Goal: Check status: Check status

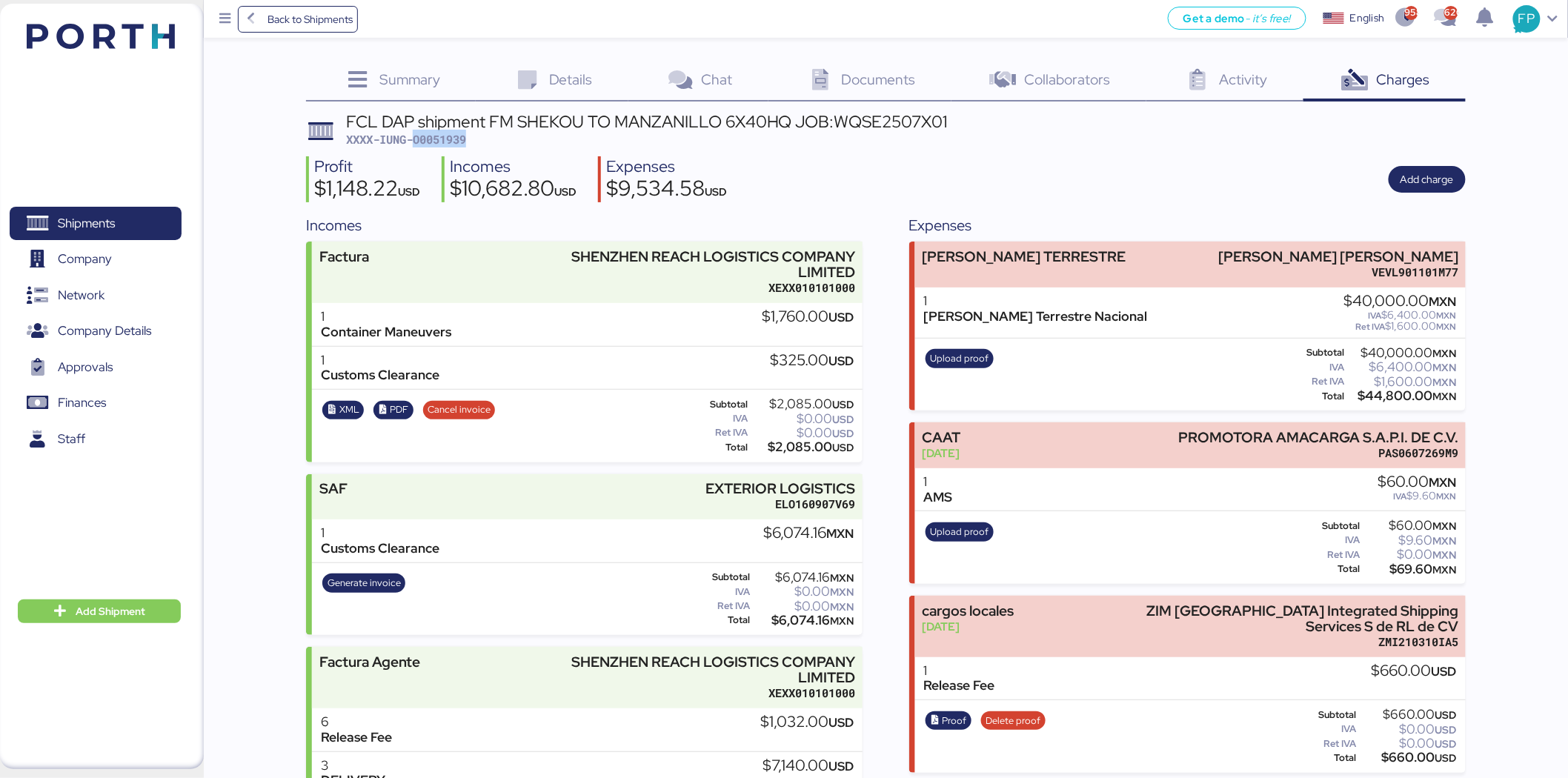
click at [107, 230] on span "Shipments" at bounding box center [86, 223] width 57 height 21
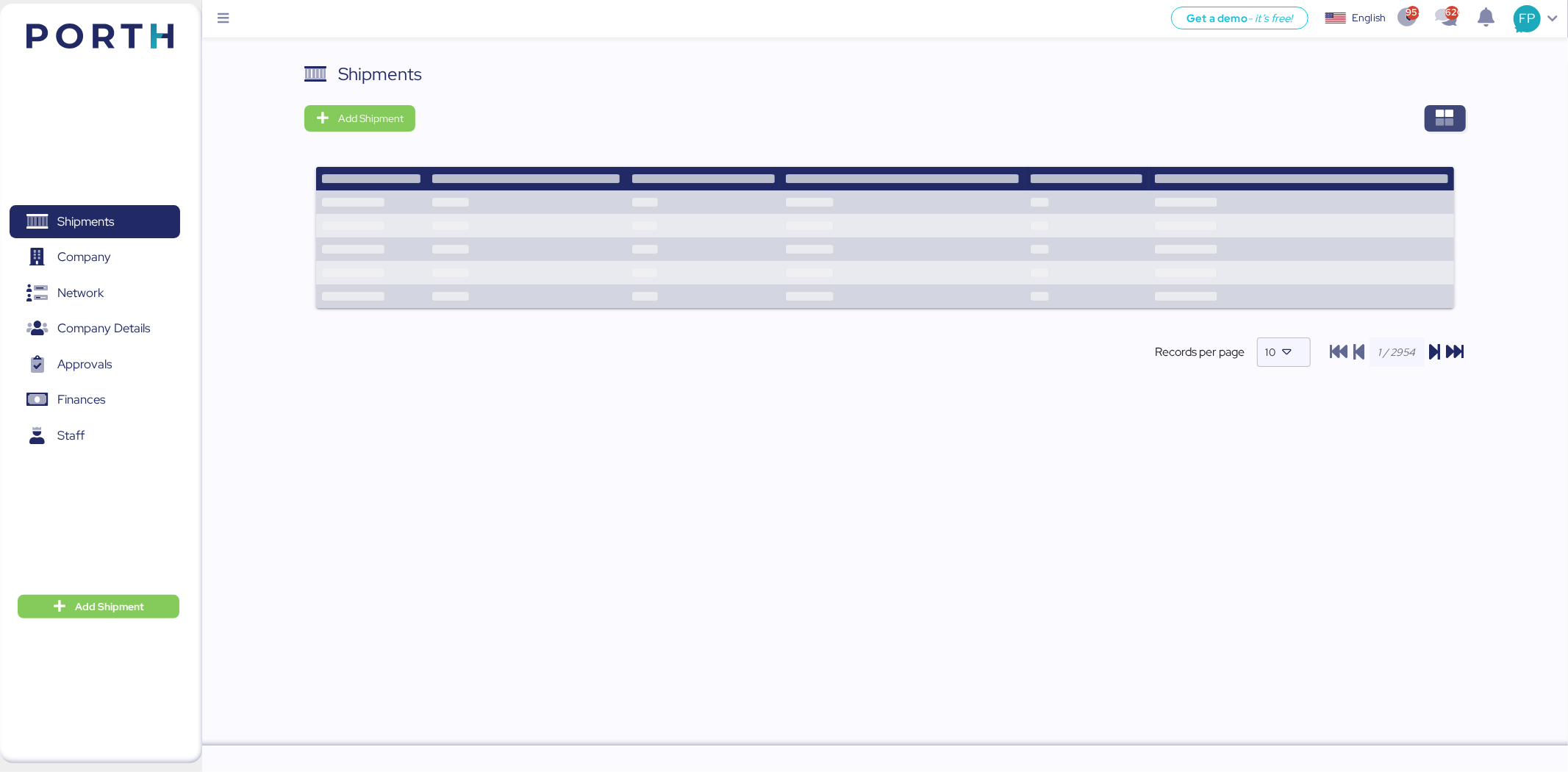
click at [1452, 119] on icon "button" at bounding box center [1445, 119] width 18 height 18
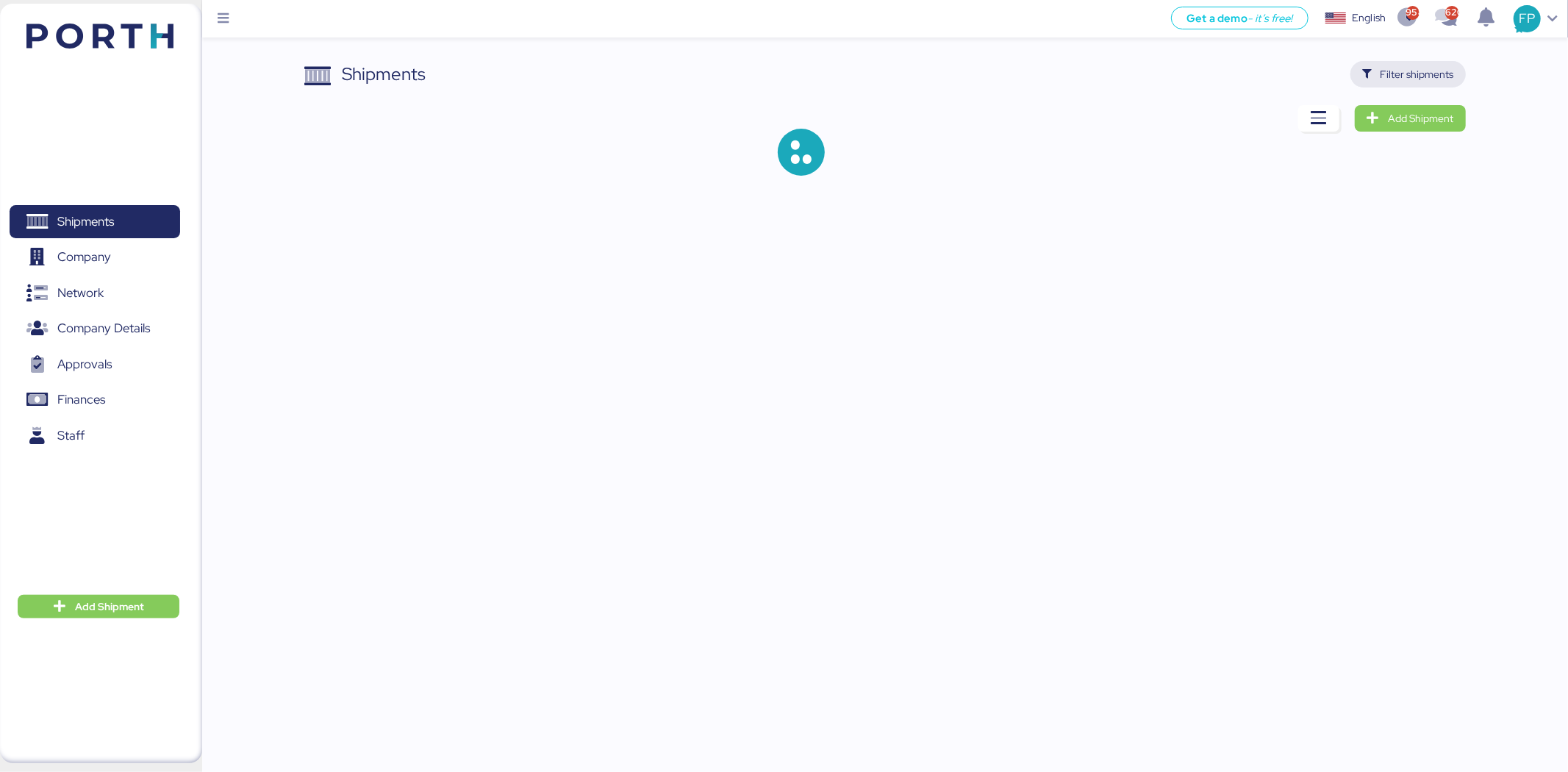
click at [1431, 70] on span "Filter shipments" at bounding box center [1417, 74] width 74 height 18
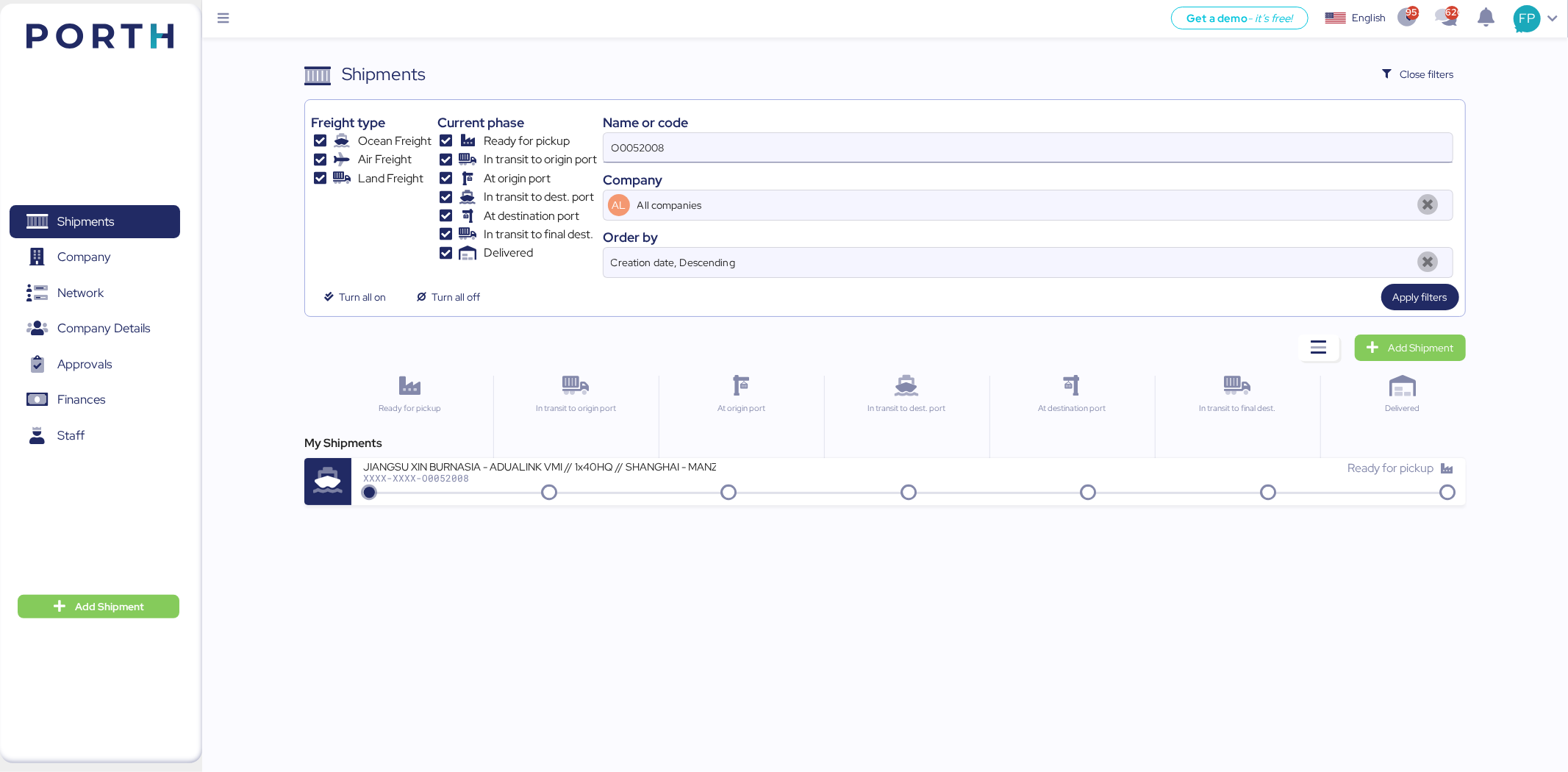
click at [630, 141] on input "O0052008" at bounding box center [1028, 148] width 849 height 29
paste input "67"
type input "O0052067"
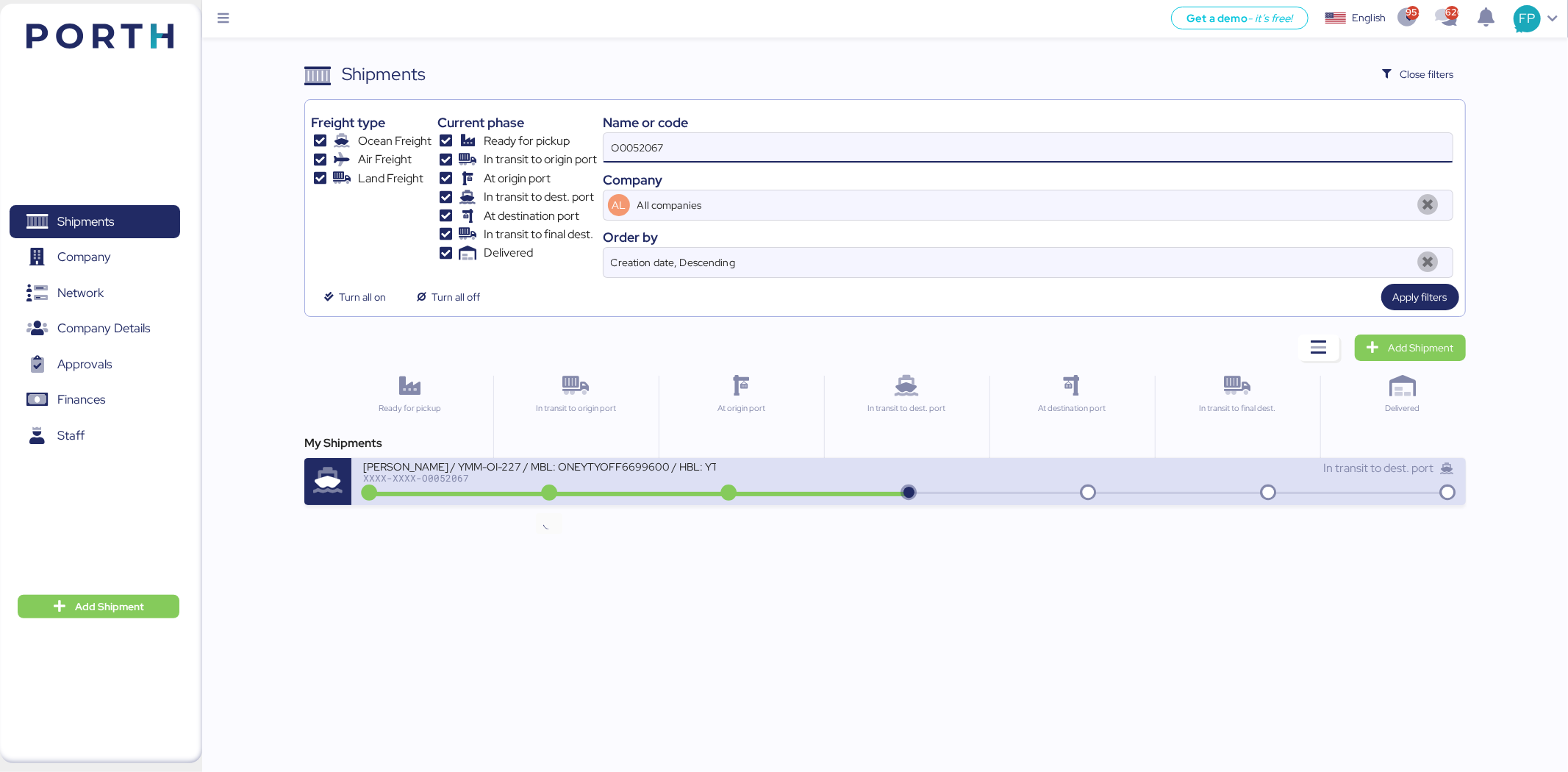
click at [555, 491] on icon at bounding box center [549, 493] width 70 height 16
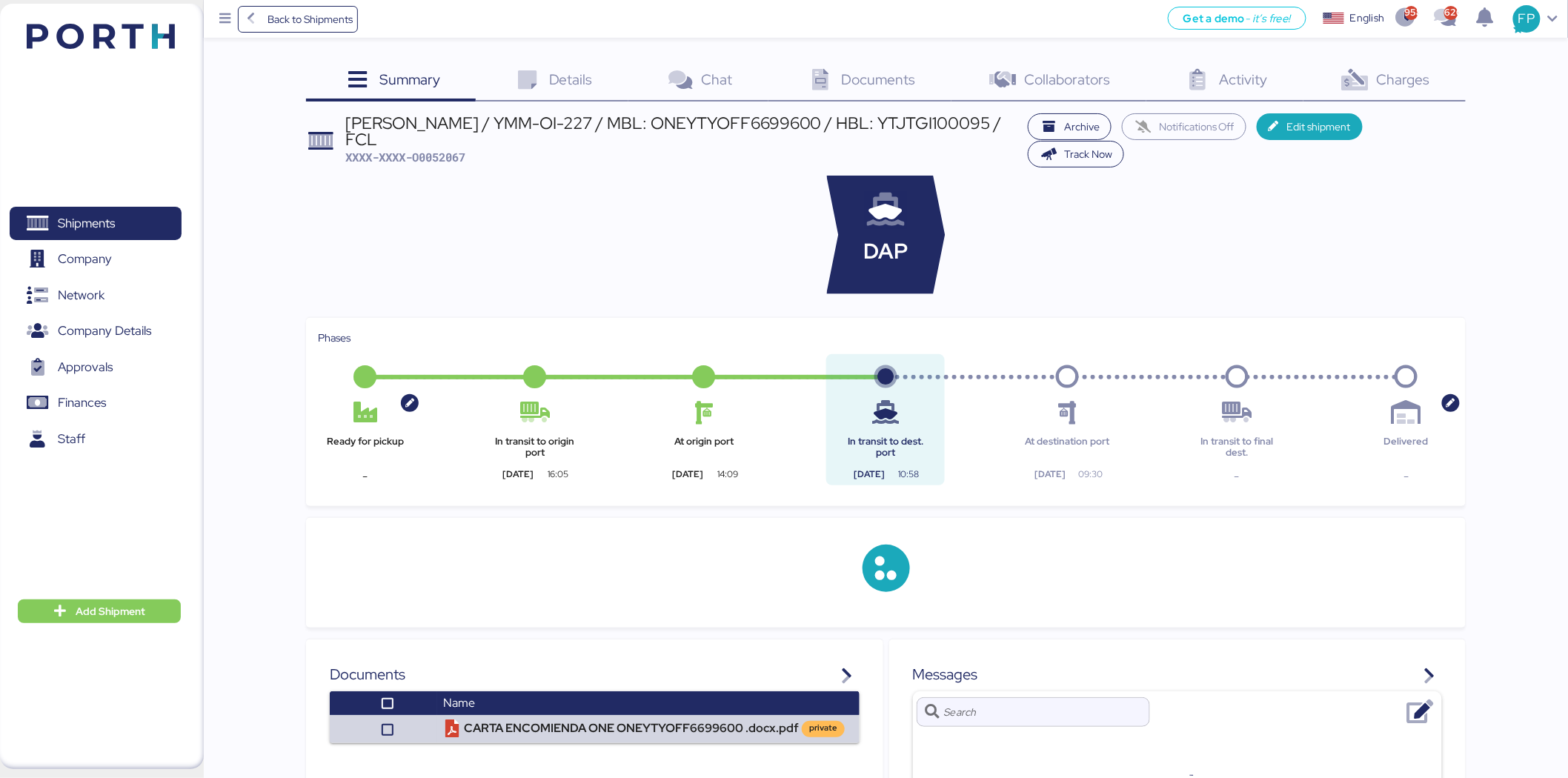
click at [1420, 77] on span "Charges" at bounding box center [1403, 79] width 54 height 19
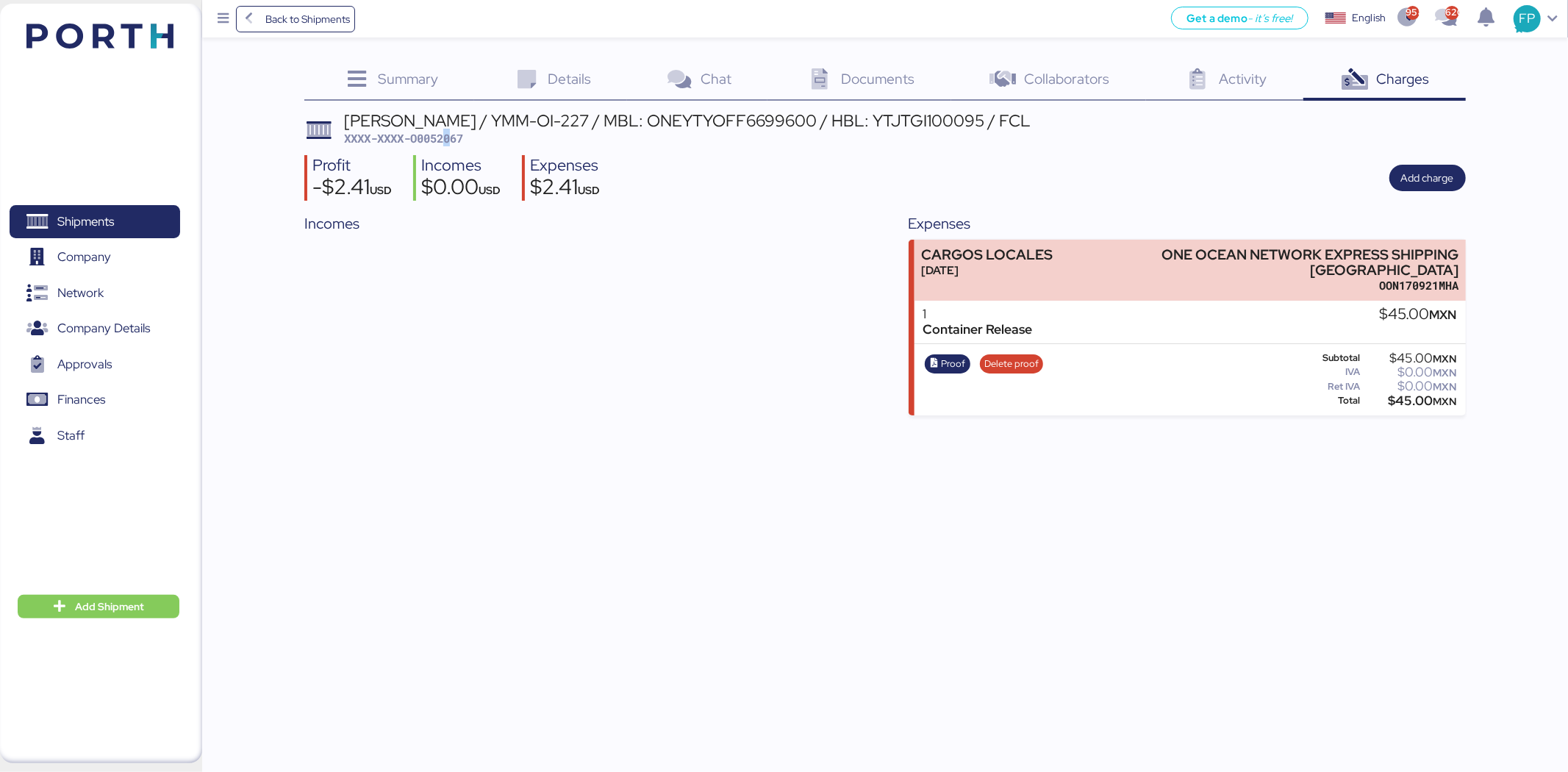
click at [452, 140] on span "XXXX-XXXX-O0052067" at bounding box center [404, 138] width 119 height 15
click at [453, 138] on span "XXXX-XXXX-O0052067" at bounding box center [404, 138] width 119 height 15
click at [441, 133] on span "XXXX-XXXX-O0052067" at bounding box center [404, 138] width 119 height 15
copy span "O0052067"
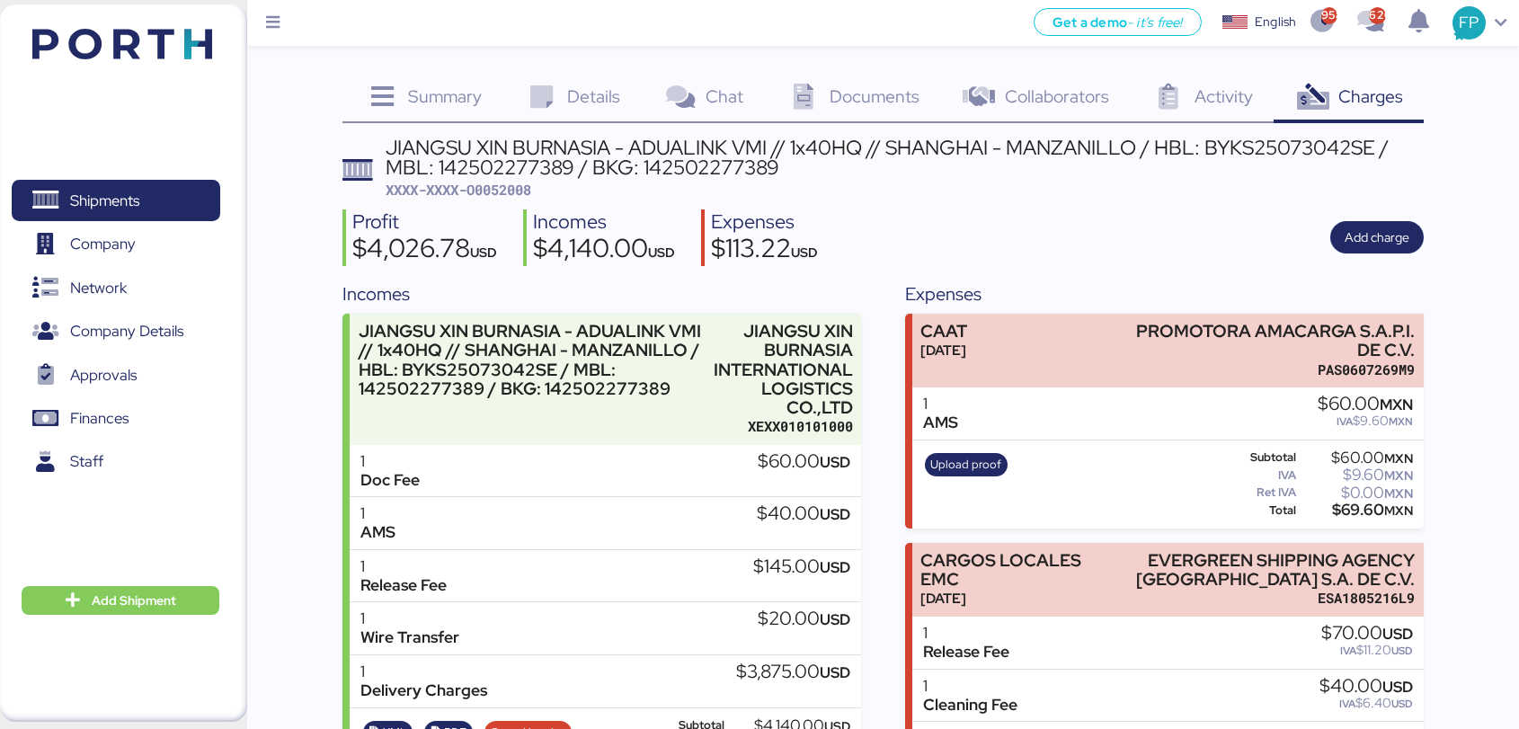
scroll to position [98, 0]
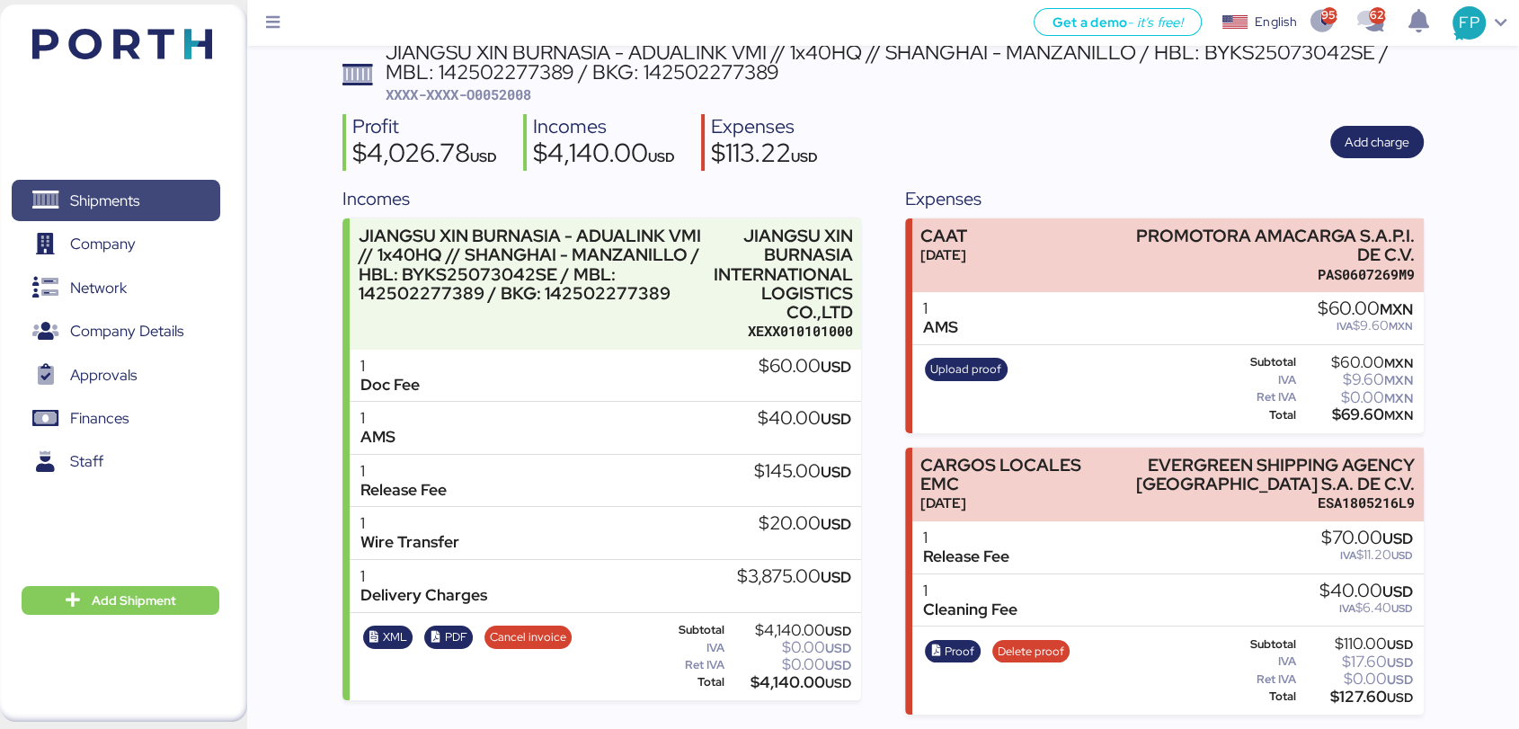
click at [151, 189] on span "Shipments" at bounding box center [115, 201] width 193 height 26
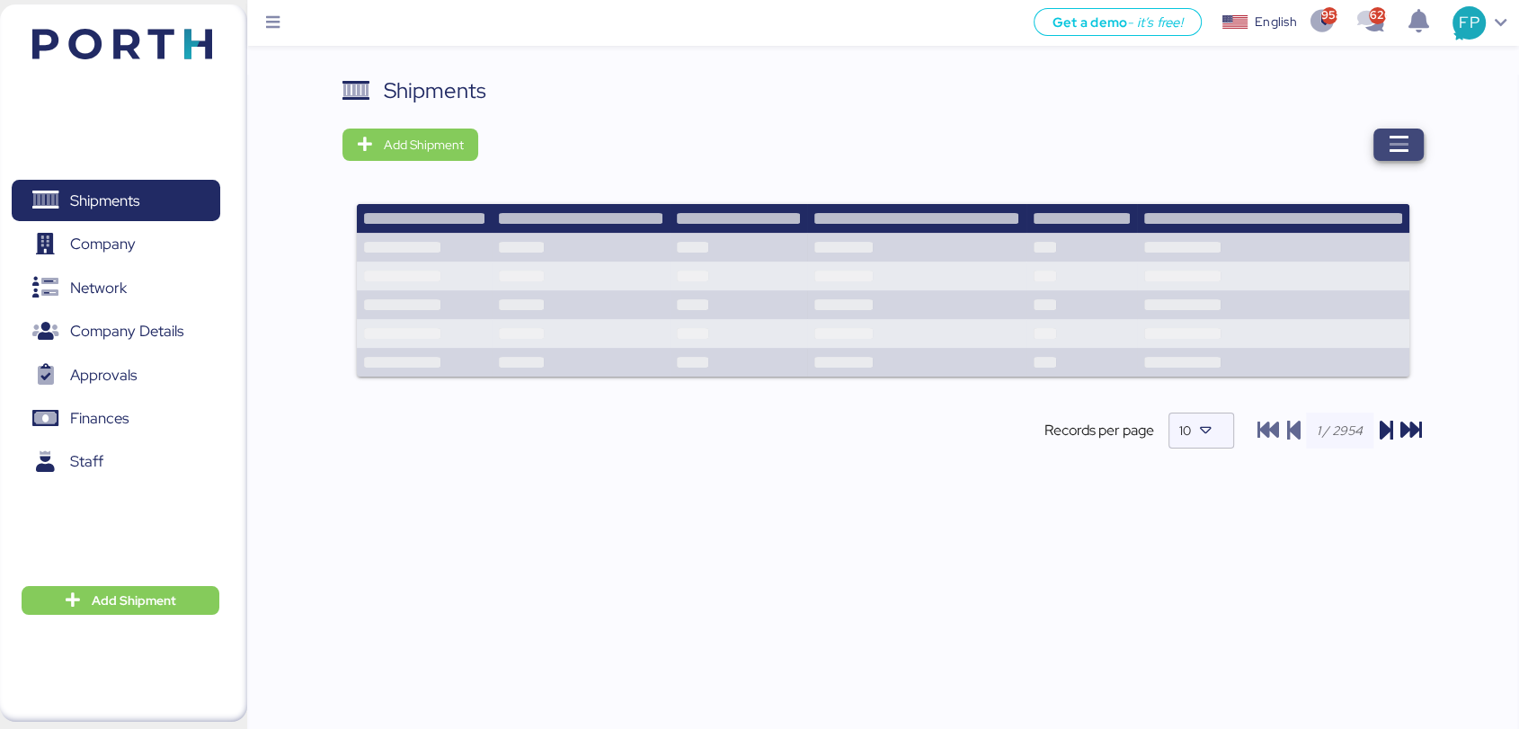
click at [1403, 156] on icon "button" at bounding box center [1399, 145] width 22 height 22
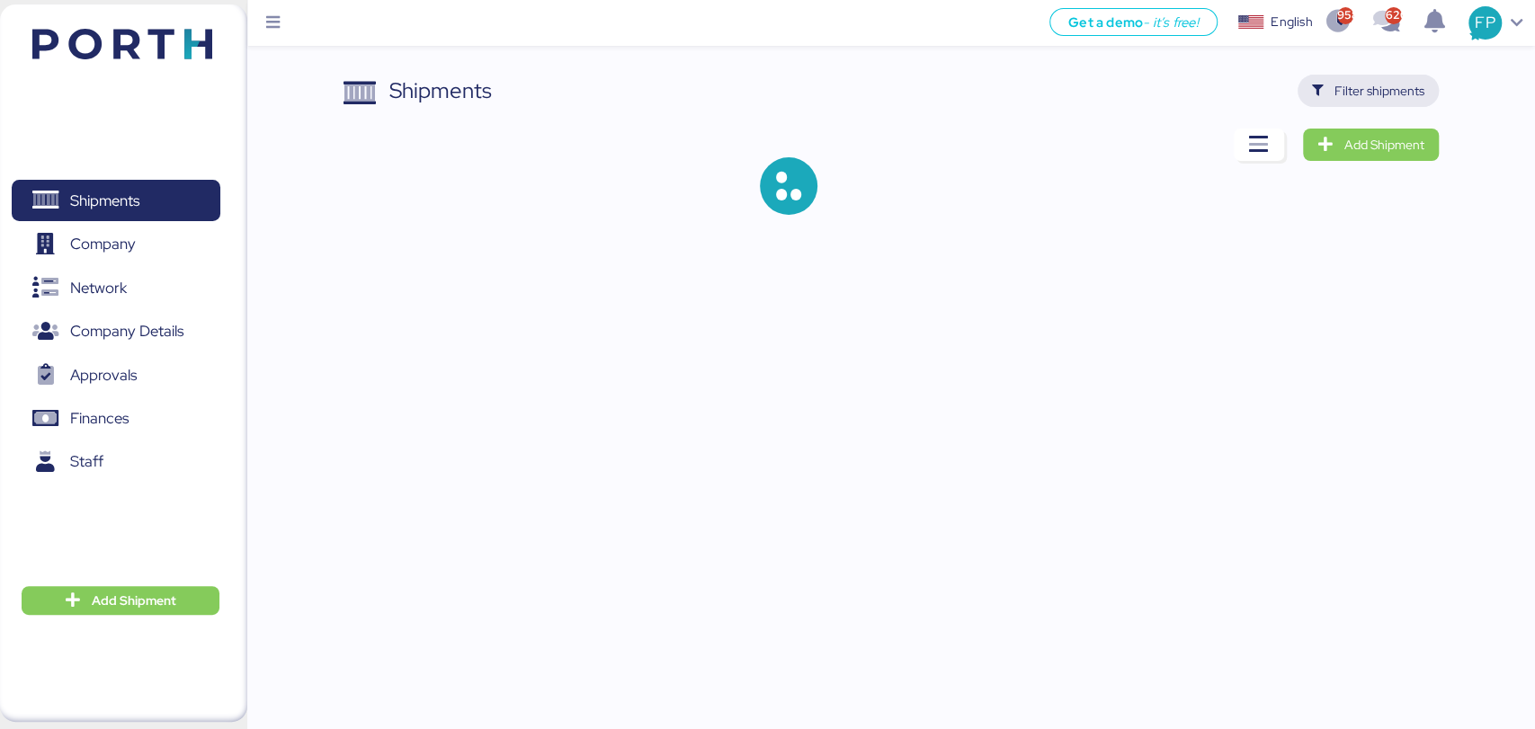
click at [1364, 90] on span "Filter shipments" at bounding box center [1379, 91] width 90 height 22
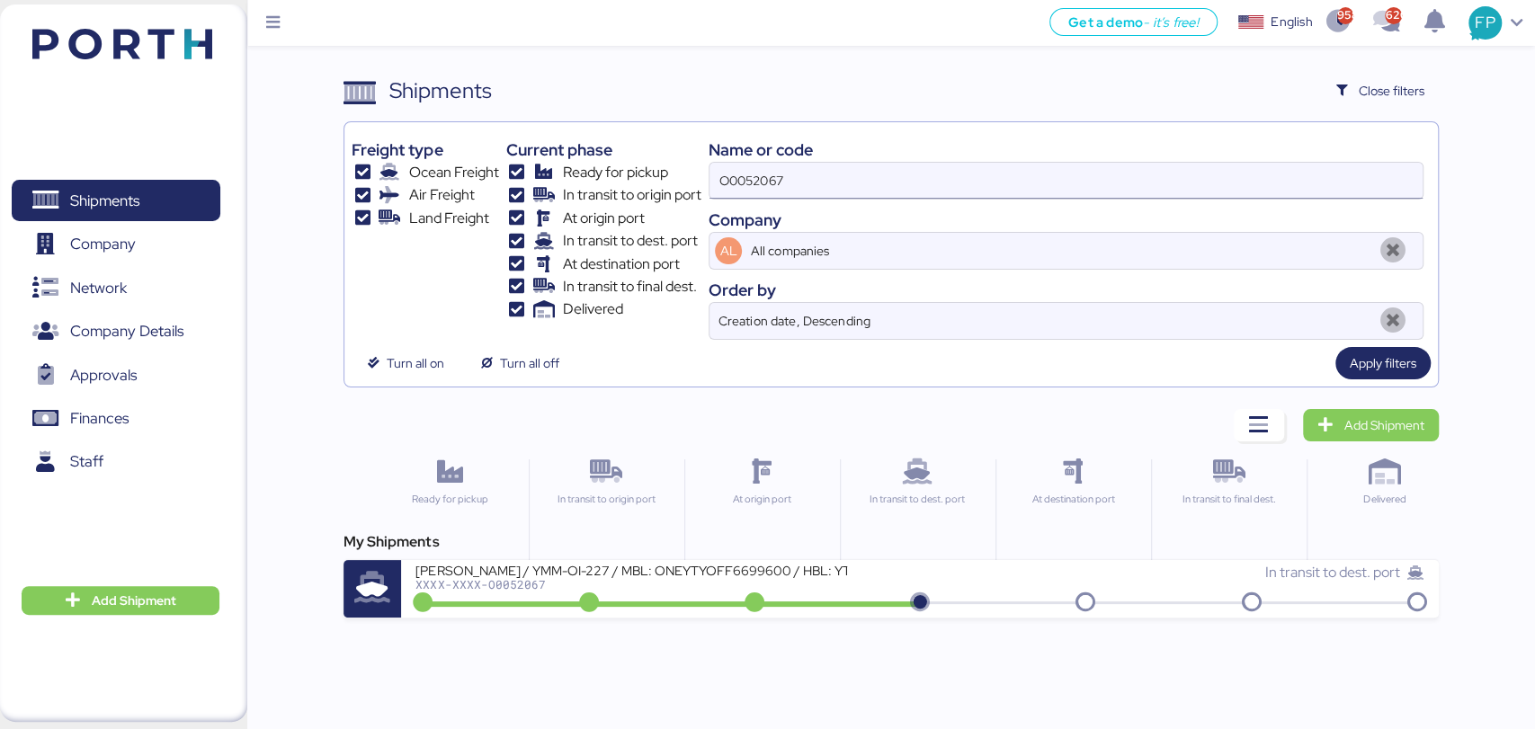
click at [761, 168] on input "O0052067" at bounding box center [1065, 181] width 712 height 36
drag, startPoint x: 761, startPoint y: 168, endPoint x: 766, endPoint y: 183, distance: 15.9
click at [762, 168] on input "O0052067" at bounding box center [1065, 181] width 712 height 36
paste input "WQSE2505X26"
click at [768, 183] on input "O0052WQSE2505X26067" at bounding box center [1065, 181] width 712 height 36
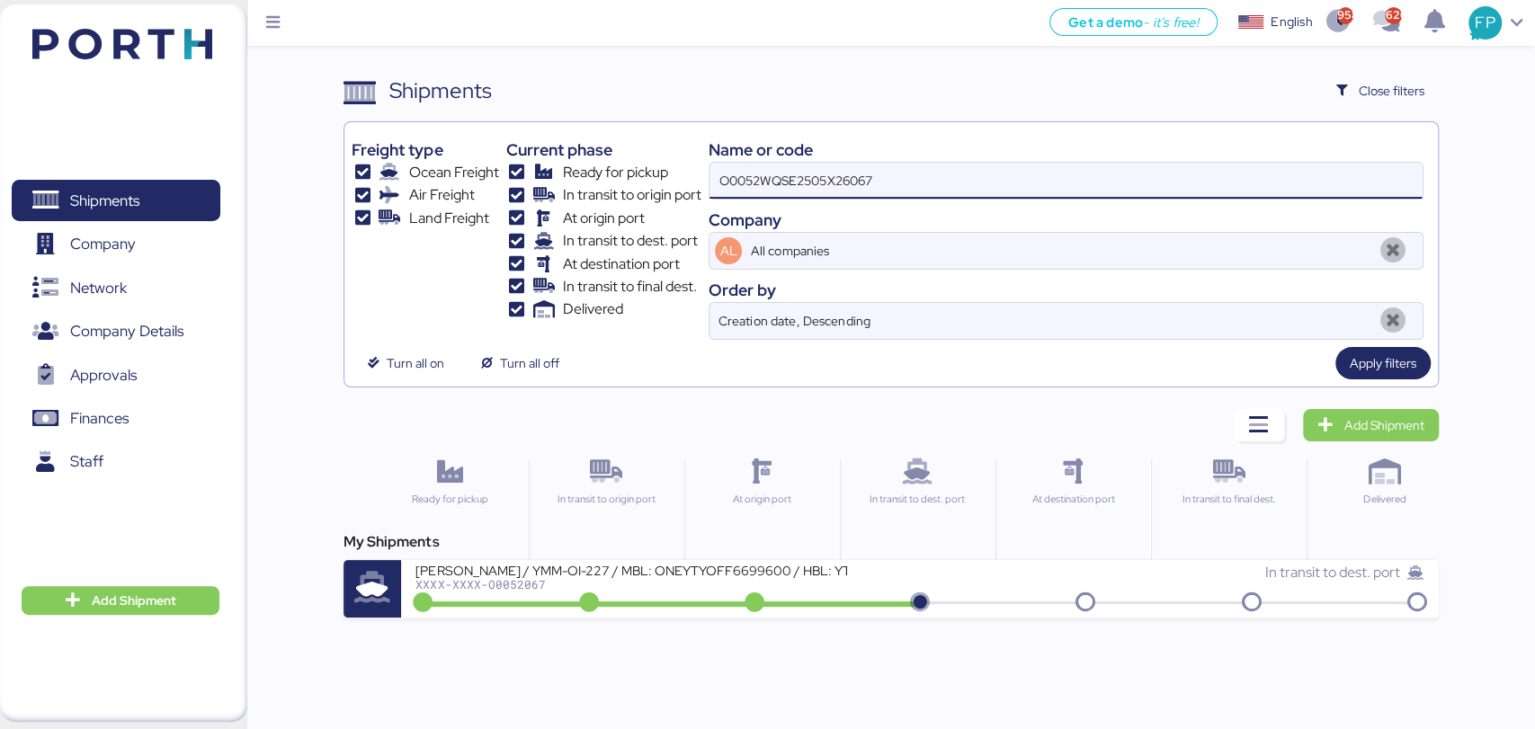
click at [766, 183] on input "O0052WQSE2505X26067" at bounding box center [1065, 181] width 712 height 36
drag, startPoint x: 900, startPoint y: 189, endPoint x: 677, endPoint y: 191, distance: 223.0
click at [677, 191] on div "Freight type Ocean Freight Air Freight Land Freight Current phase Ready for pic…" at bounding box center [891, 234] width 1078 height 210
paste input "WQSE2505X26"
type input "WQSE2505X26"
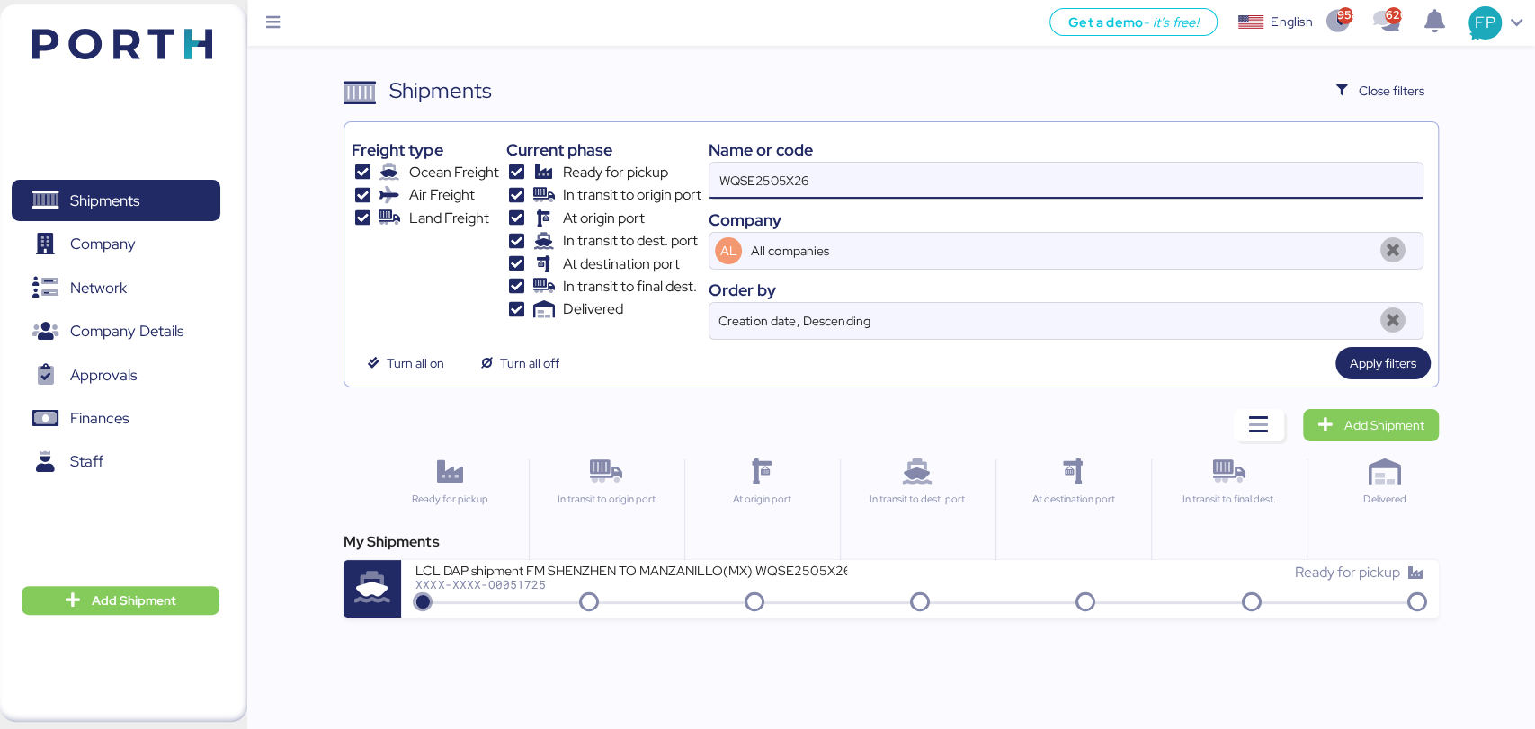
click at [844, 570] on div "LCL DAP shipment FM SHENZHEN TO MANZANILLO(MX) WQSE2505X26" at bounding box center [631, 569] width 432 height 15
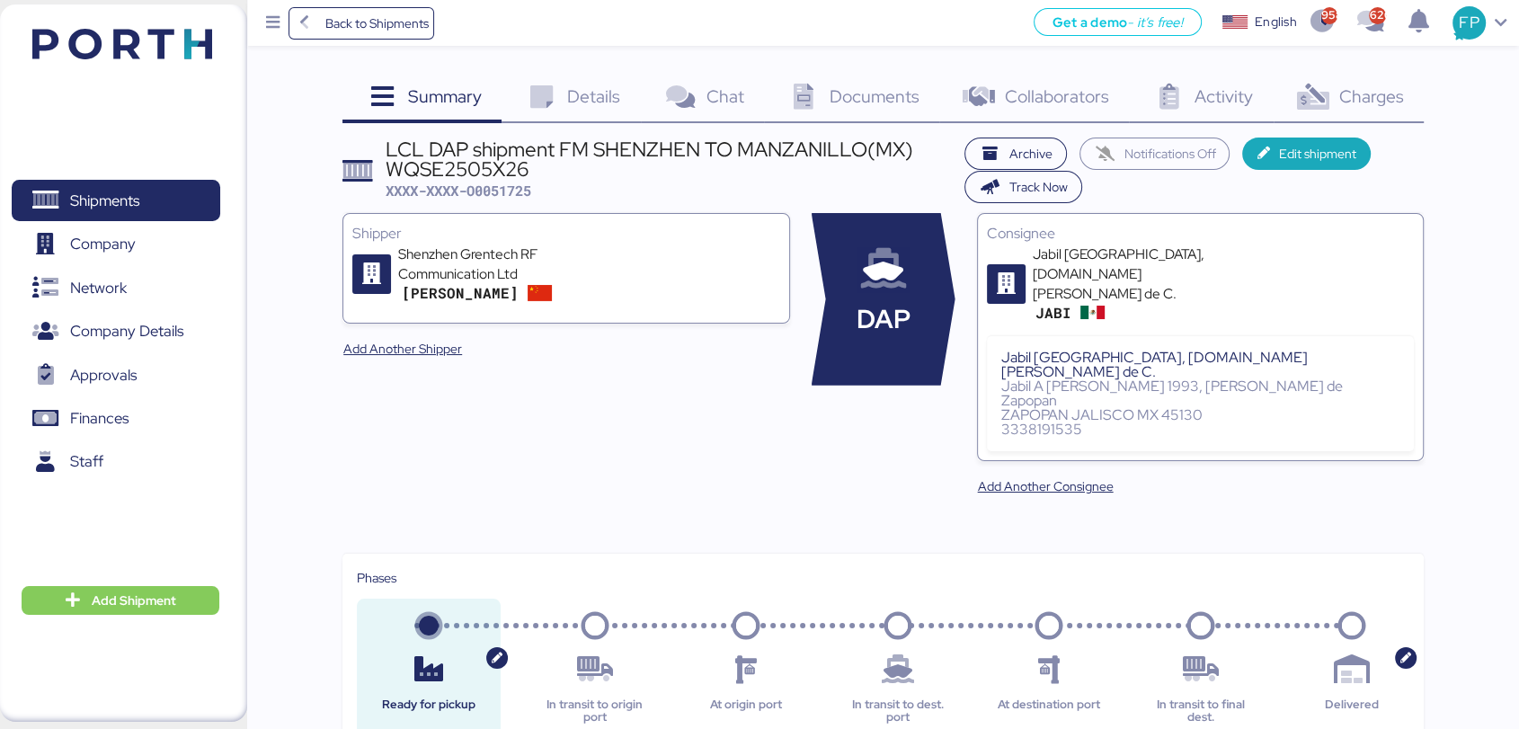
click at [1359, 82] on div "Charges 0" at bounding box center [1349, 99] width 150 height 49
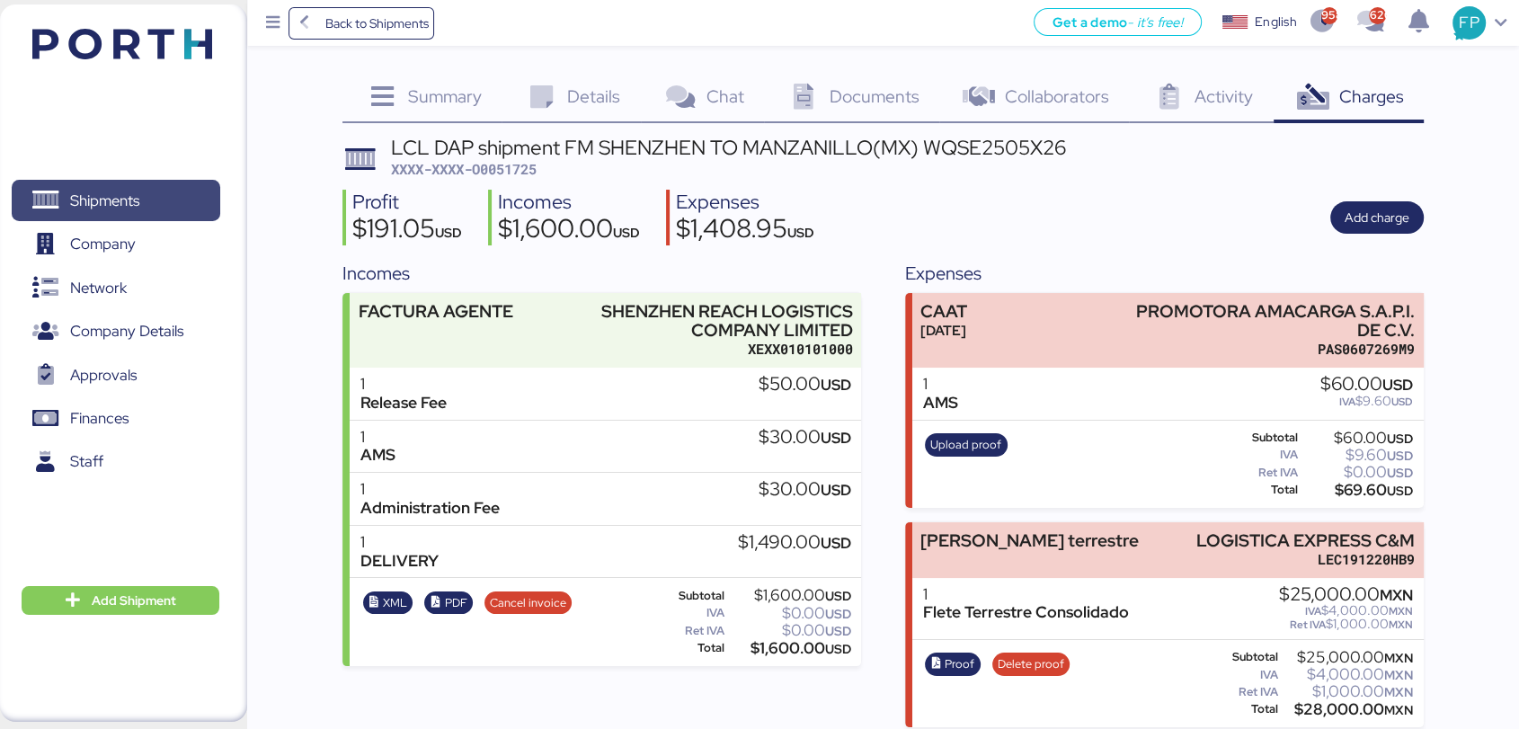
click at [157, 188] on span "Shipments" at bounding box center [115, 201] width 193 height 26
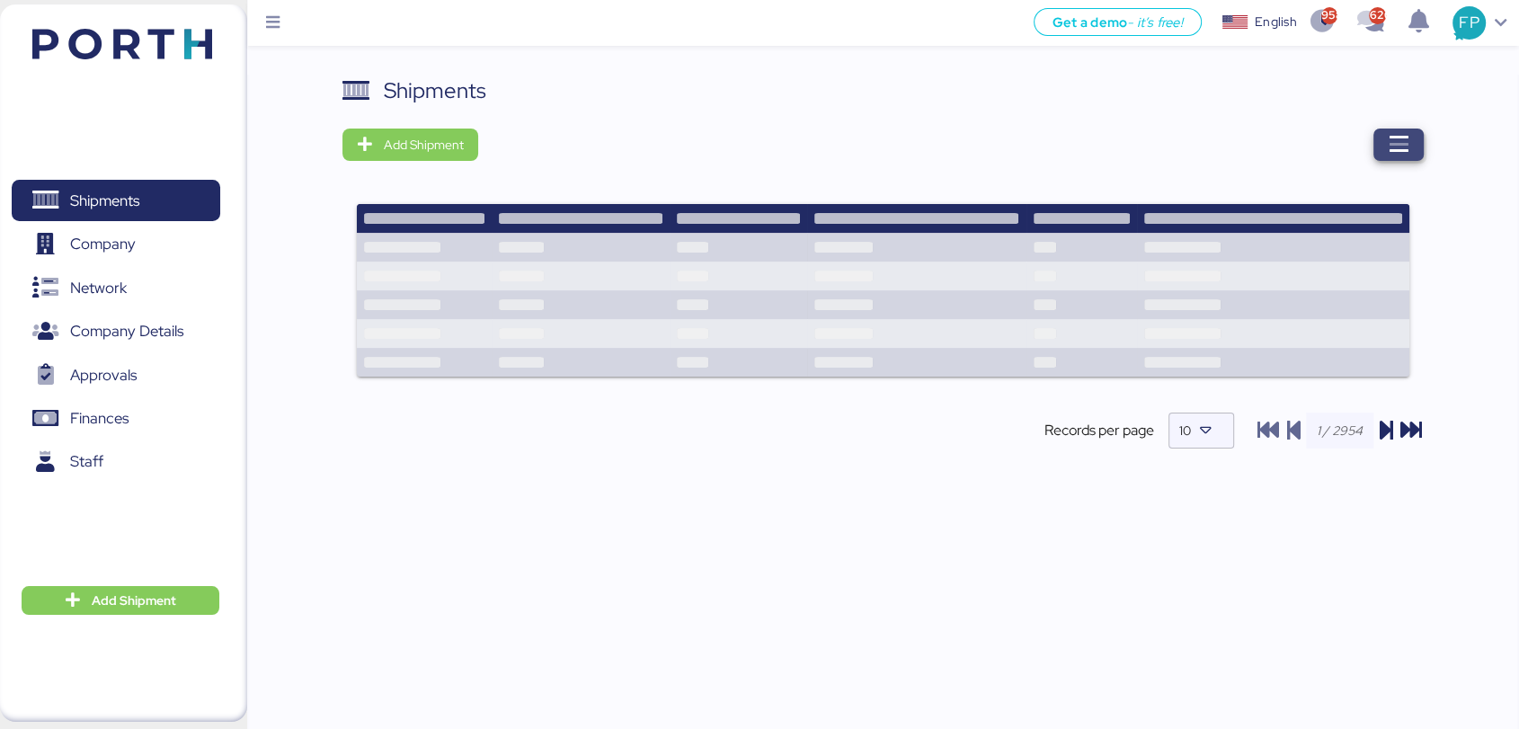
click at [1420, 150] on span "button" at bounding box center [1399, 145] width 50 height 32
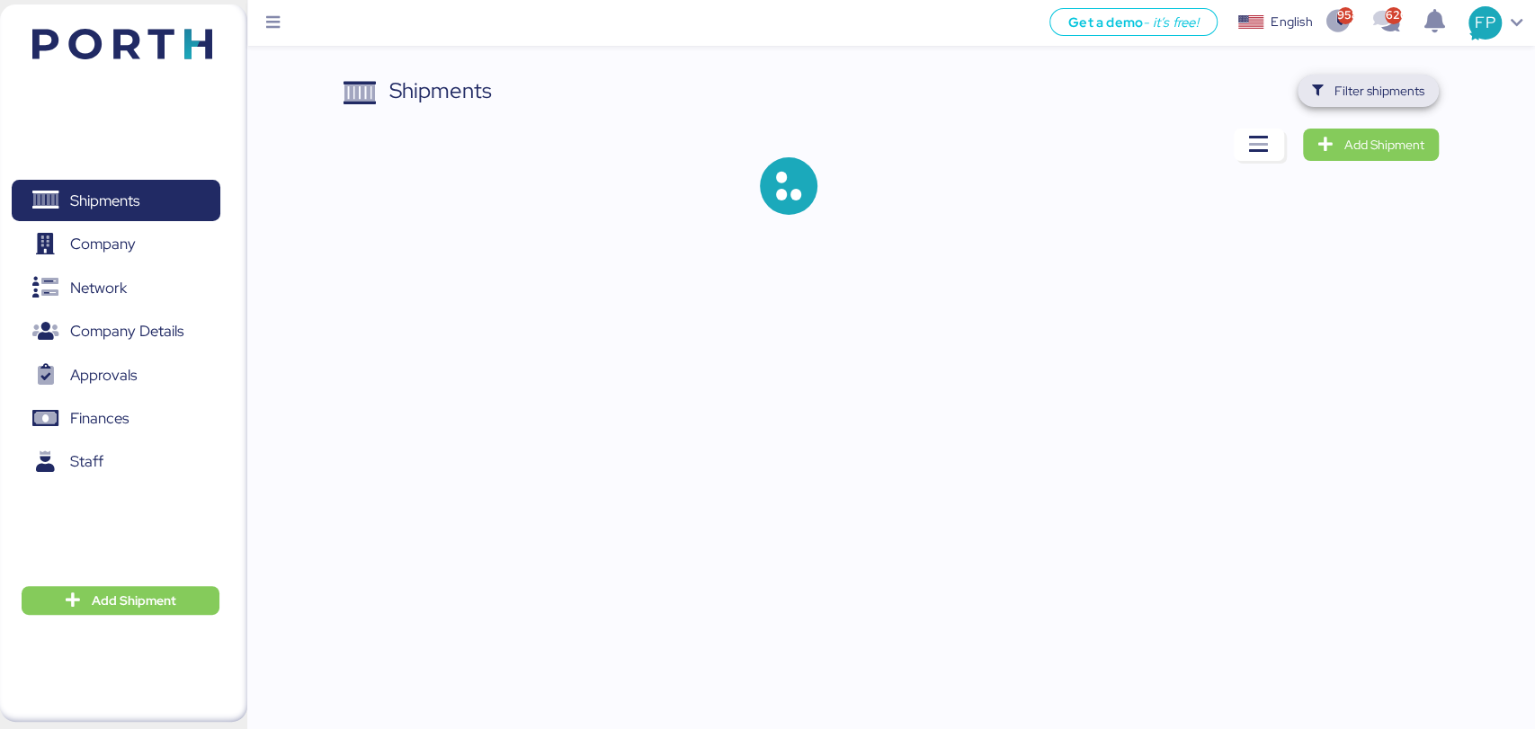
click at [1382, 90] on span "Filter shipments" at bounding box center [1379, 91] width 90 height 22
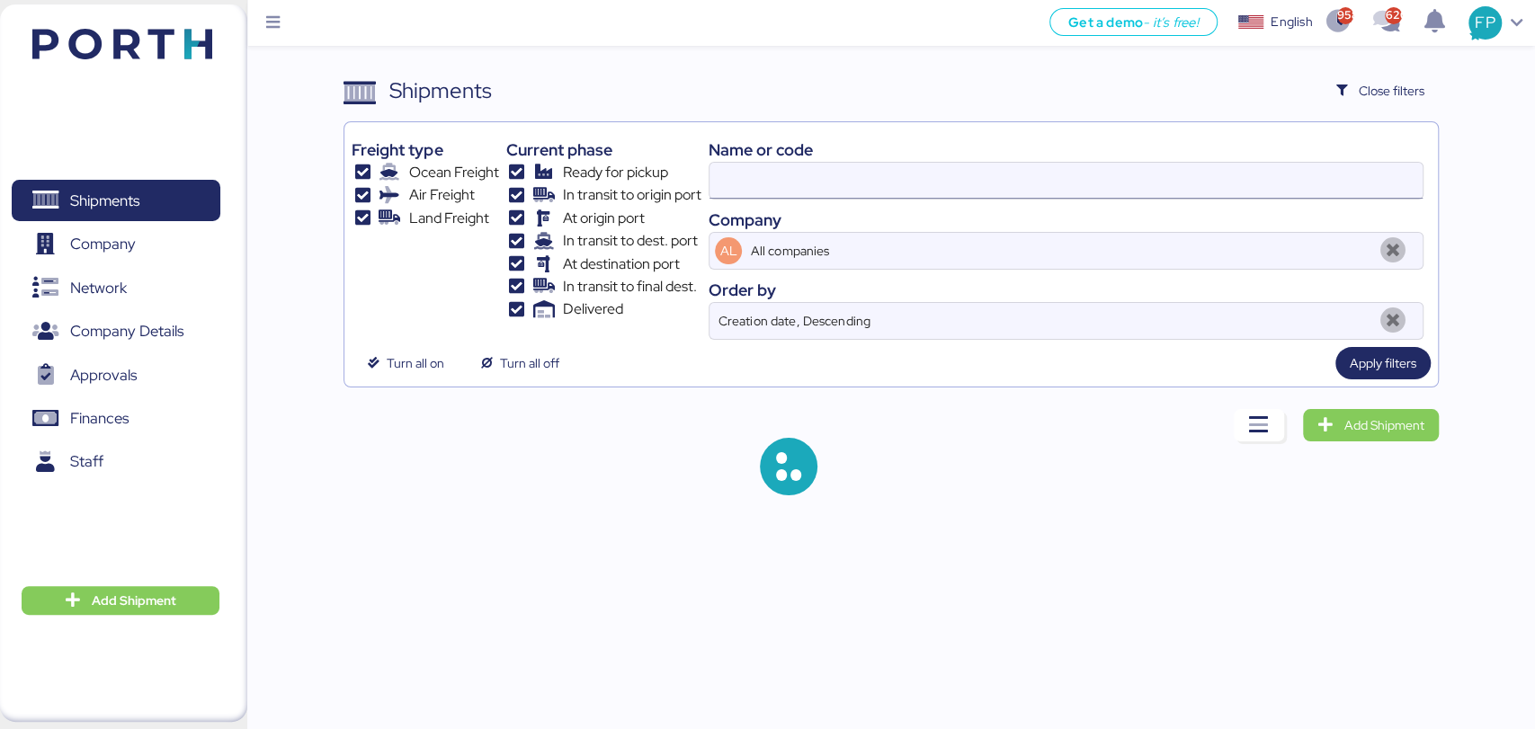
click at [783, 185] on input at bounding box center [1065, 181] width 712 height 36
click at [785, 186] on input at bounding box center [1065, 181] width 712 height 36
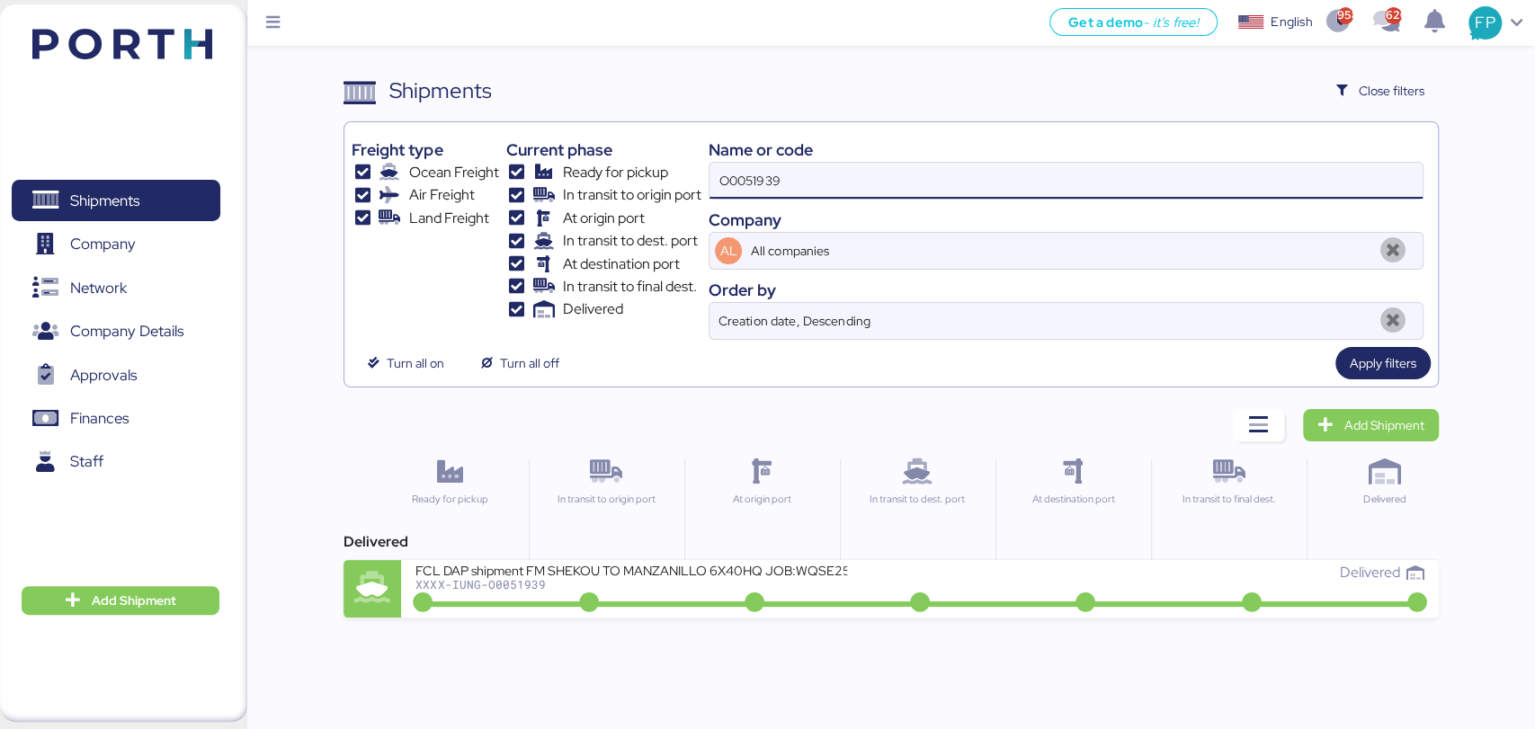
click at [734, 180] on input "O0051939" at bounding box center [1065, 181] width 712 height 36
paste input "2056"
type input "O0052056"
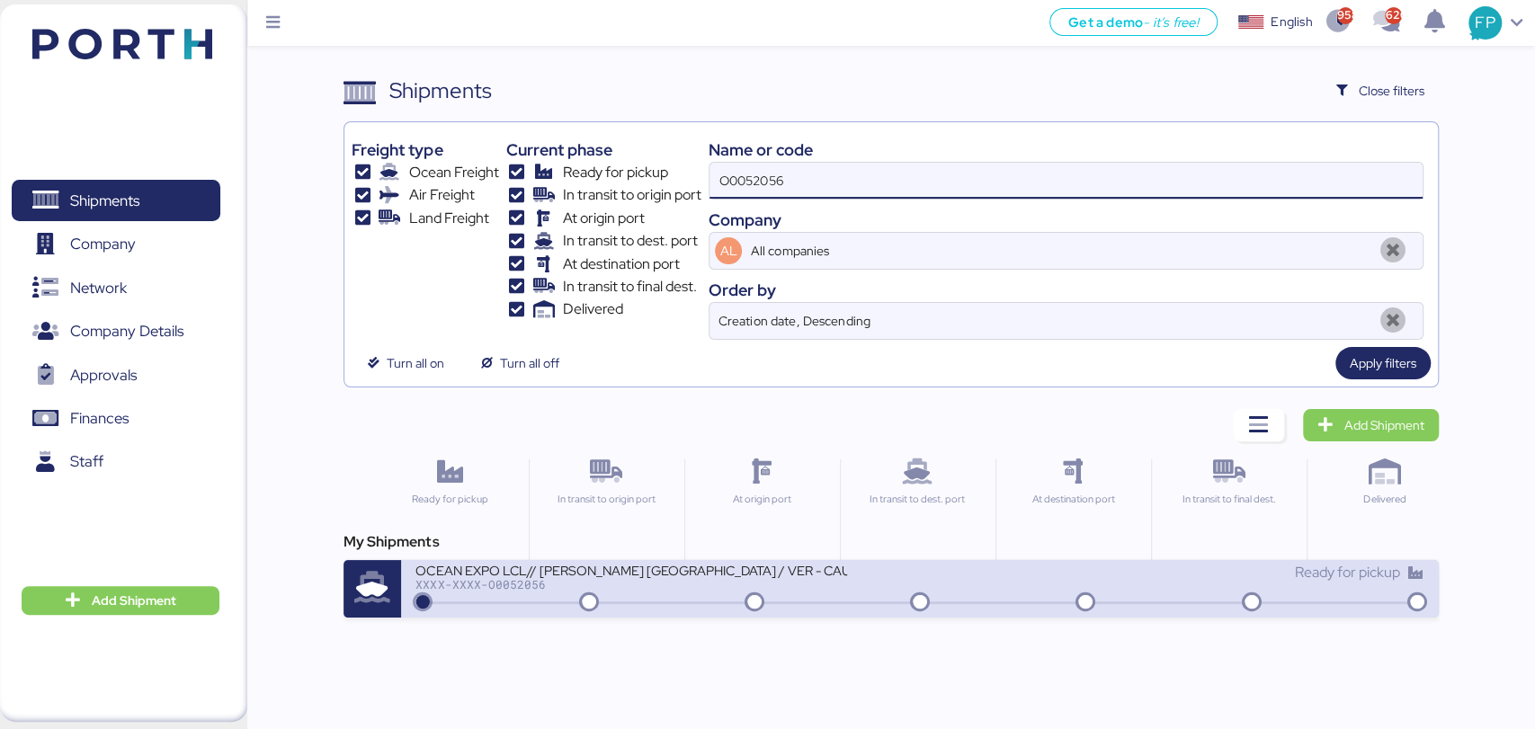
click at [695, 606] on div "OCEAN EXPO LCL// HARRY HEISEN - KERRY MÉXICO / VER - CAUCEDO XXXX-XXXX-O0052056…" at bounding box center [919, 589] width 1037 height 58
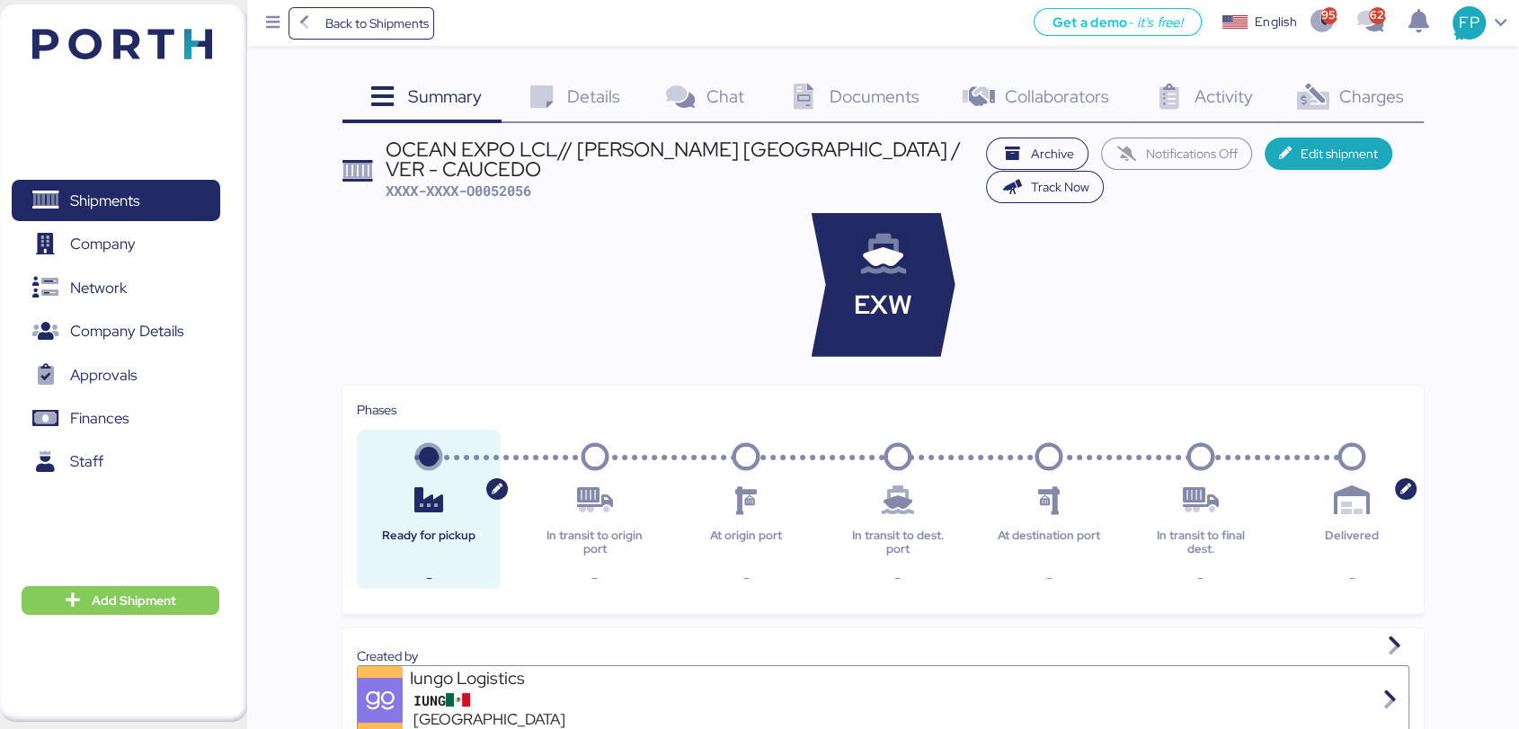
drag, startPoint x: 1314, startPoint y: 67, endPoint x: 1323, endPoint y: 111, distance: 45.1
click at [1325, 111] on icon at bounding box center [1313, 98] width 39 height 26
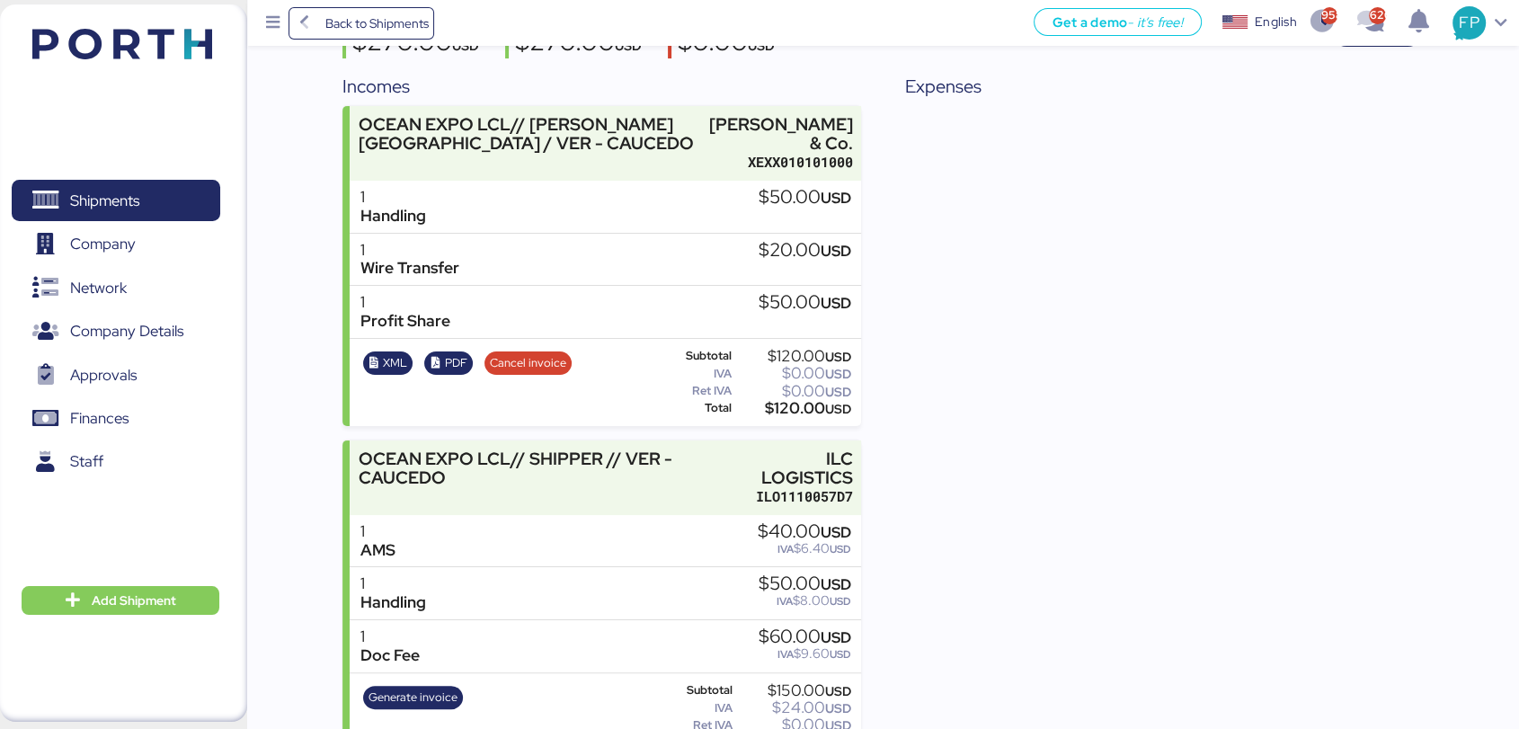
scroll to position [256, 0]
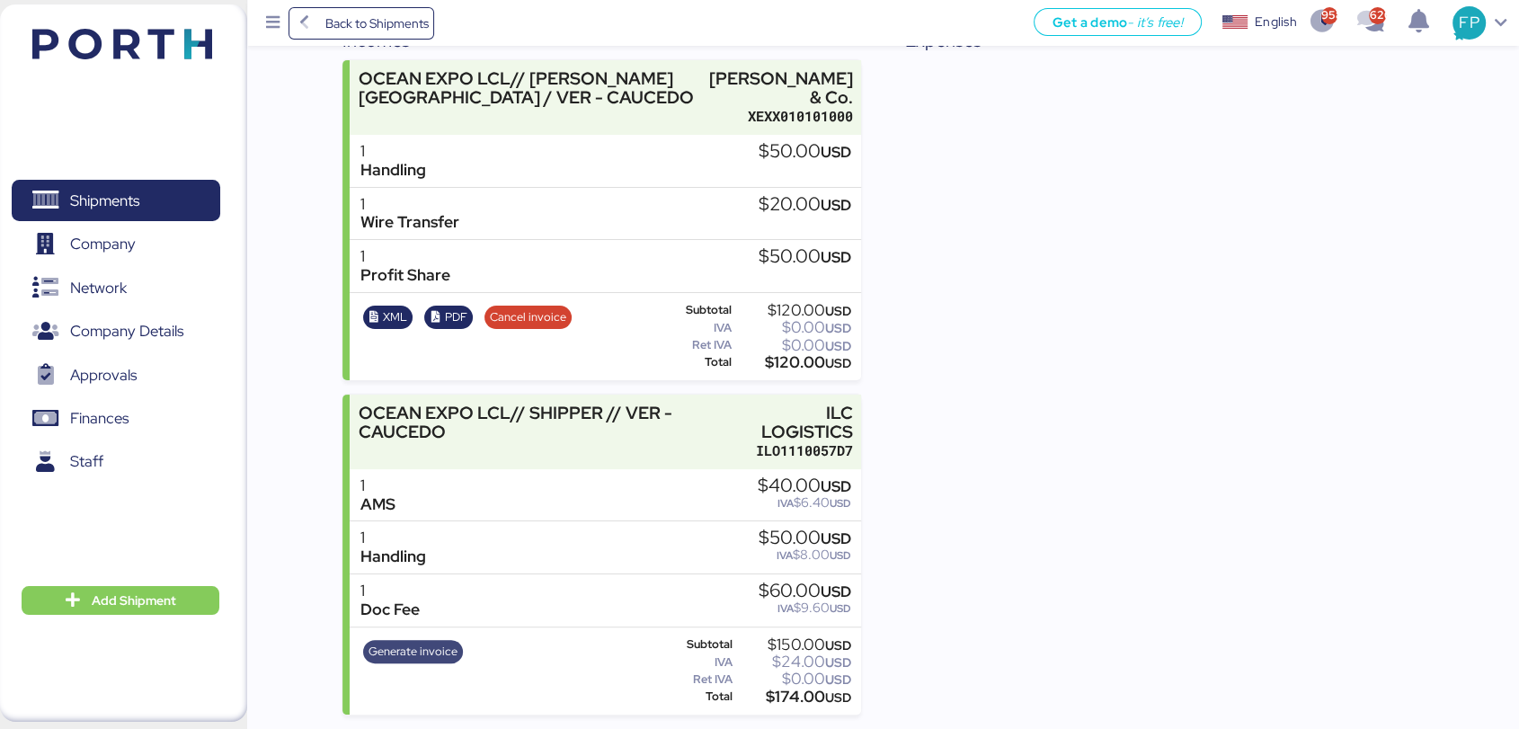
click at [428, 642] on span "Generate invoice" at bounding box center [413, 652] width 89 height 20
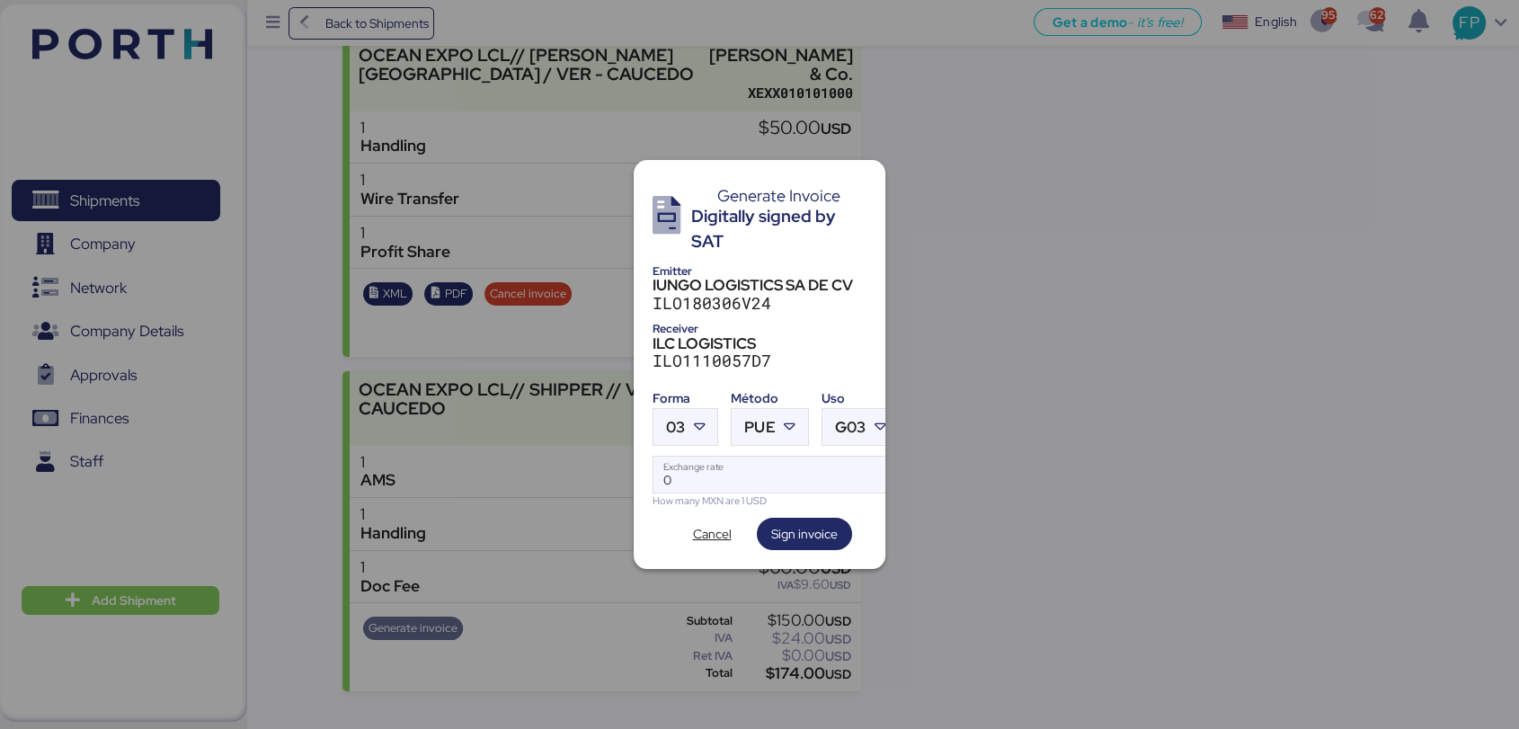
scroll to position [0, 0]
click at [690, 418] on icon at bounding box center [699, 427] width 18 height 18
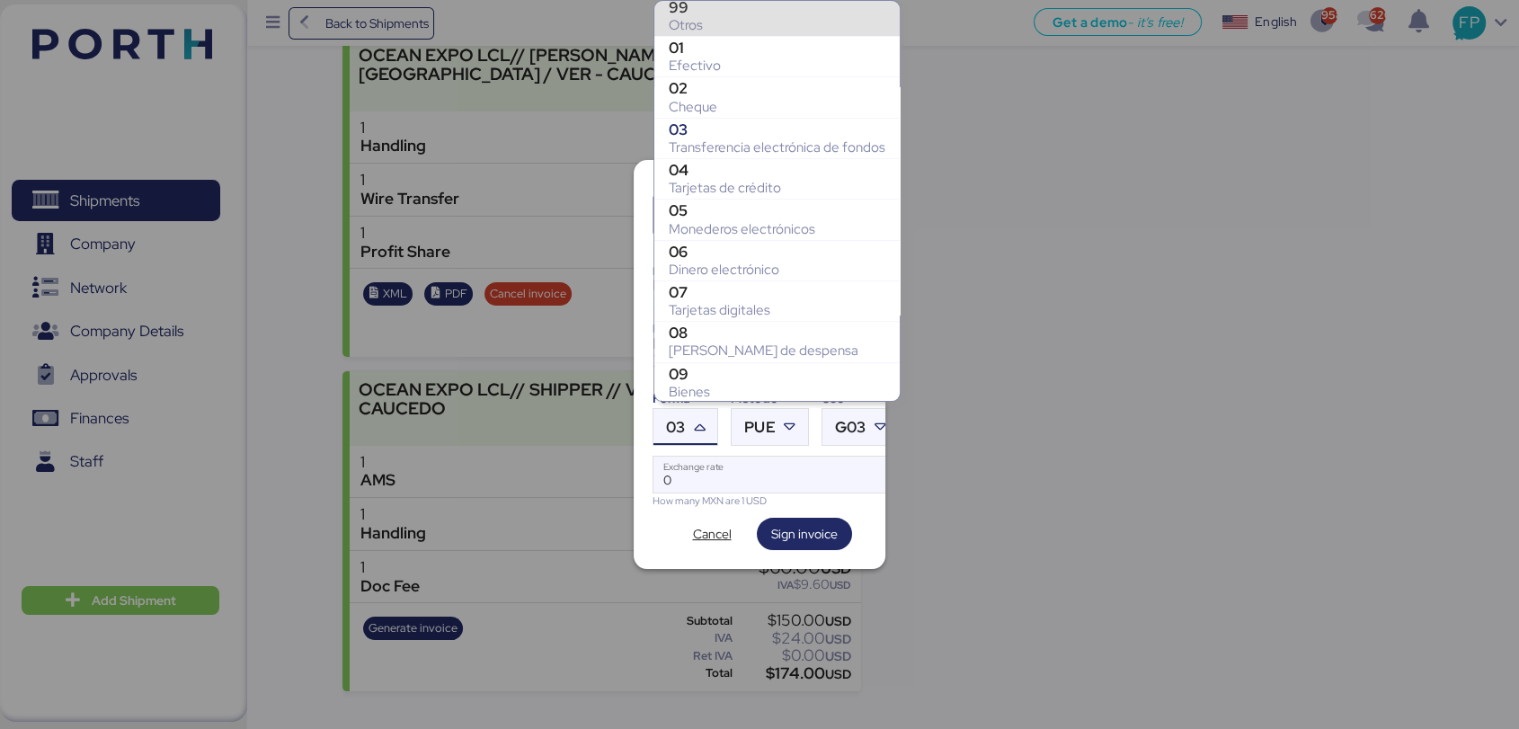
click at [697, 19] on div "Otros" at bounding box center [777, 25] width 217 height 18
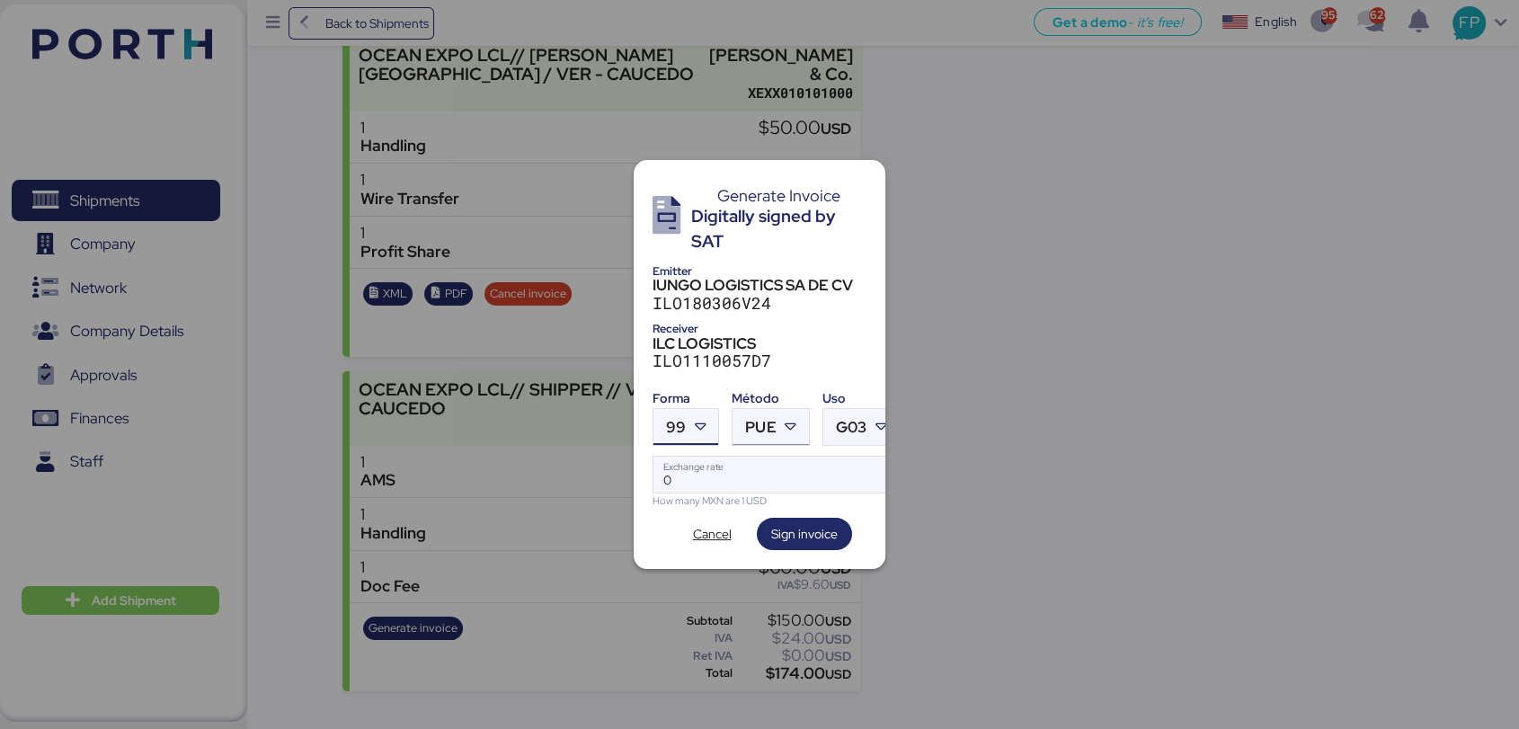
drag, startPoint x: 743, startPoint y: 416, endPoint x: 750, endPoint y: 428, distance: 13.7
click at [744, 418] on div "PUE" at bounding box center [754, 427] width 43 height 36
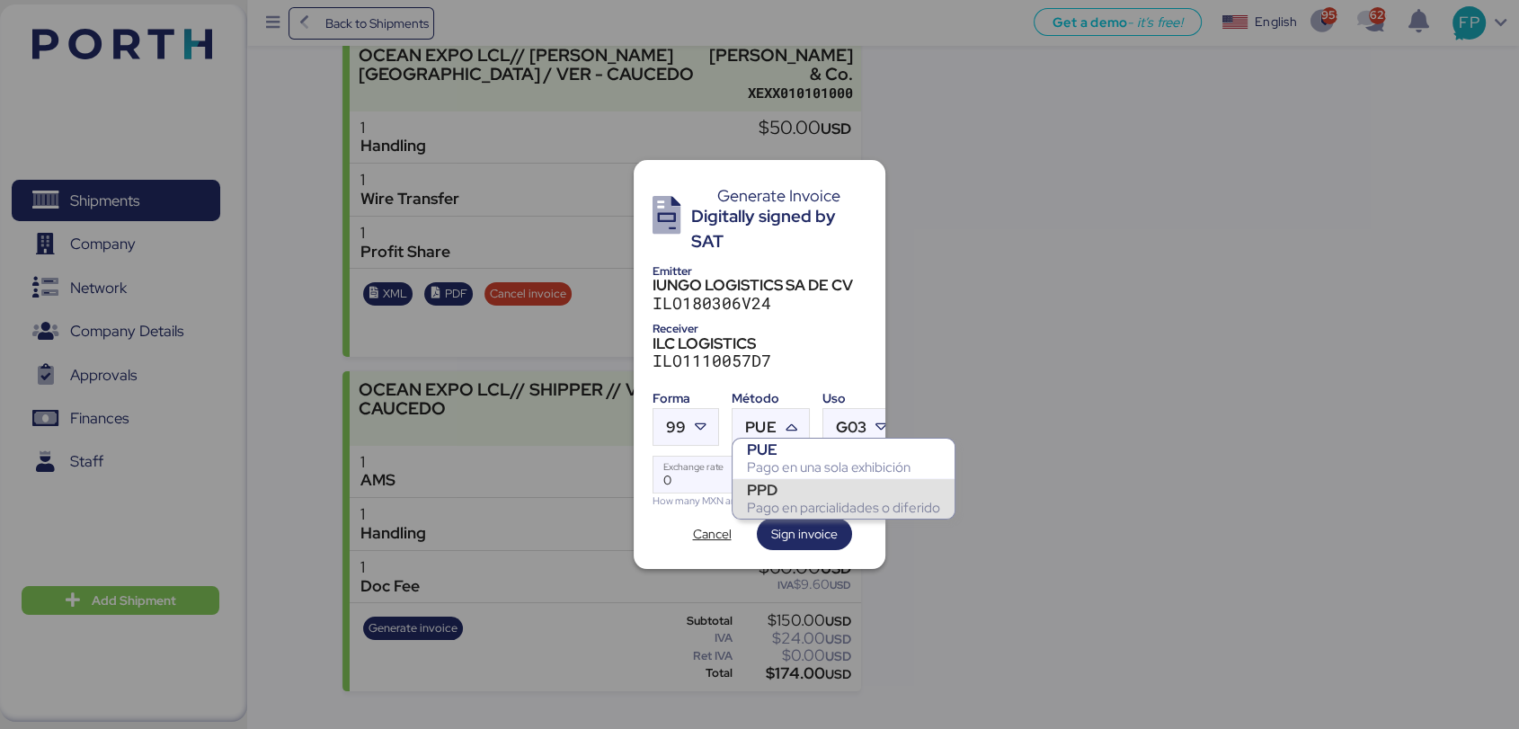
click at [764, 494] on div "PPD" at bounding box center [843, 490] width 193 height 18
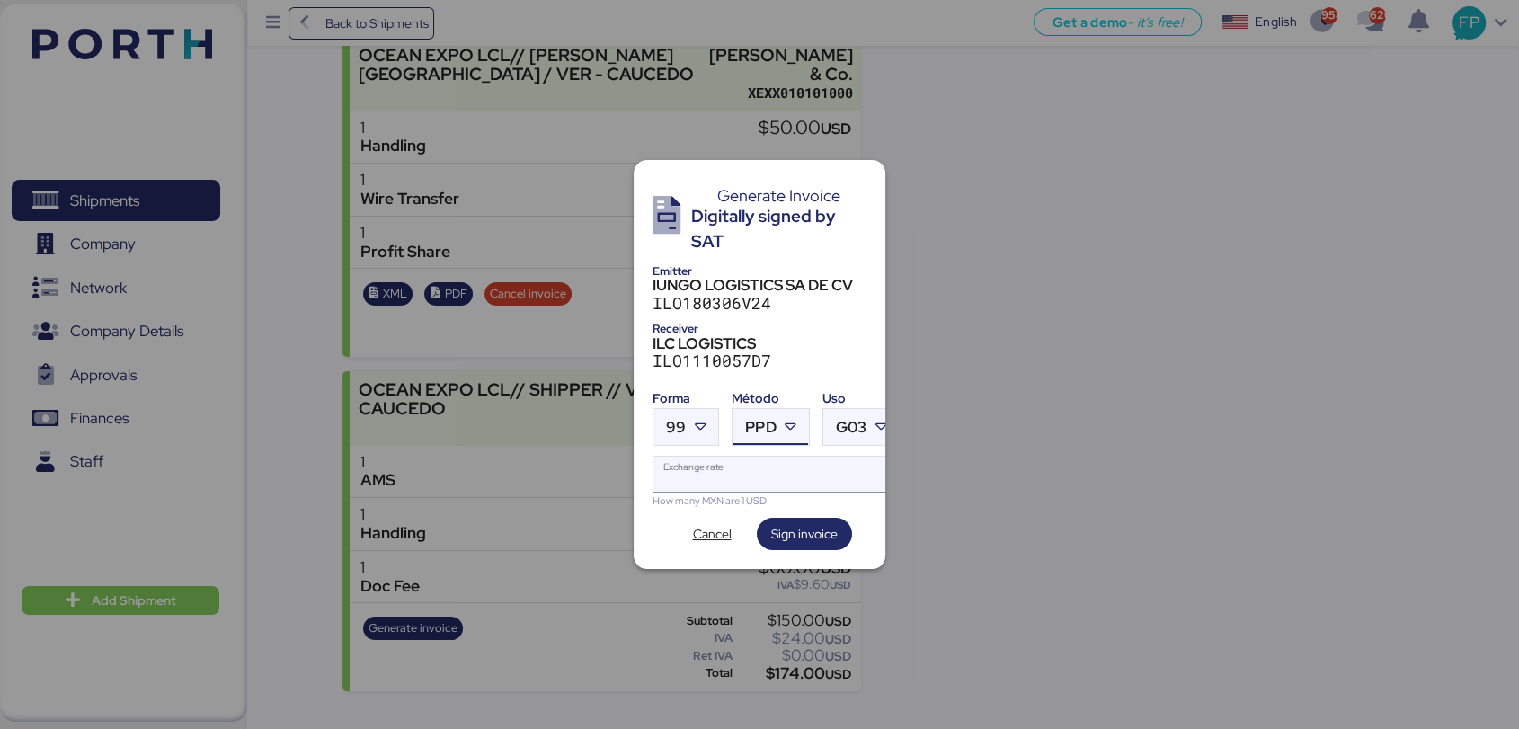
click at [725, 465] on input "Exchange rate" at bounding box center [776, 475] width 245 height 36
type input "0"
paste input "18.7204"
type input "18.7204"
click at [793, 531] on span "Sign invoice" at bounding box center [804, 534] width 67 height 22
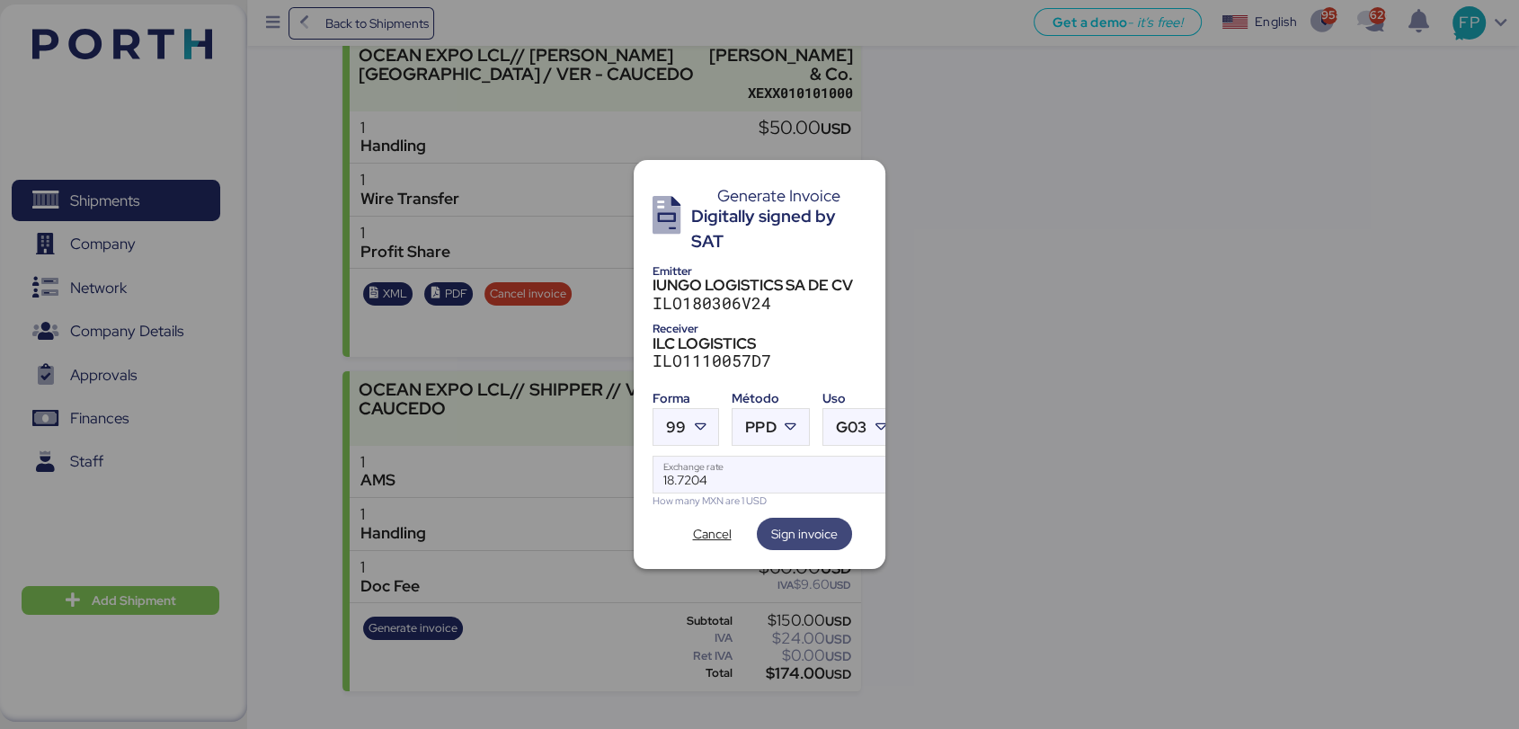
click at [795, 531] on span "Sign invoice" at bounding box center [804, 534] width 67 height 22
click at [710, 526] on span "Cancel" at bounding box center [712, 534] width 39 height 22
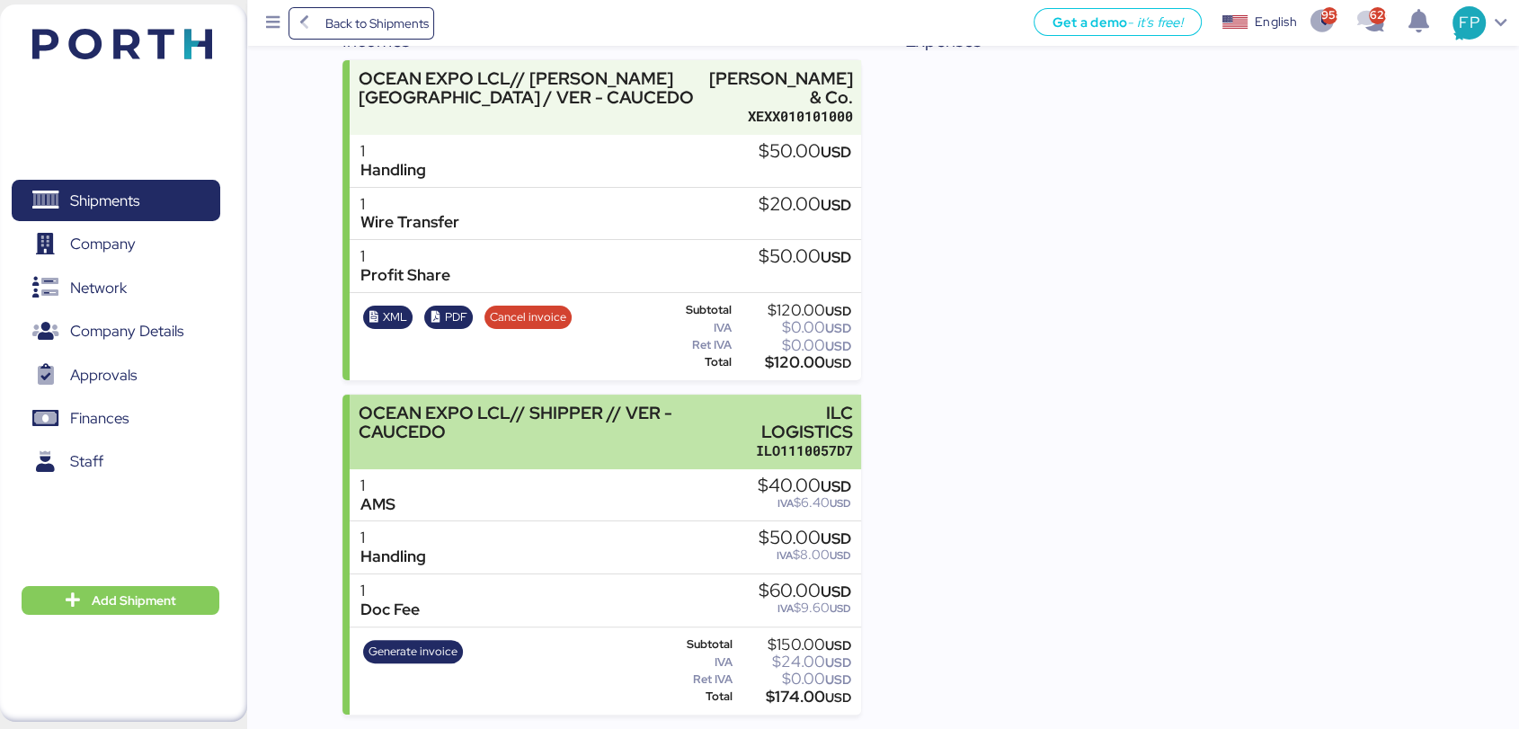
click at [719, 436] on div "OCEAN EXPO LCL// SHIPPER // VER - CAUCEDO" at bounding box center [545, 423] width 373 height 38
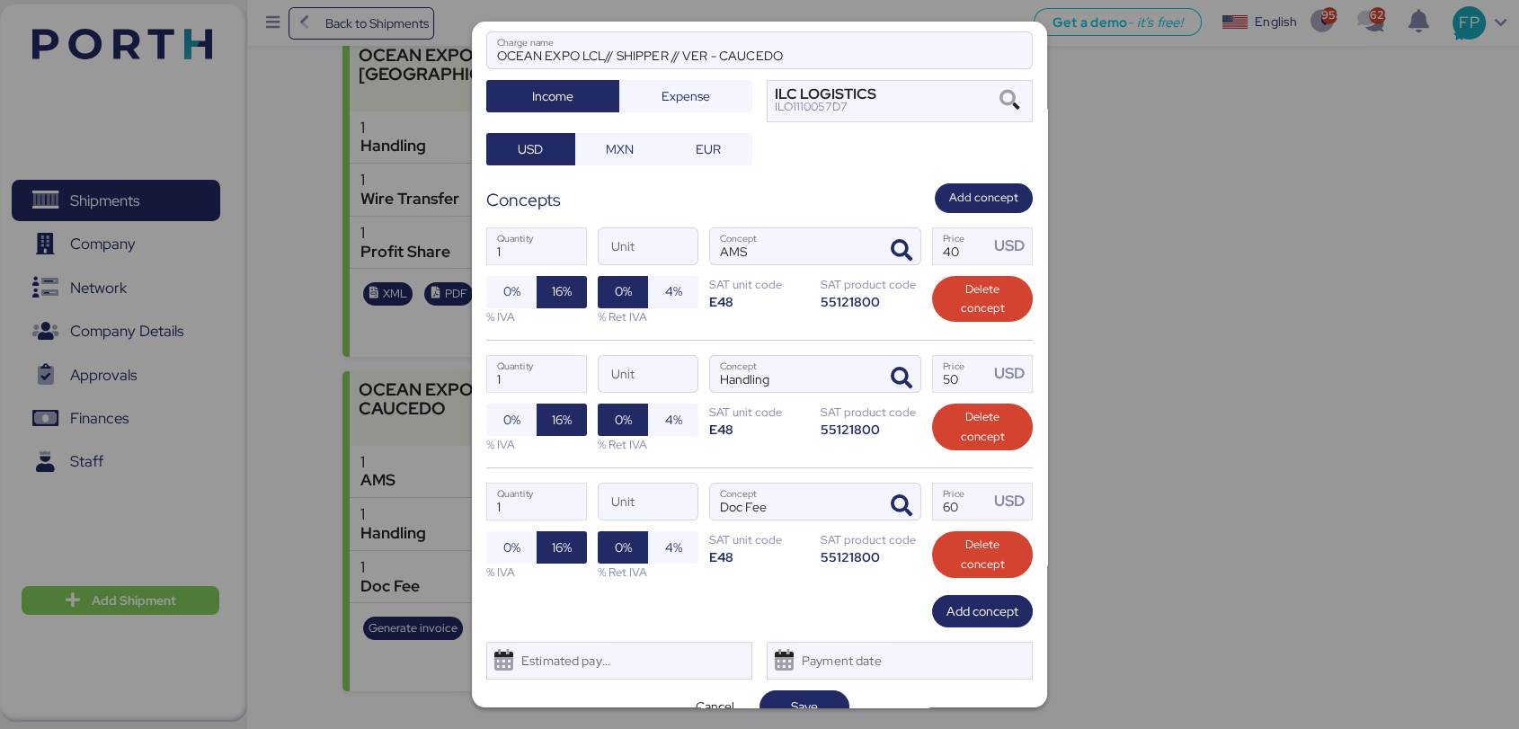
scroll to position [171, 0]
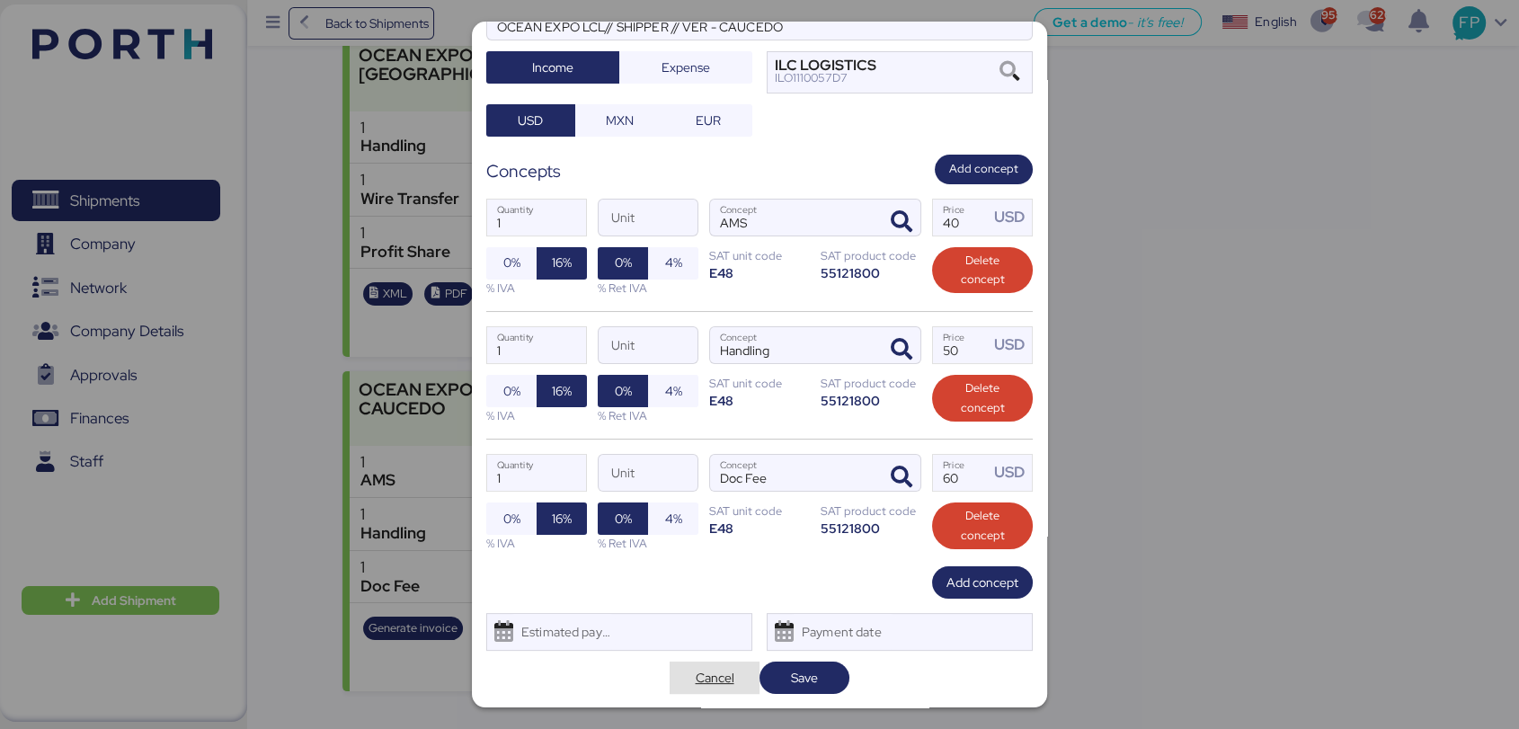
click at [706, 671] on span "Cancel" at bounding box center [715, 678] width 39 height 22
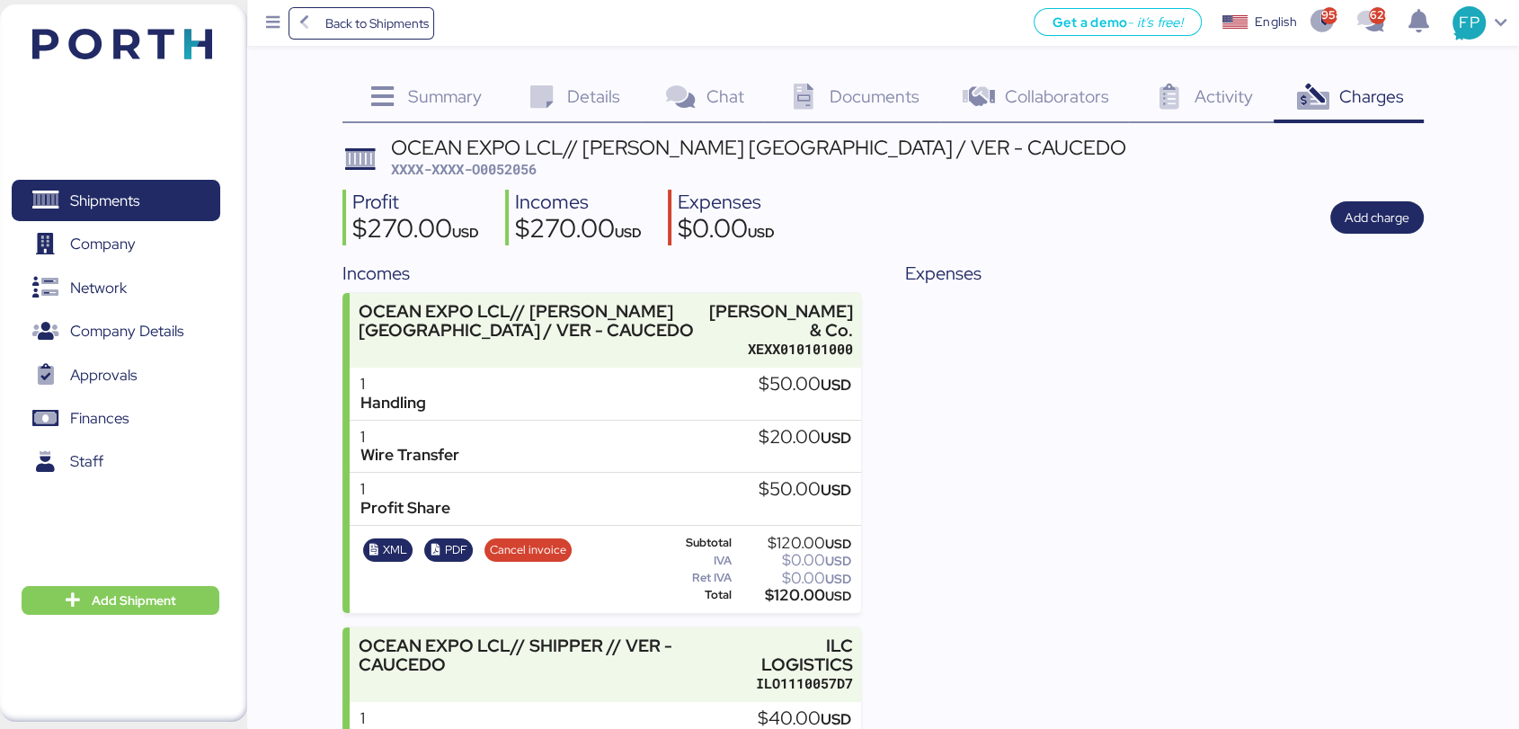
scroll to position [256, 0]
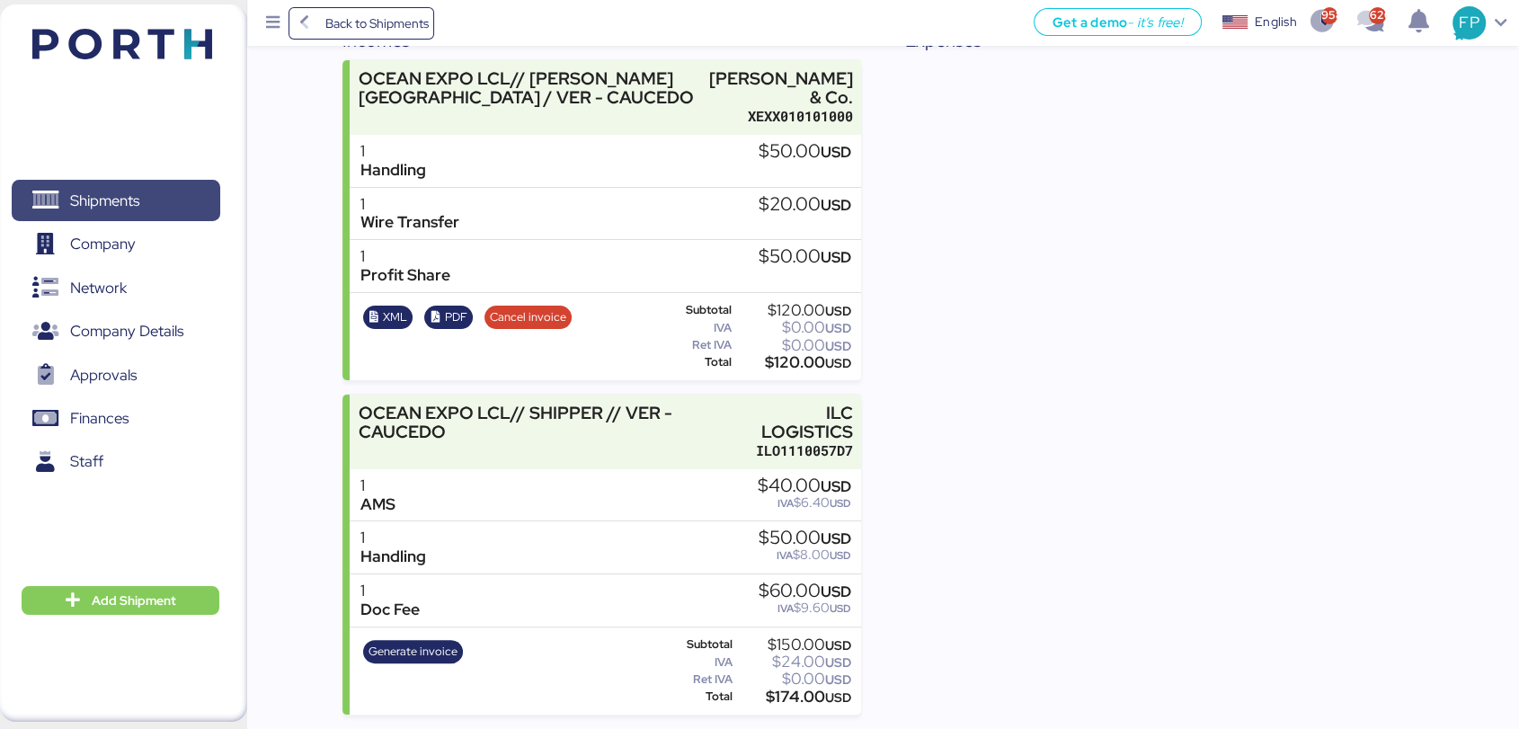
click at [129, 194] on span "Shipments" at bounding box center [104, 201] width 69 height 26
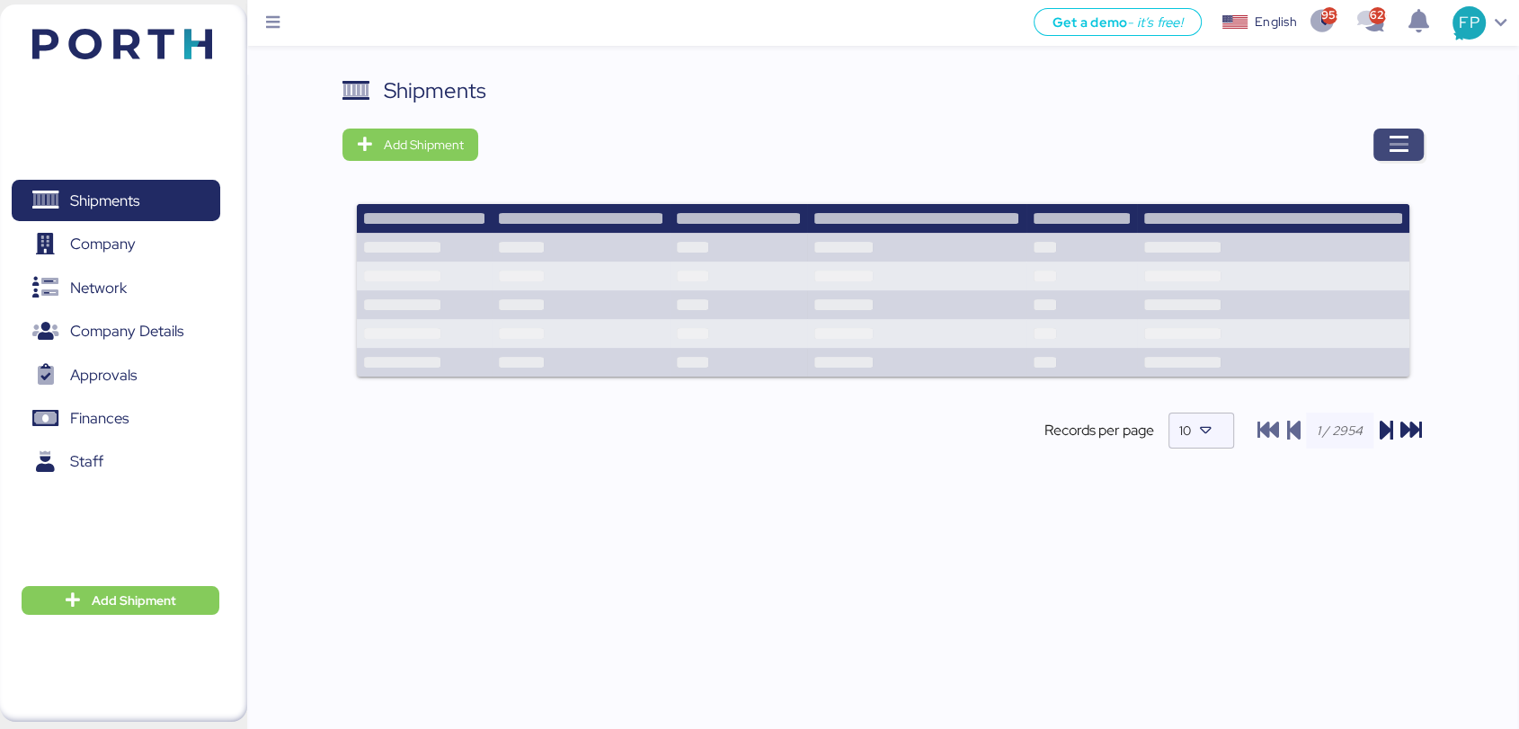
click at [1396, 136] on icon "button" at bounding box center [1399, 145] width 22 height 22
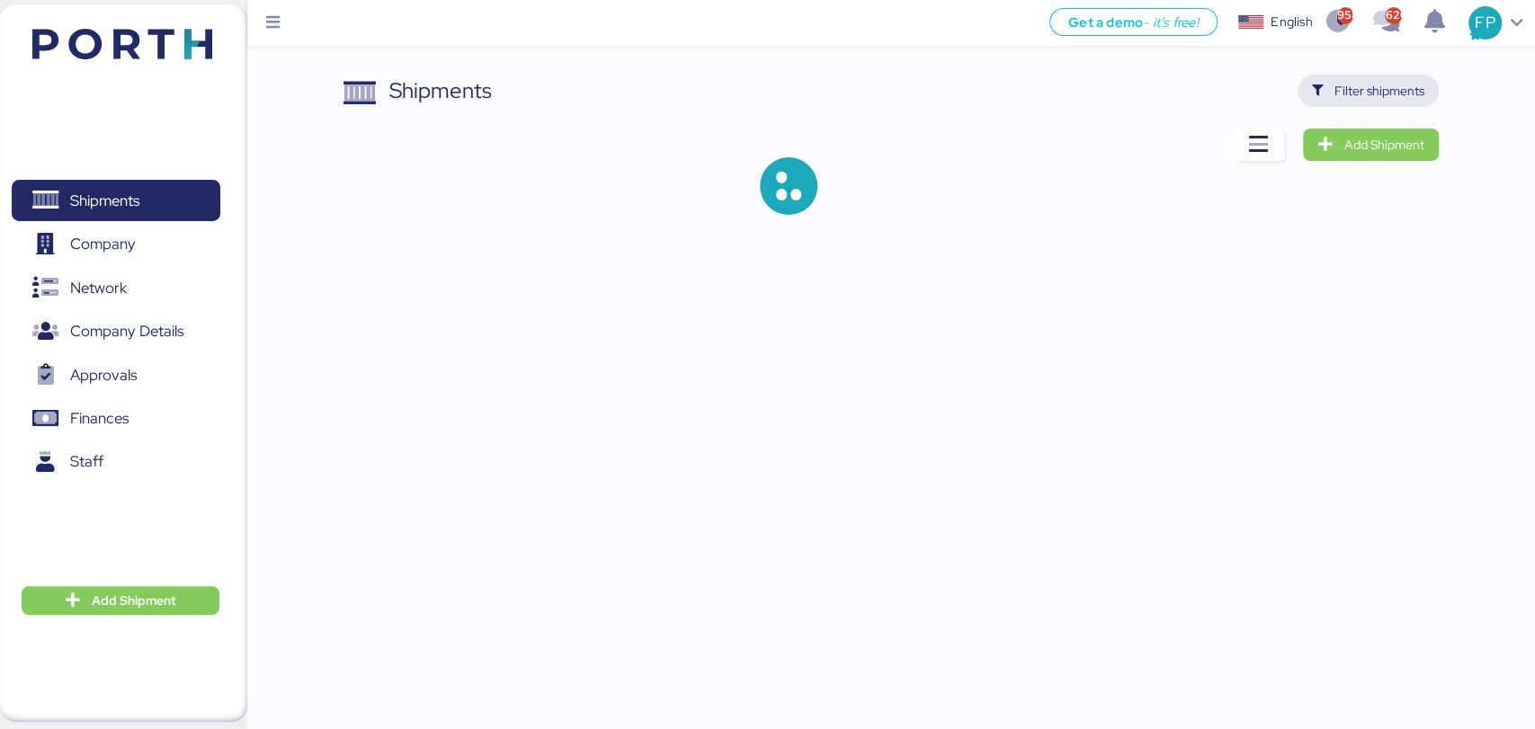
click at [1374, 85] on span "Filter shipments" at bounding box center [1379, 91] width 90 height 22
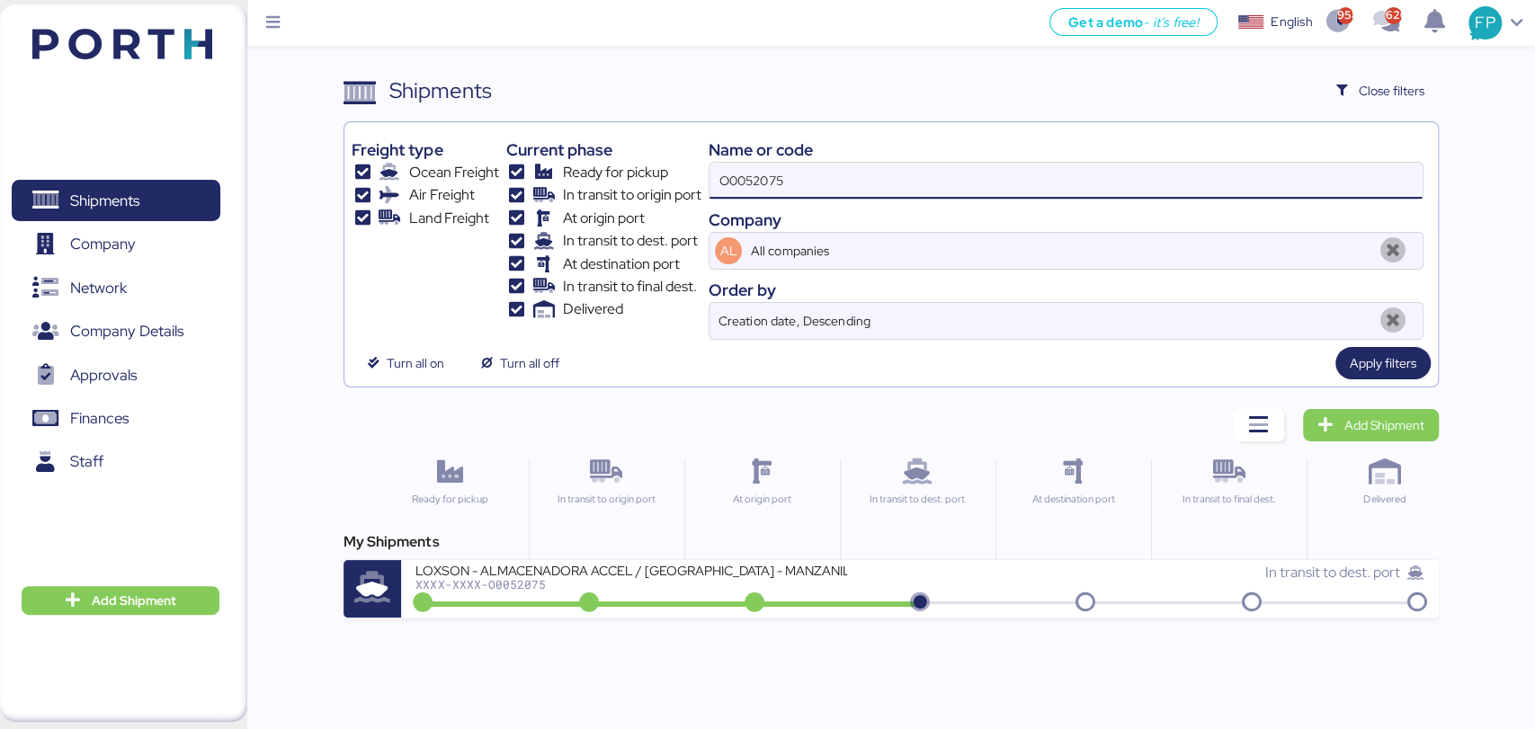
click at [754, 191] on input "O0052075" at bounding box center [1065, 181] width 712 height 36
paste input "51"
type input "O0052051"
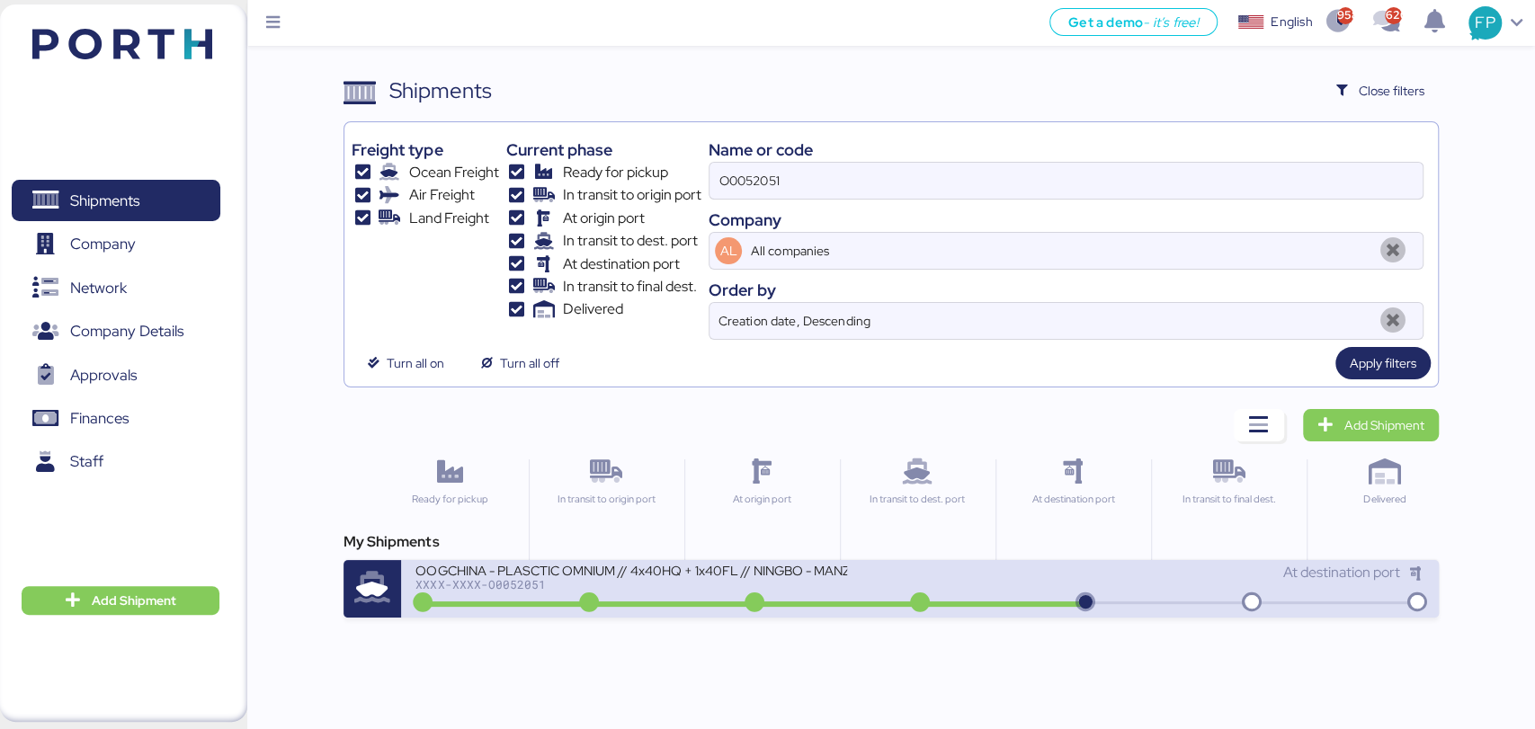
click at [721, 581] on div "XXXX-XXXX-O0052051" at bounding box center [631, 584] width 432 height 13
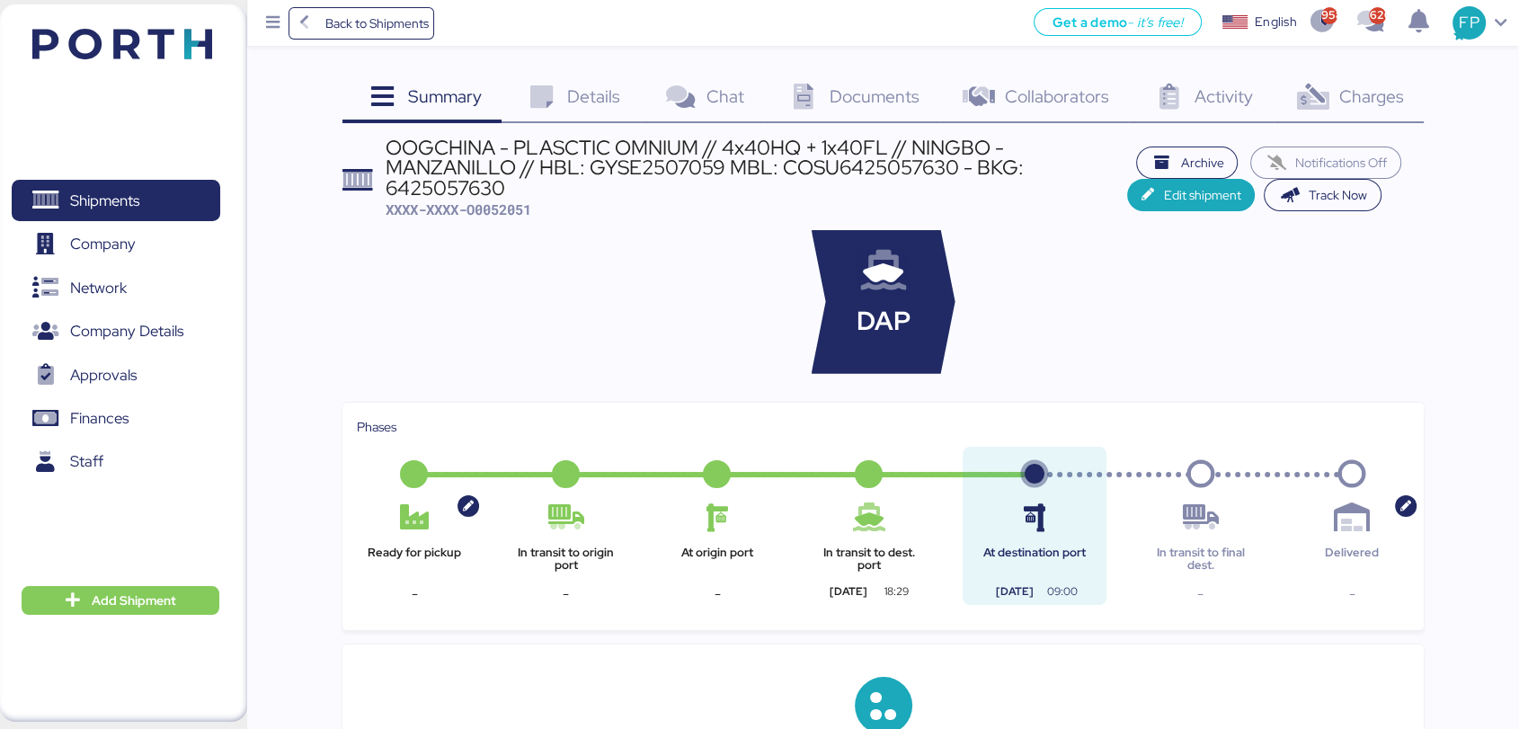
click at [1361, 91] on span "Charges" at bounding box center [1371, 96] width 65 height 23
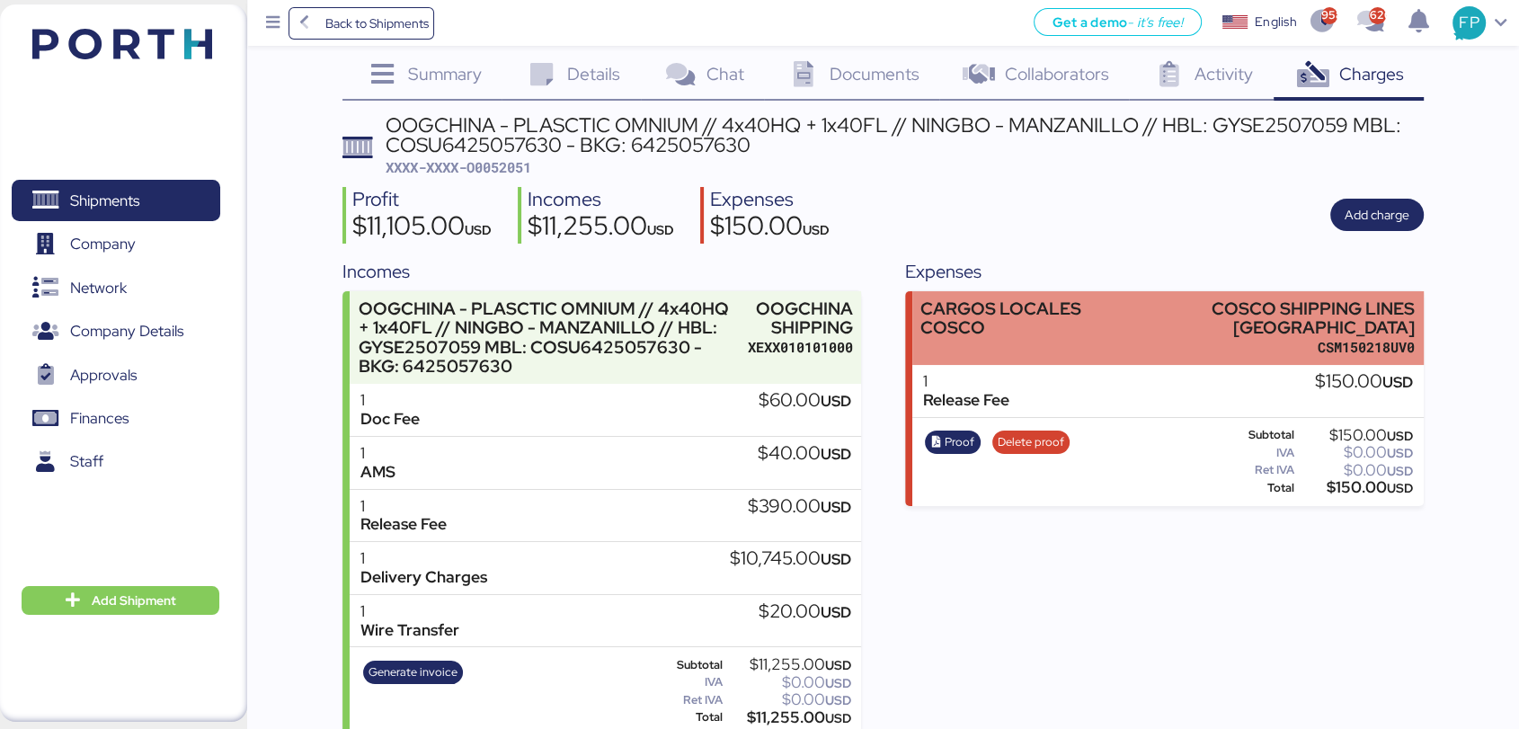
scroll to position [44, 0]
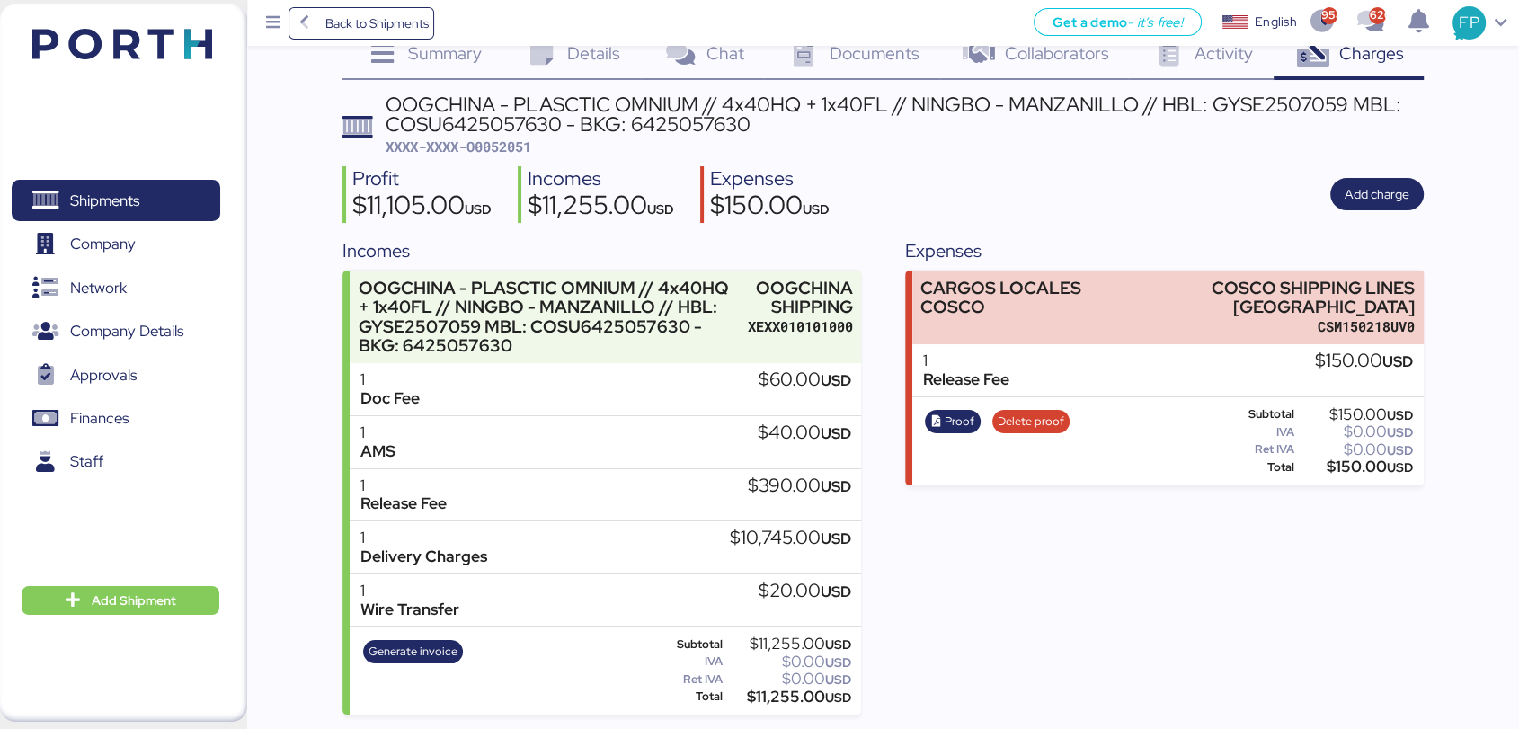
click at [505, 153] on div "OOGCHINA - PLASCTIC OMNIUM // 4x40HQ + 1x40FL // NINGBO - MANZANILLO // HBL: GY…" at bounding box center [905, 125] width 1038 height 62
copy span "O0052051"
click at [176, 188] on span "Shipments" at bounding box center [115, 201] width 193 height 26
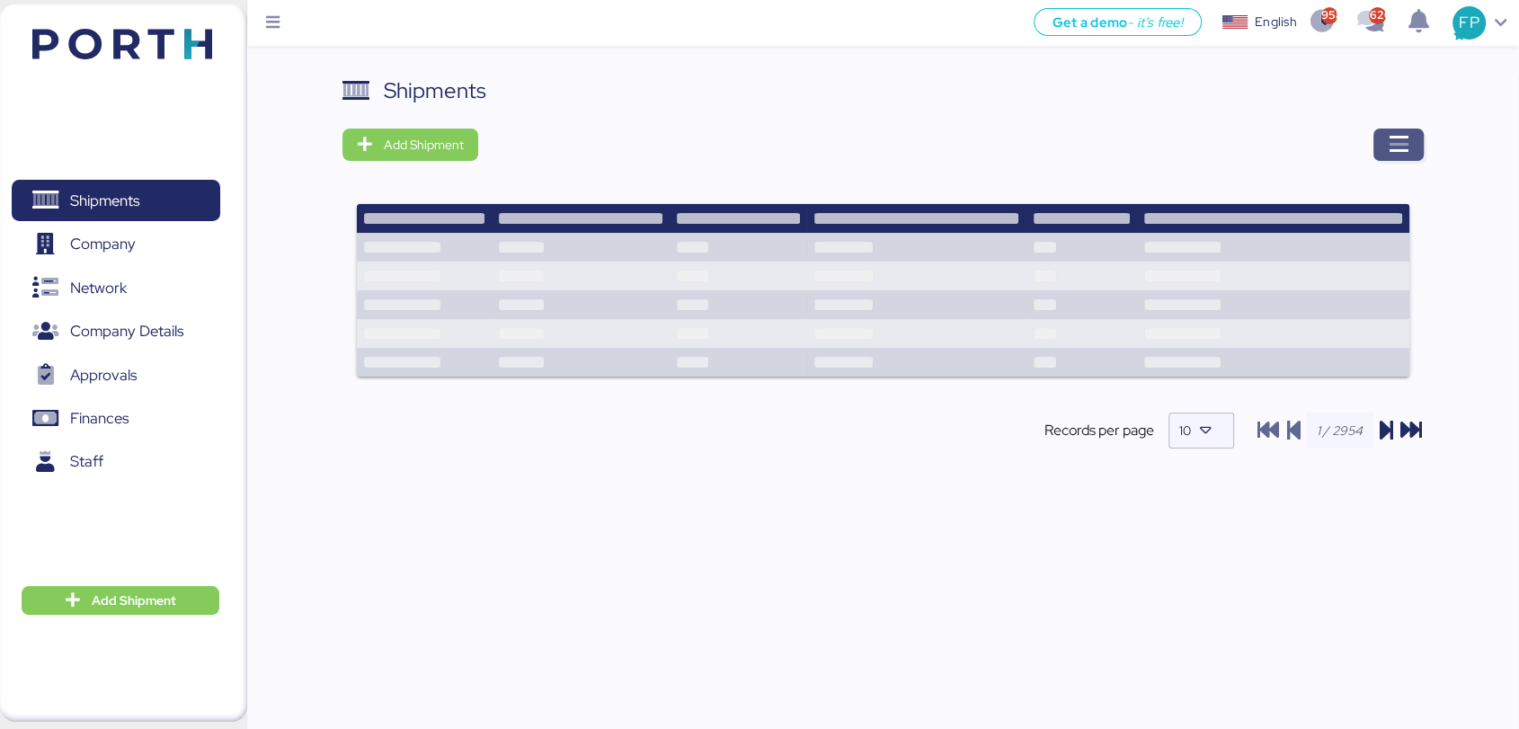
click at [1388, 160] on span "button" at bounding box center [1399, 145] width 50 height 32
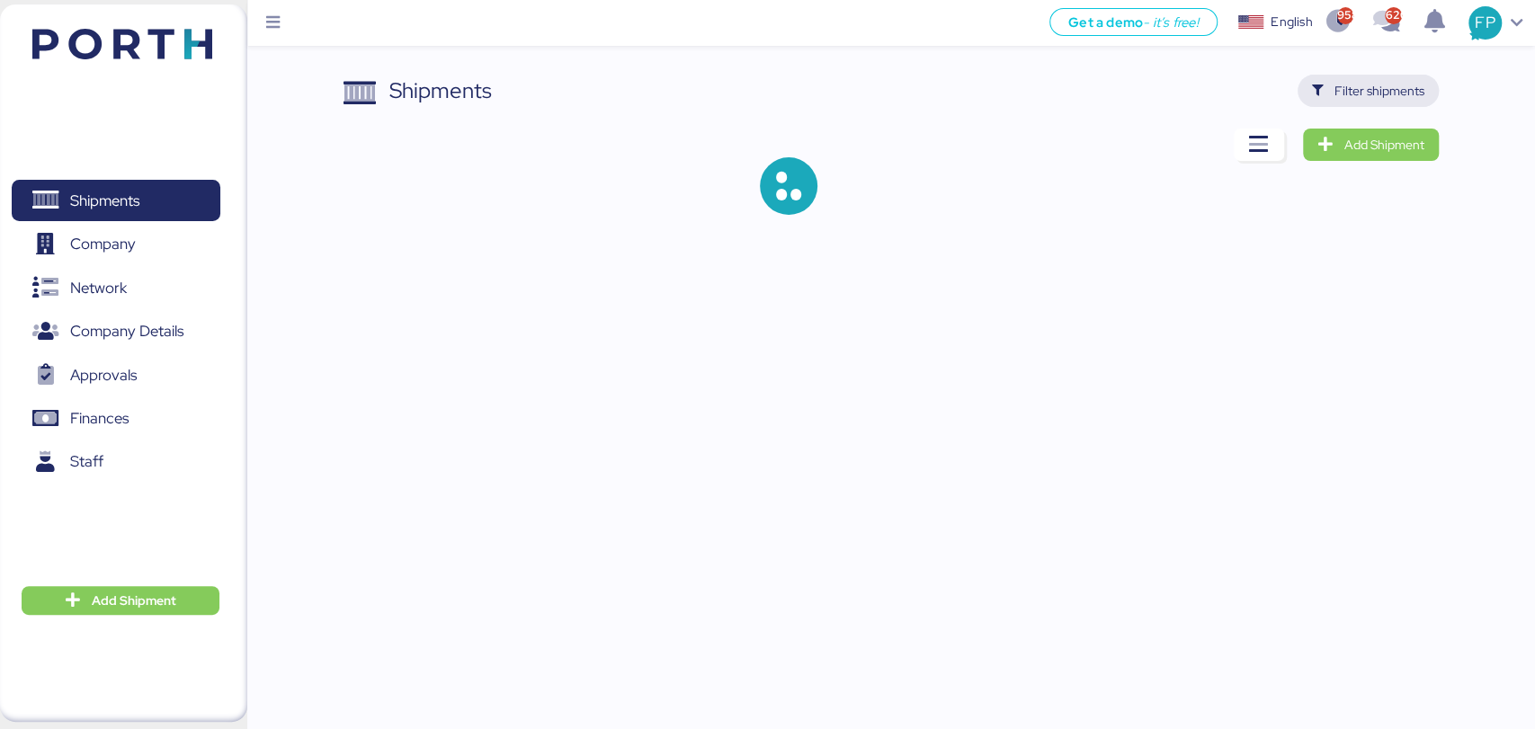
click at [1362, 102] on span "Filter shipments" at bounding box center [1368, 90] width 112 height 25
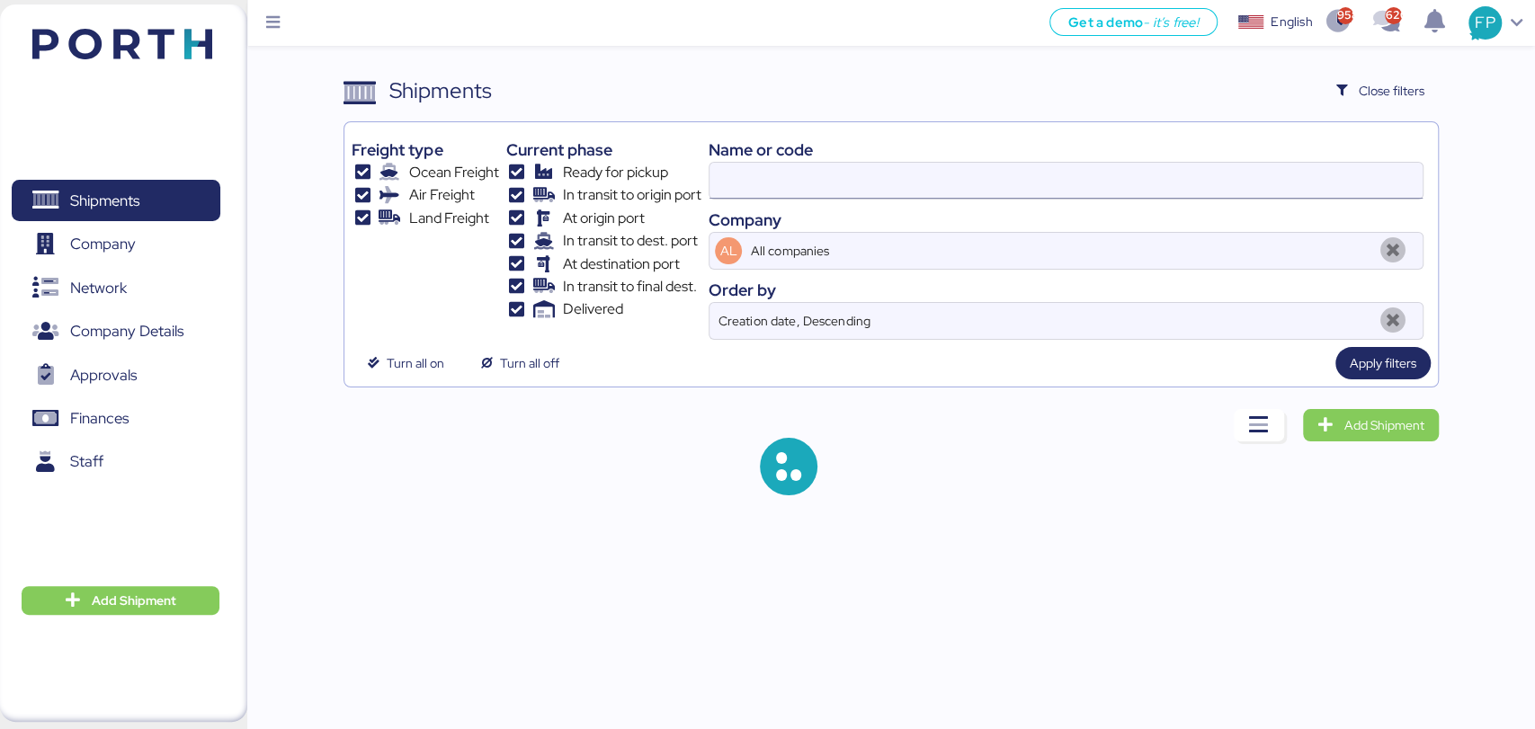
drag, startPoint x: 765, startPoint y: 154, endPoint x: 761, endPoint y: 168, distance: 14.8
click at [761, 155] on div "Name or code" at bounding box center [1065, 150] width 714 height 24
click at [762, 173] on input at bounding box center [1065, 181] width 712 height 36
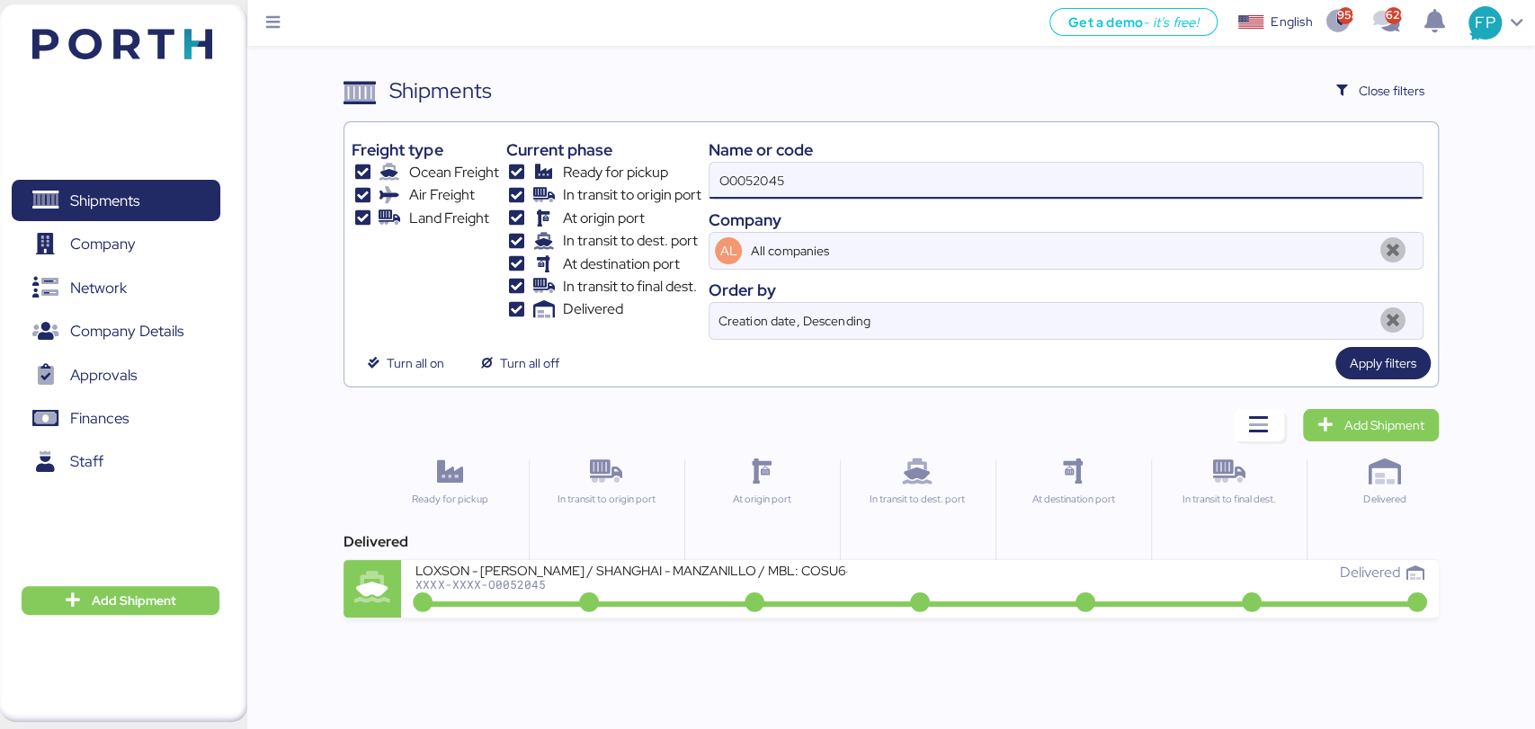
click at [764, 173] on input "O0052045" at bounding box center [1065, 181] width 712 height 36
click at [762, 170] on input "O0052045" at bounding box center [1065, 181] width 712 height 36
click at [768, 173] on input "O0052045" at bounding box center [1065, 181] width 712 height 36
click at [770, 173] on input "O0052045" at bounding box center [1065, 181] width 712 height 36
paste input "1918"
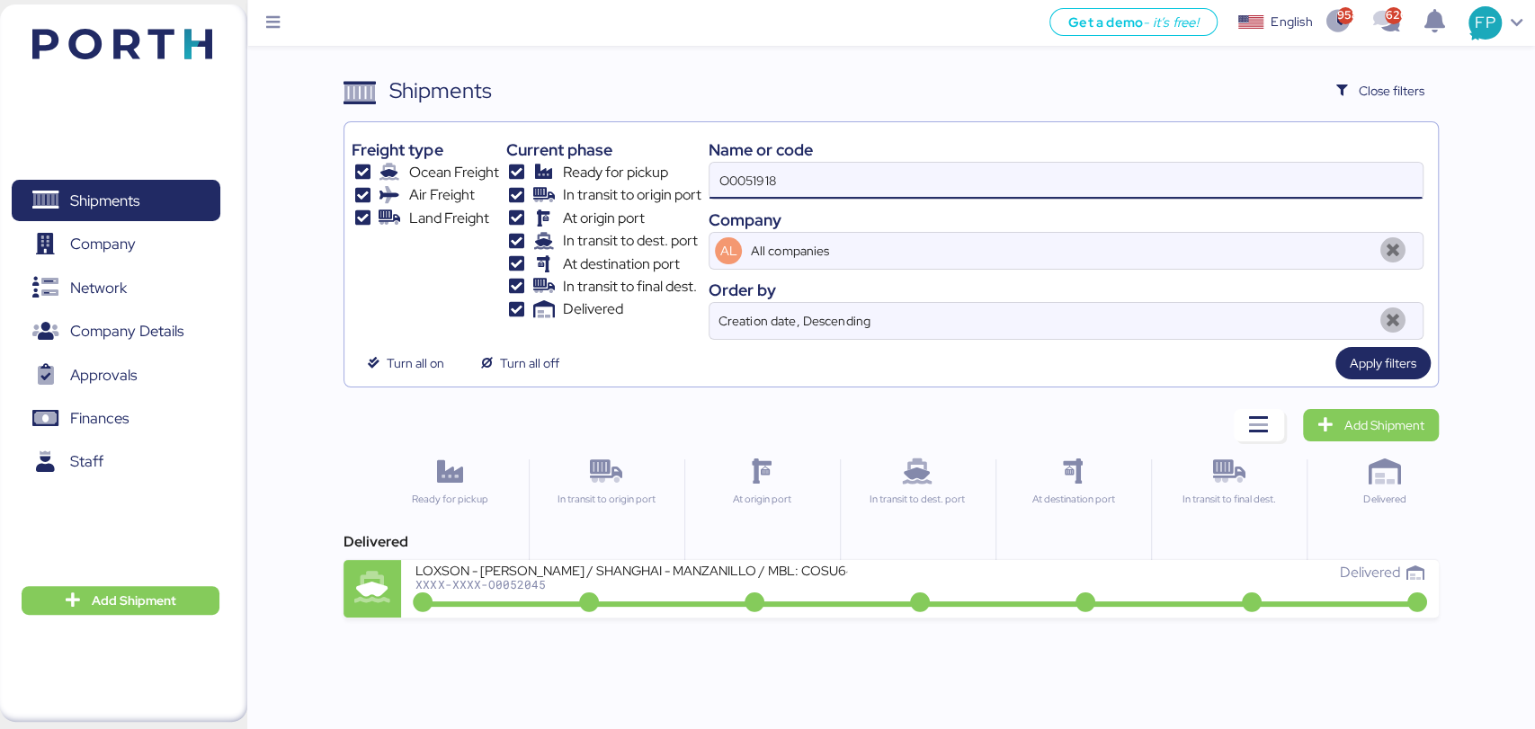
type input "O0051918"
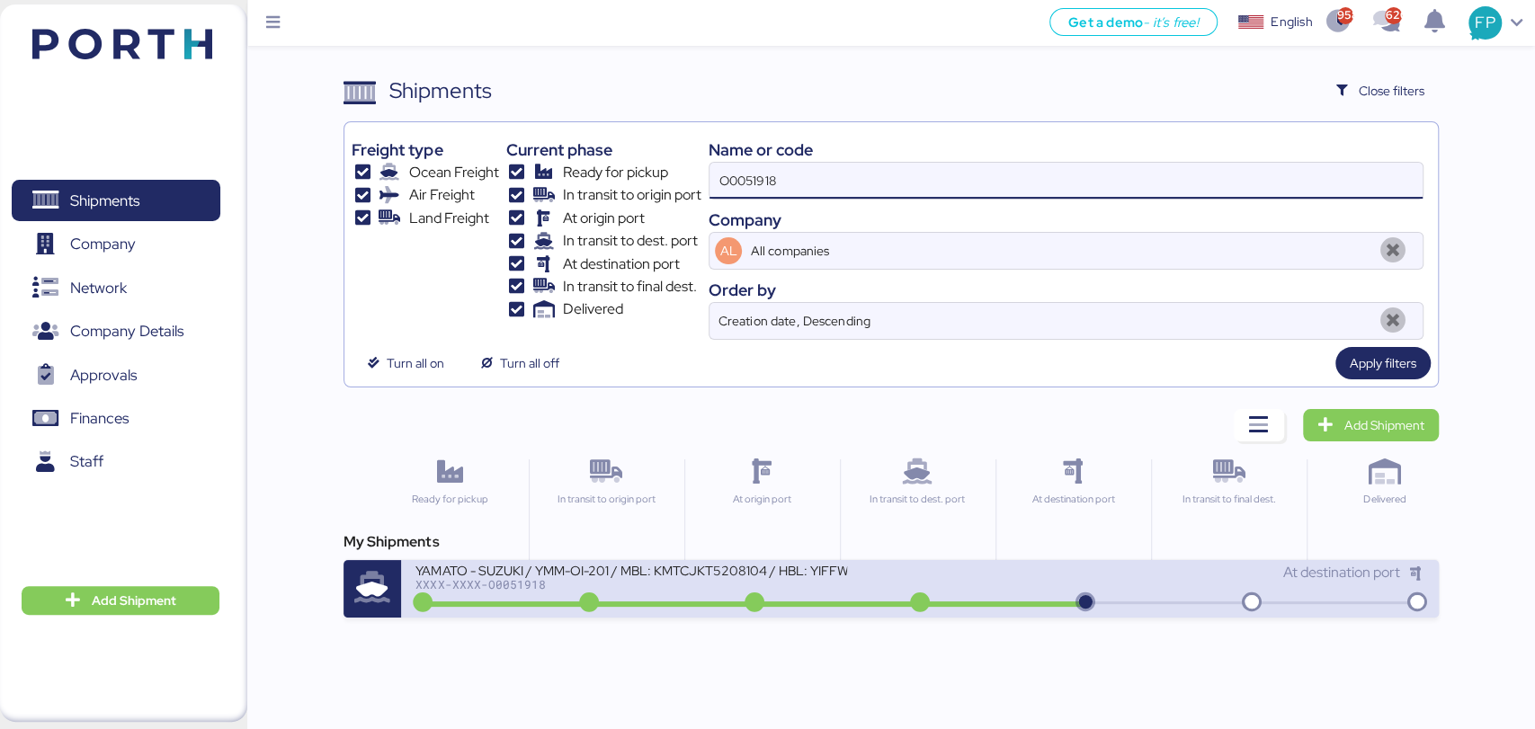
click at [691, 601] on div at bounding box center [752, 603] width 667 height 5
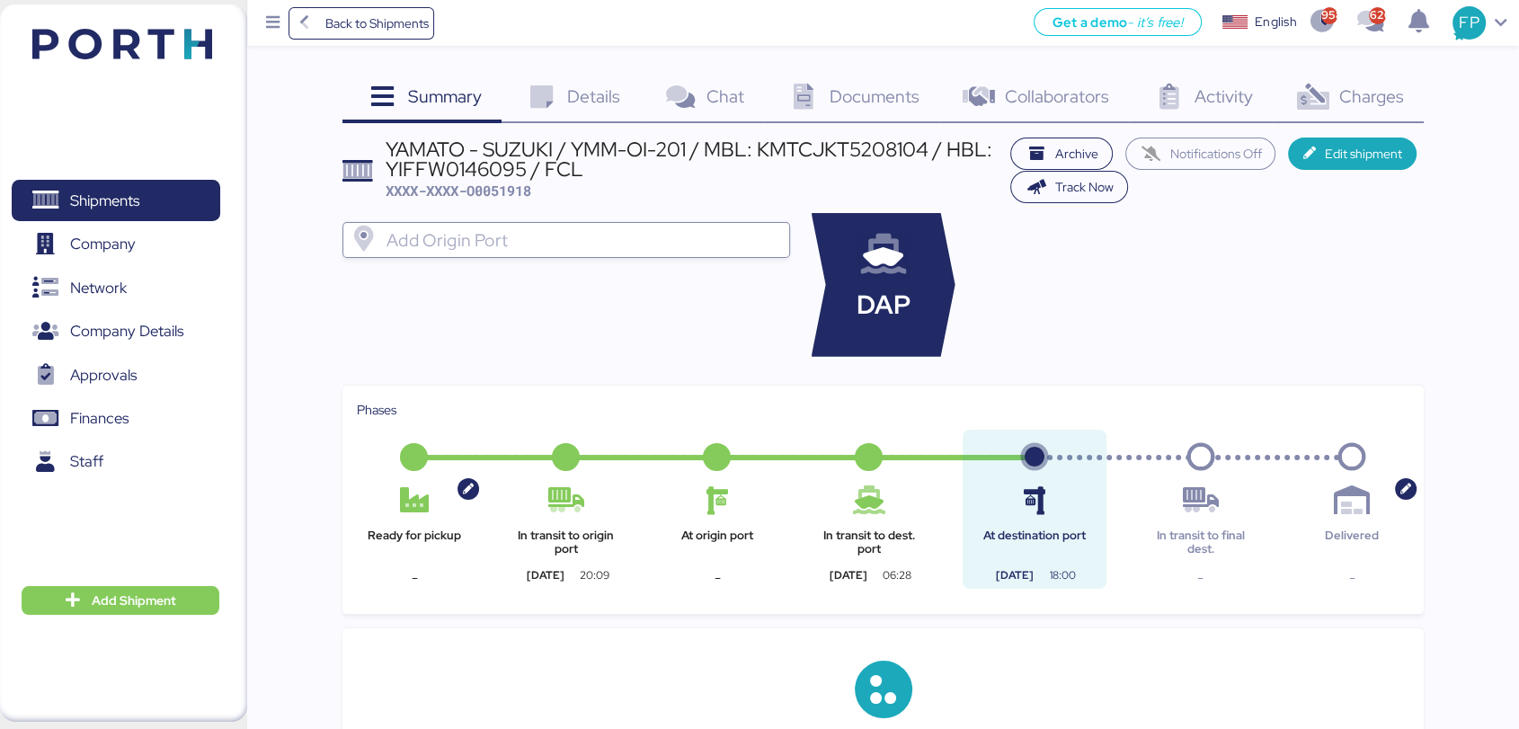
click at [1352, 109] on div "Charges 0" at bounding box center [1349, 99] width 150 height 49
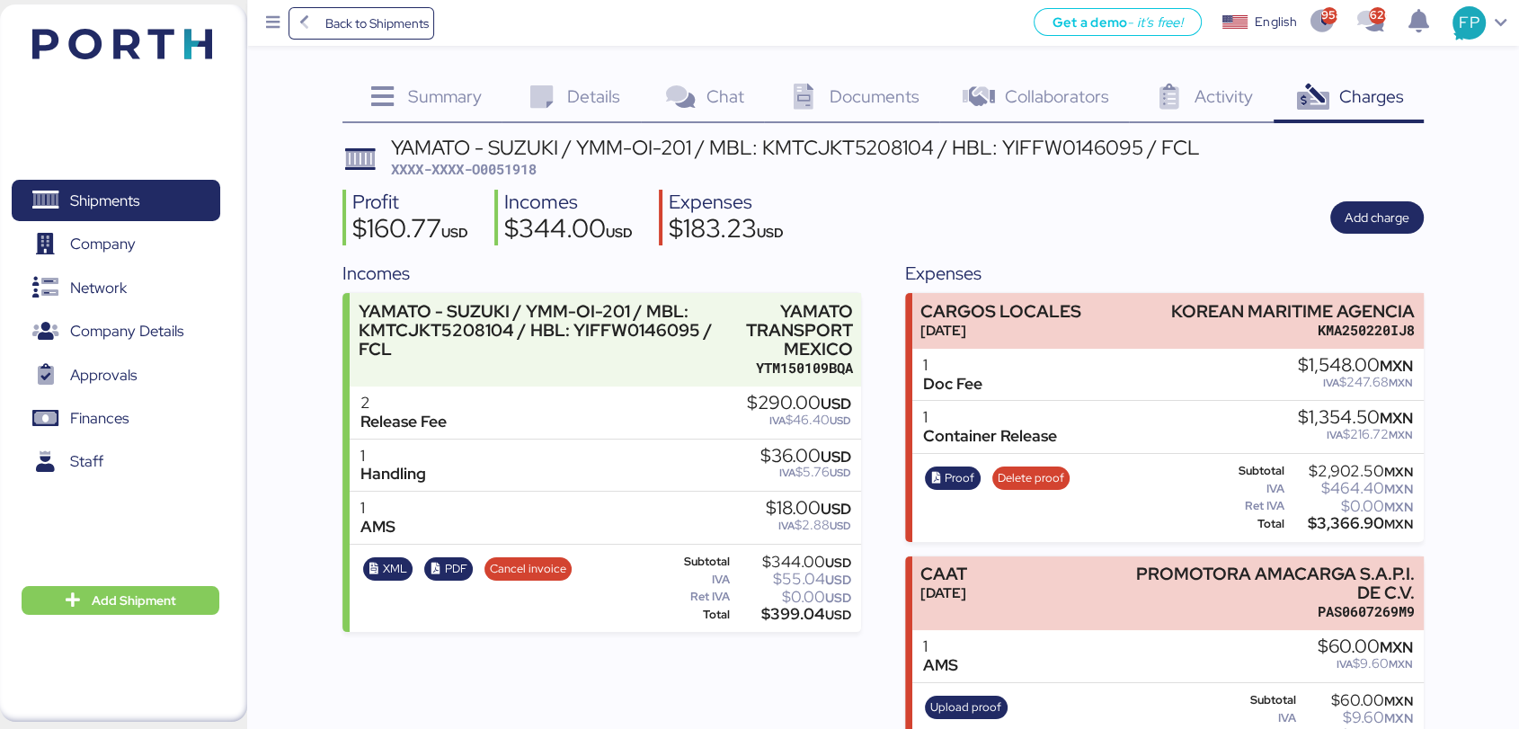
click at [514, 174] on span "XXXX-XXXX-O0051918" at bounding box center [464, 169] width 146 height 18
click at [511, 173] on span "XXXX-XXXX-O0051918" at bounding box center [464, 169] width 146 height 18
click at [507, 169] on span "XXXX-XXXX-O0051918" at bounding box center [464, 169] width 146 height 18
copy span "O0051918"
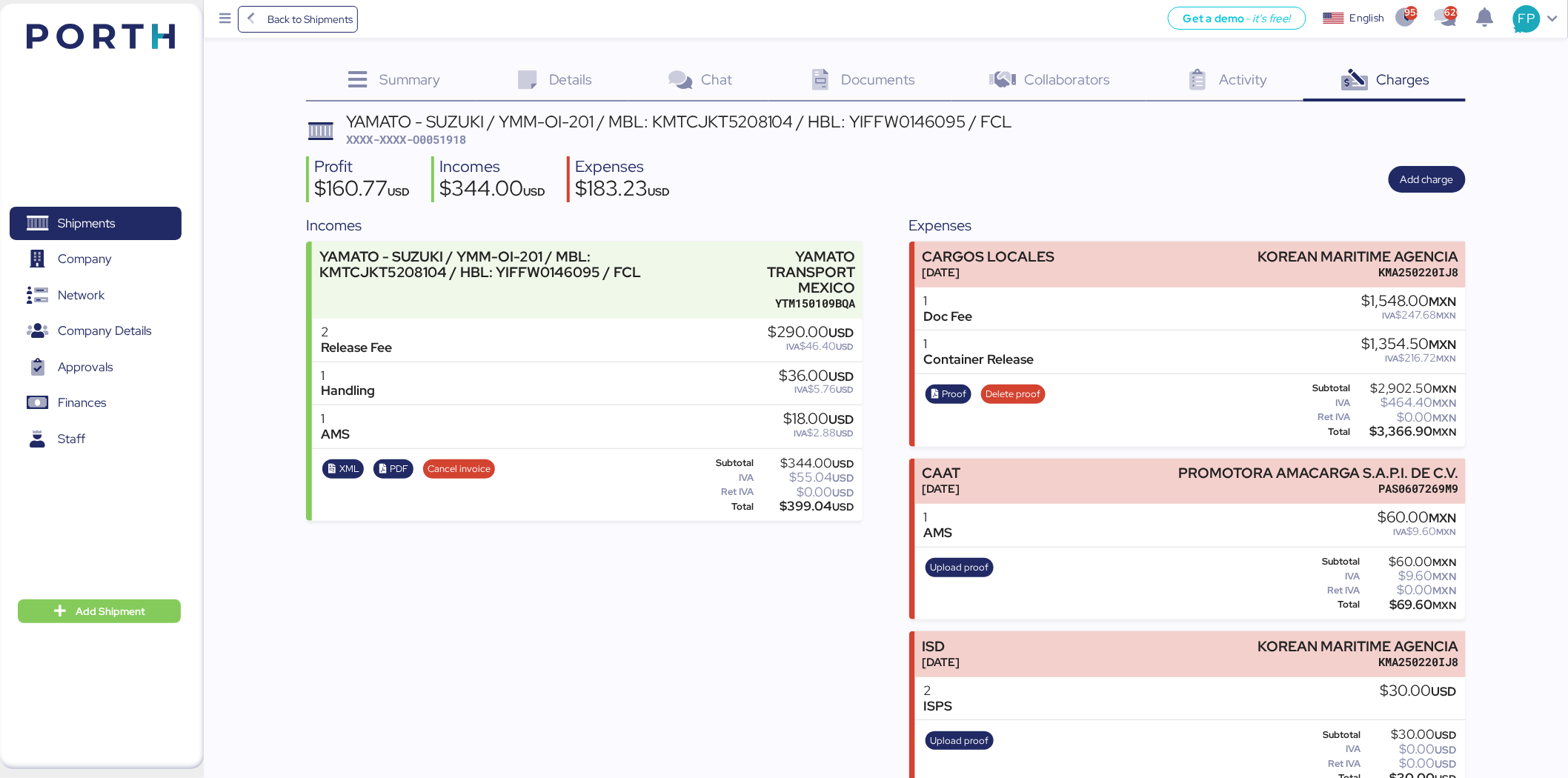
click at [795, 506] on div "$399.04 USD" at bounding box center [806, 506] width 97 height 11
copy div "399.04"
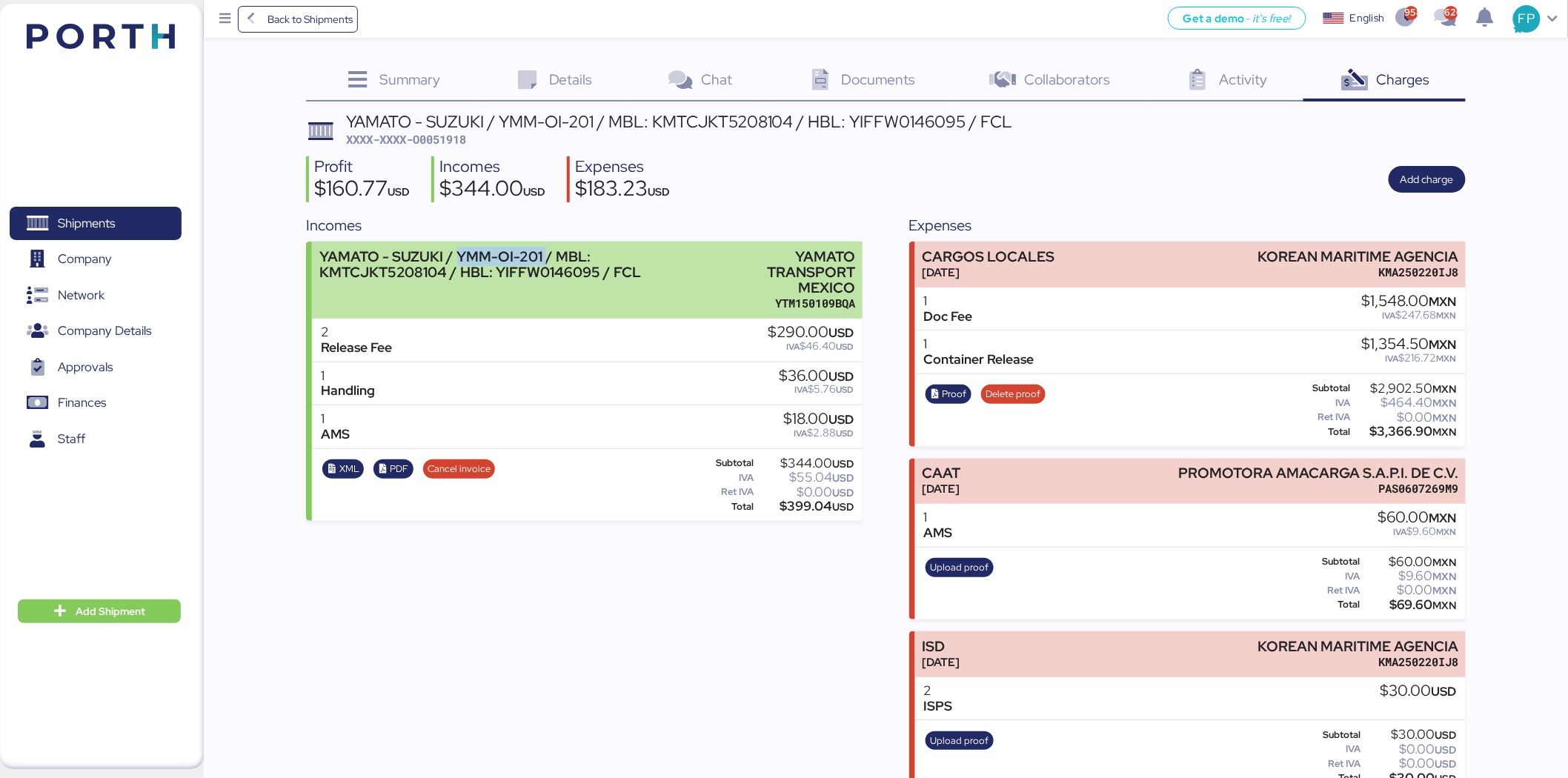
drag, startPoint x: 458, startPoint y: 256, endPoint x: 541, endPoint y: 253, distance: 83.1
click at [541, 253] on div "YAMATO - SUZUKI / YMM-OI-201 / MBL: KMTCJKT5208104 / HBL: YIFFW0146095 / FCL" at bounding box center [514, 265] width 392 height 31
copy div "YMM-OI-201"
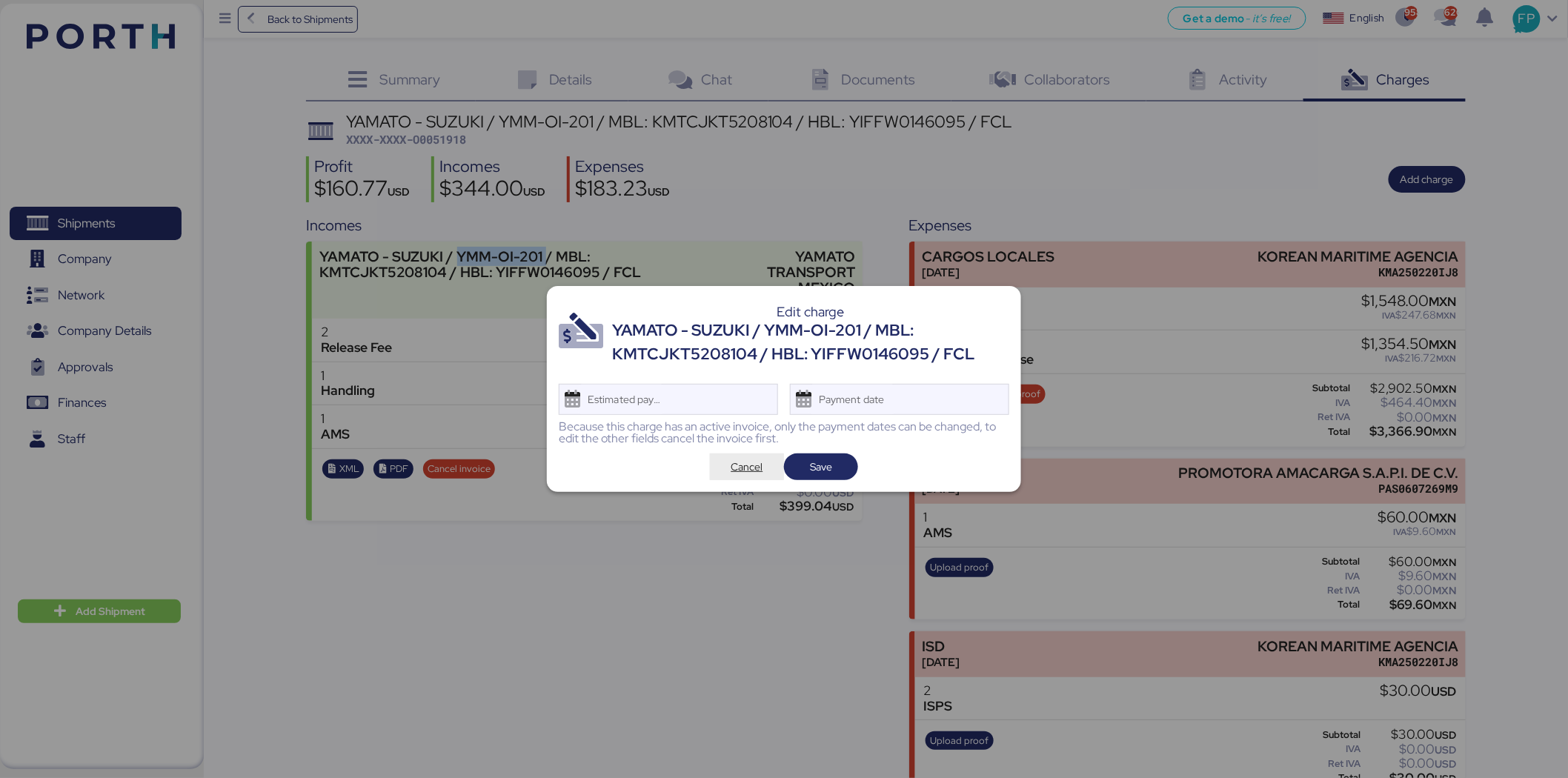
click at [735, 467] on span "Cancel" at bounding box center [747, 467] width 32 height 18
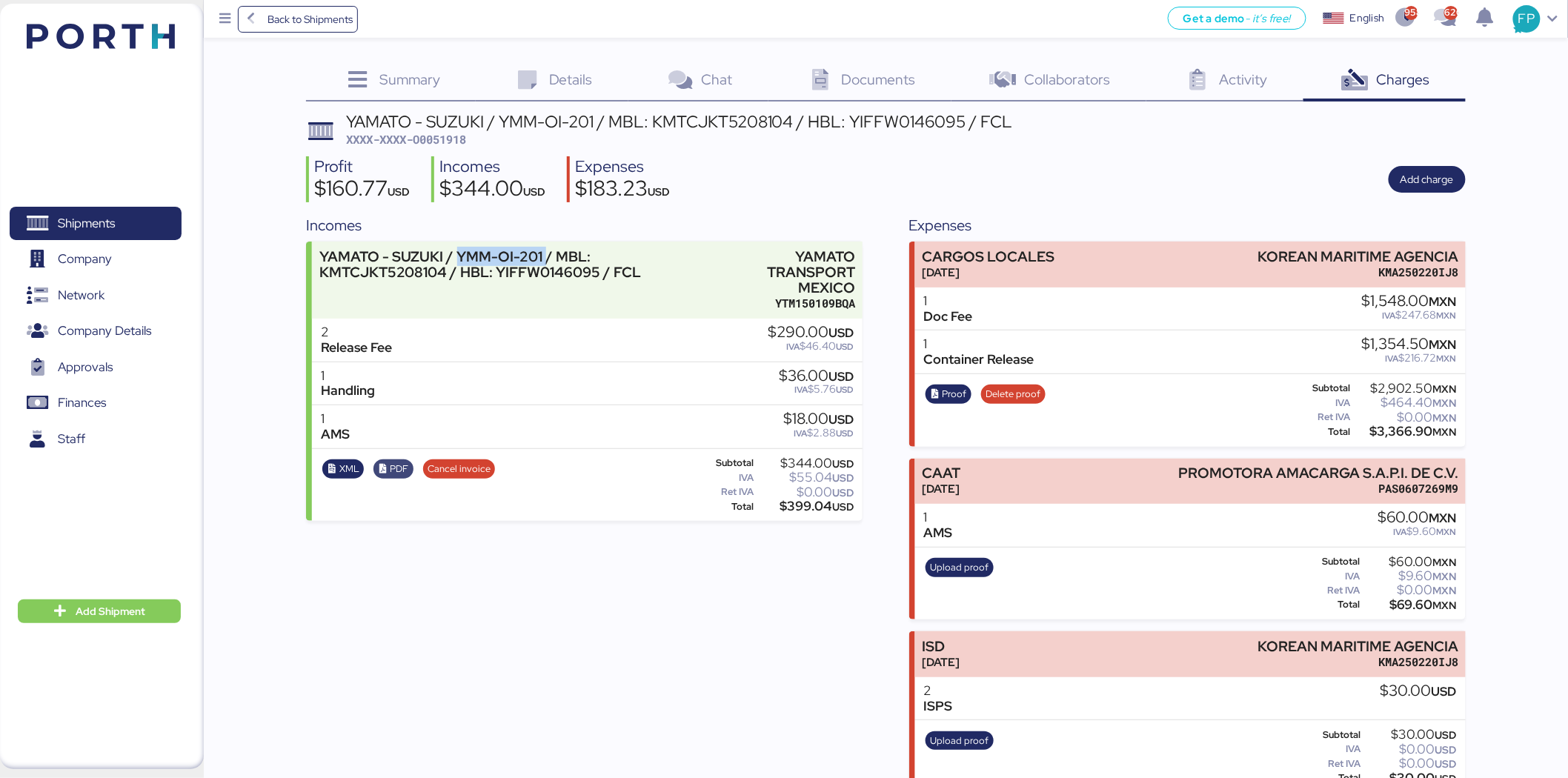
click at [408, 465] on span "PDF" at bounding box center [393, 468] width 40 height 19
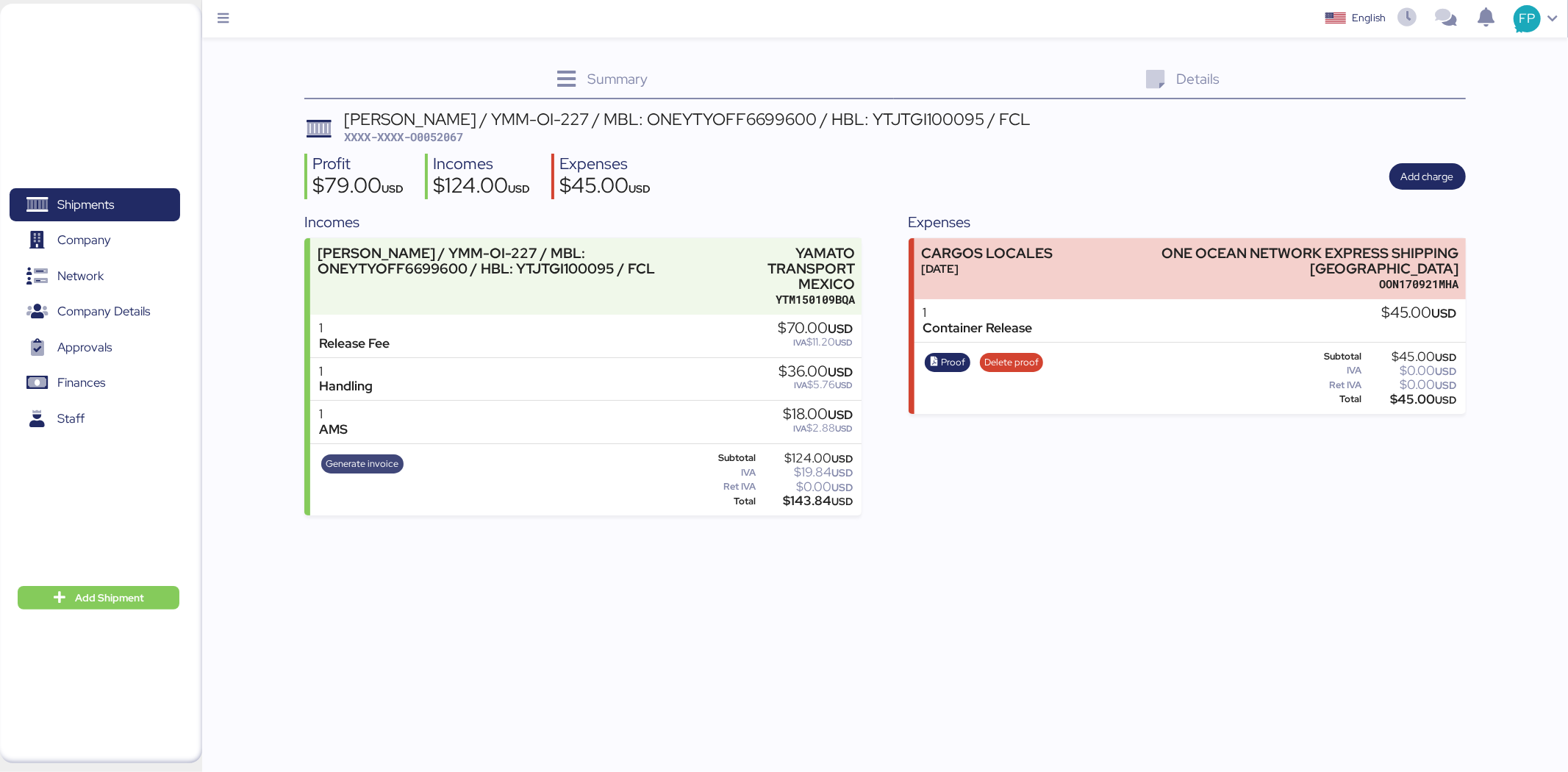
click at [354, 466] on span "Generate invoice" at bounding box center [361, 464] width 73 height 16
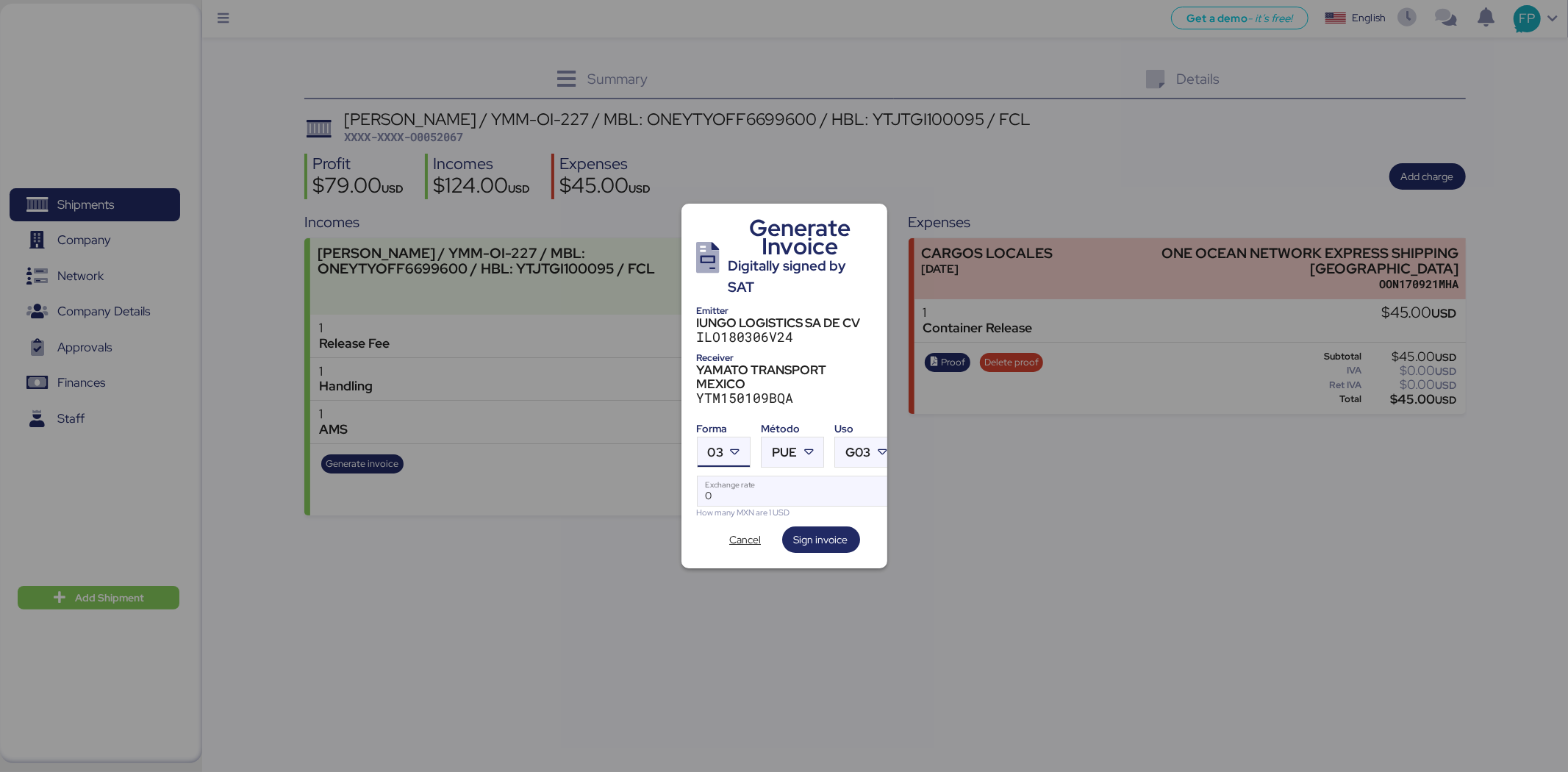
click at [708, 447] on span "03" at bounding box center [715, 452] width 16 height 12
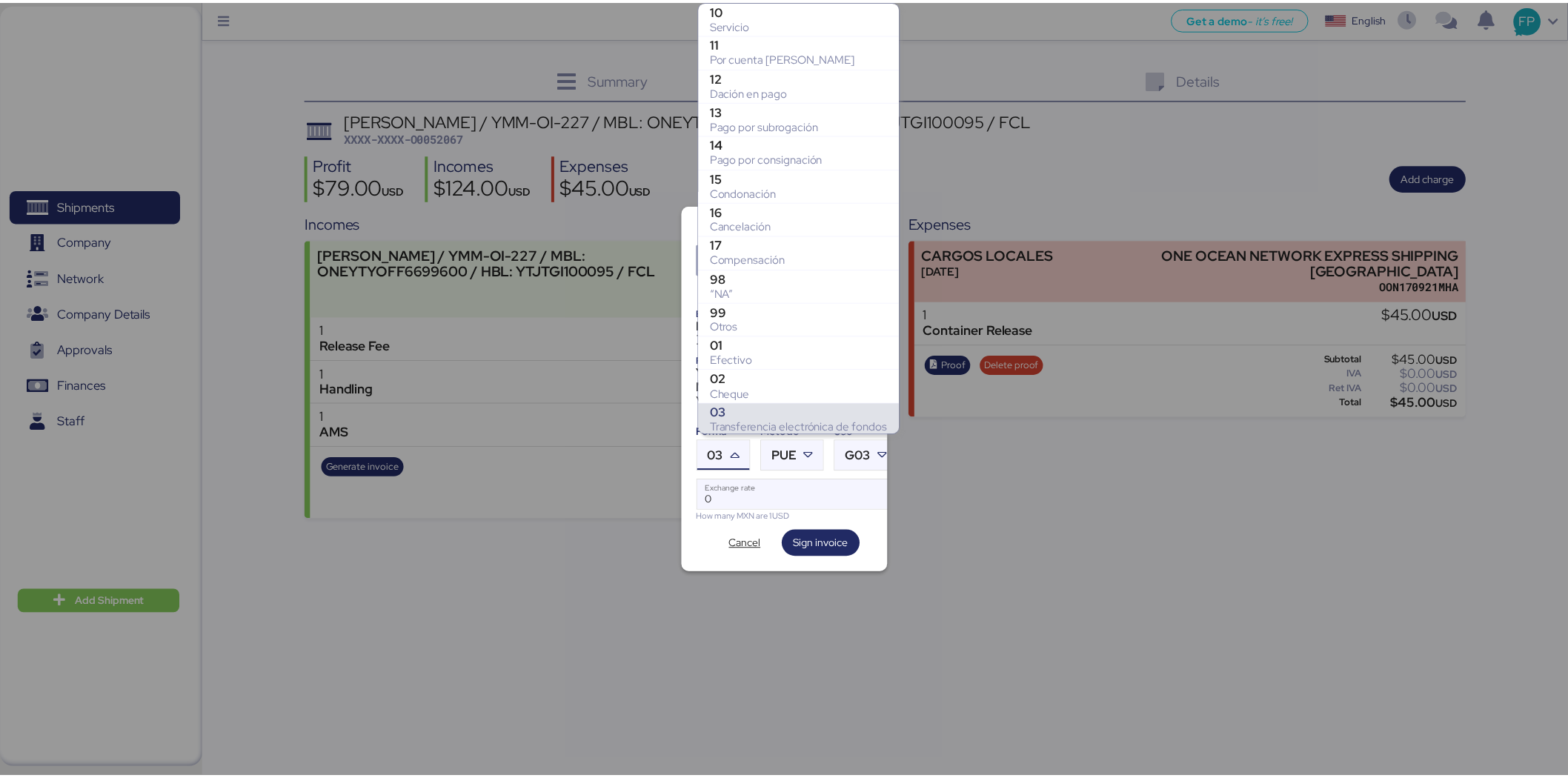
scroll to position [205, 0]
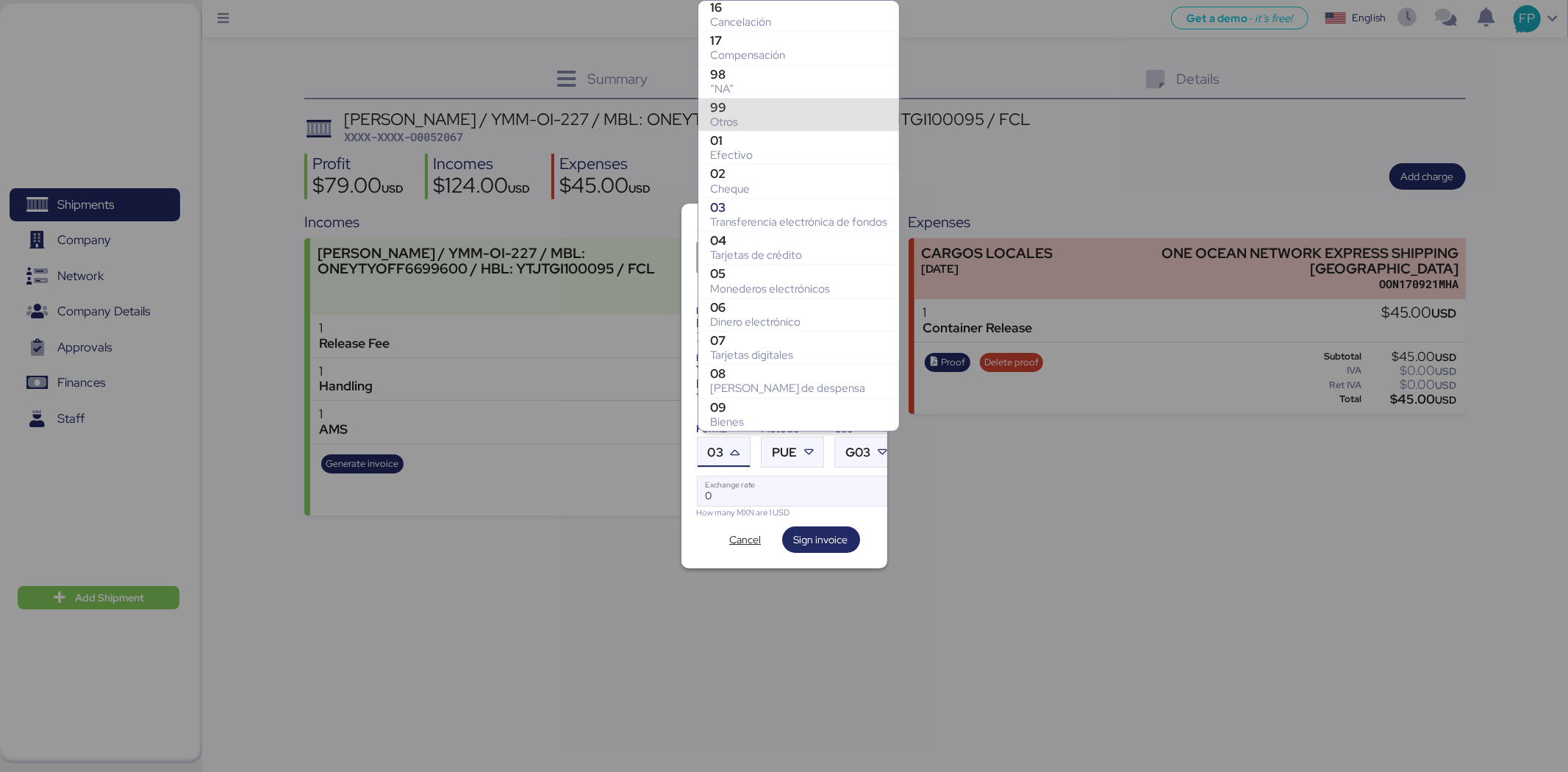
click at [733, 98] on div "99 Otros" at bounding box center [798, 114] width 200 height 33
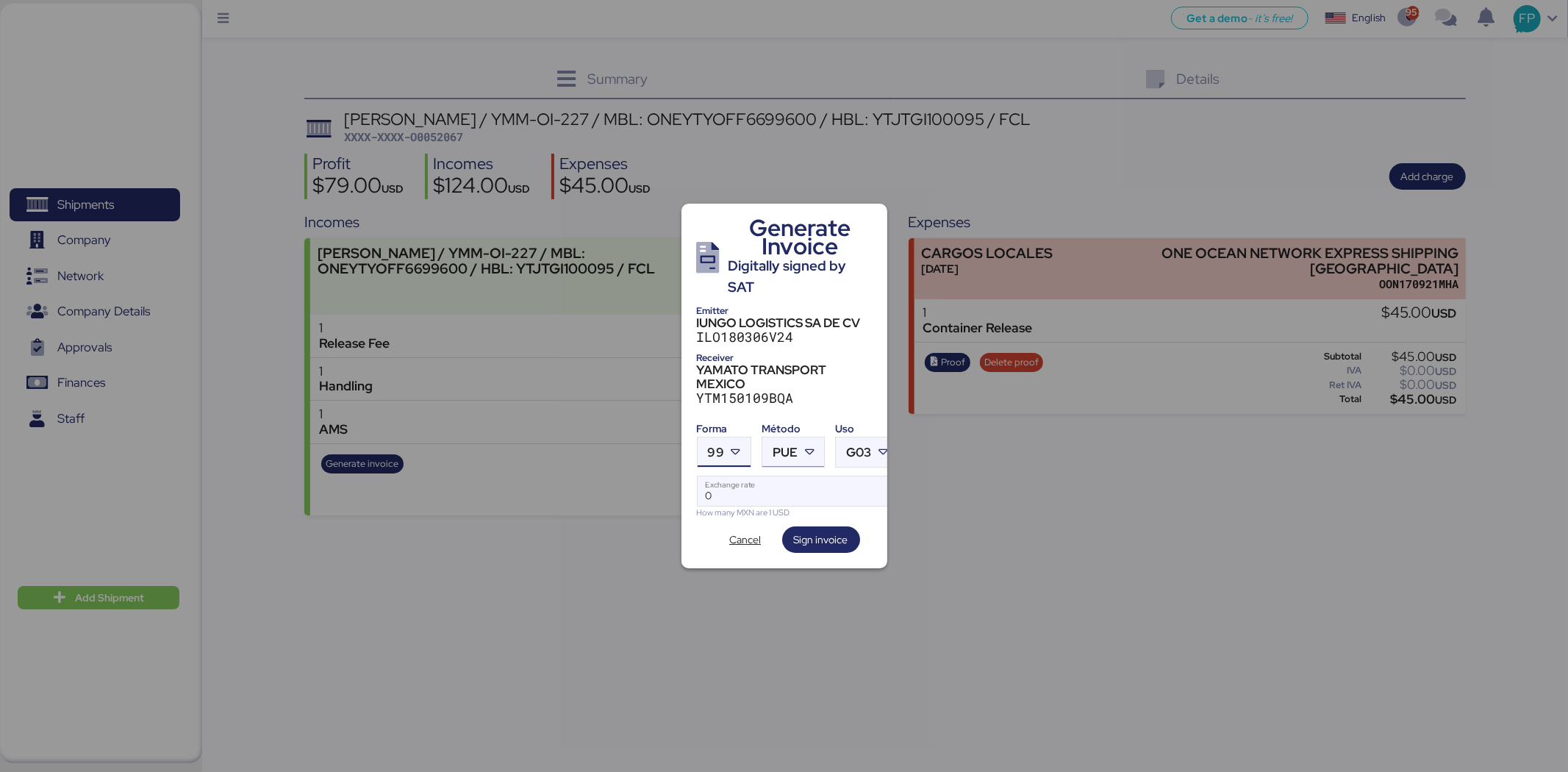
click at [789, 453] on span "PUE" at bounding box center [785, 452] width 25 height 12
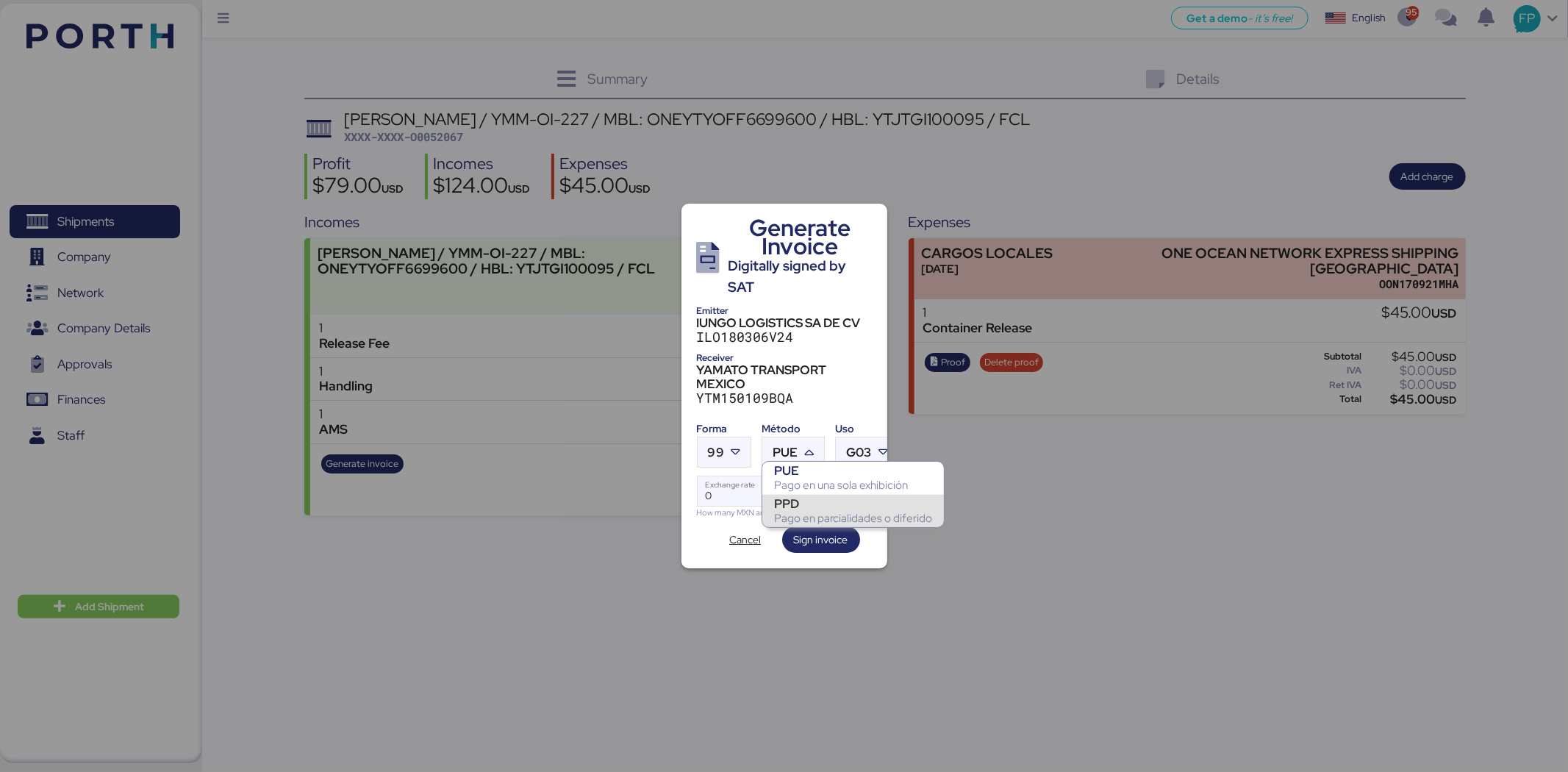
click at [797, 508] on div "PPD" at bounding box center [853, 504] width 158 height 15
click at [777, 484] on input "Exchange rate" at bounding box center [797, 491] width 200 height 29
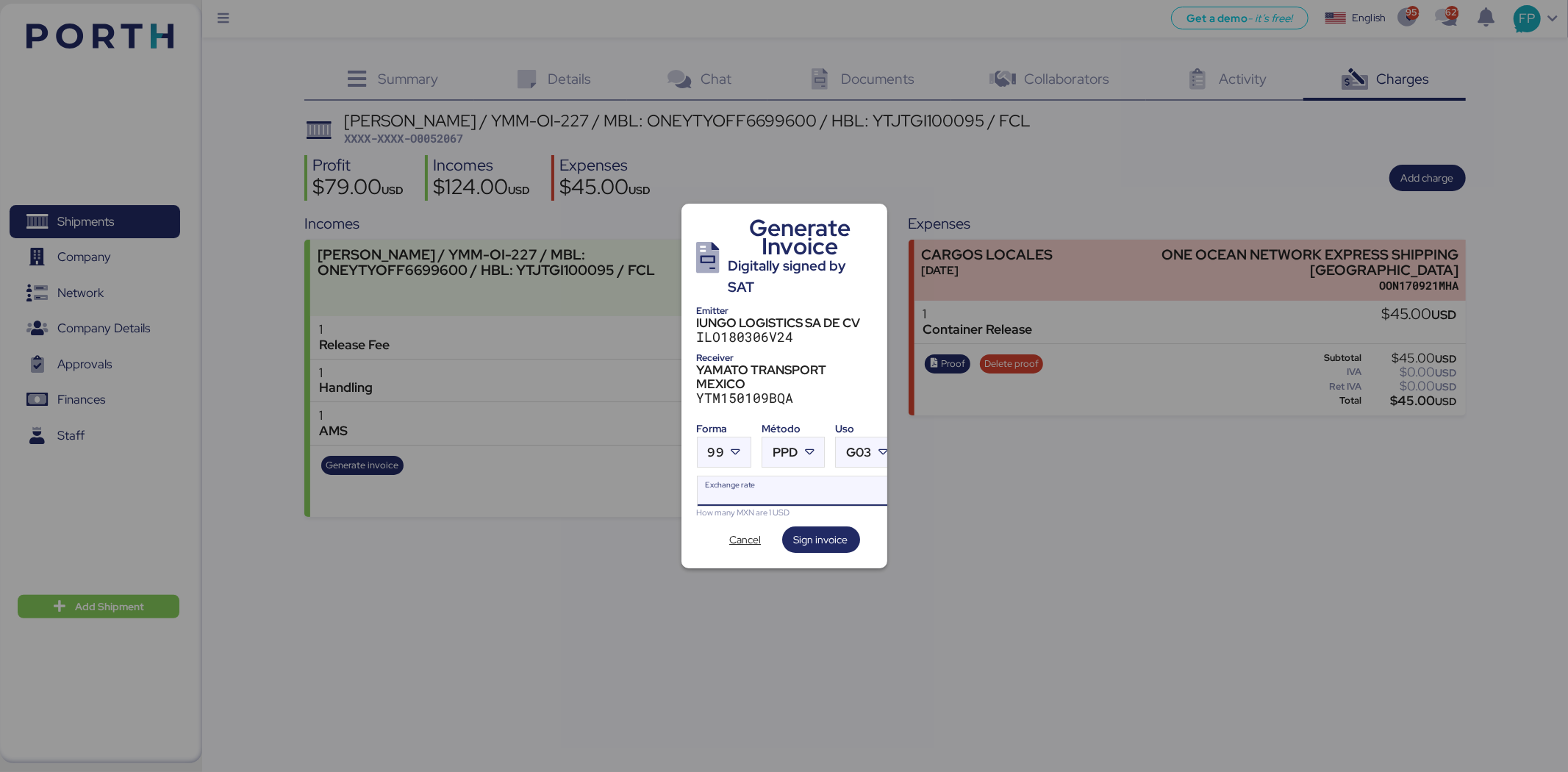
type input "0"
click at [754, 494] on input "Exchange rate" at bounding box center [797, 491] width 200 height 29
paste input "18.7204"
type input "18.7204"
click at [817, 529] on span "Sign invoice" at bounding box center [821, 539] width 55 height 20
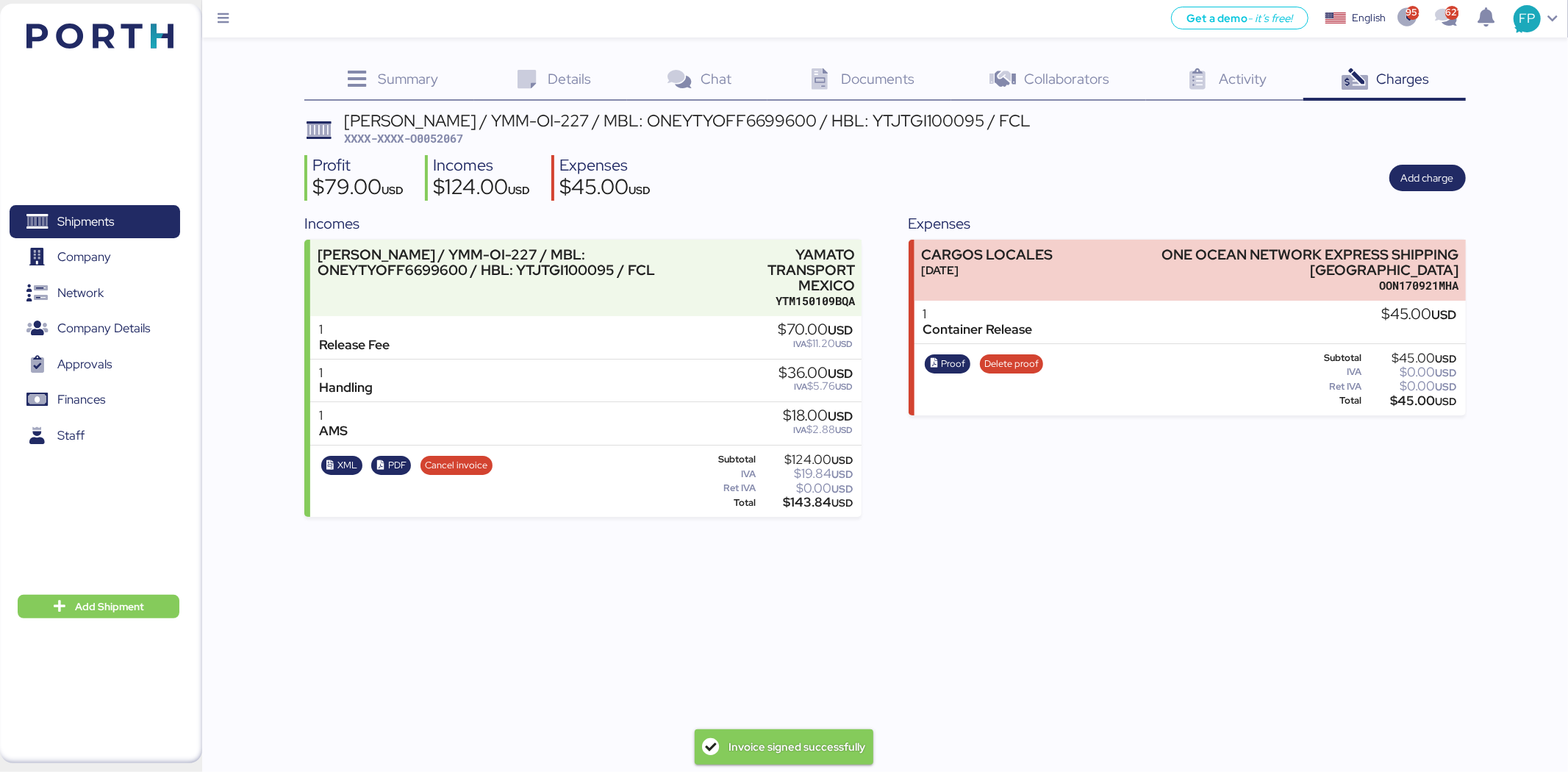
click at [443, 141] on span "XXXX-XXXX-O0052067" at bounding box center [404, 138] width 119 height 15
copy span "O0052067"
click at [798, 498] on div "$143.84 USD" at bounding box center [805, 502] width 94 height 11
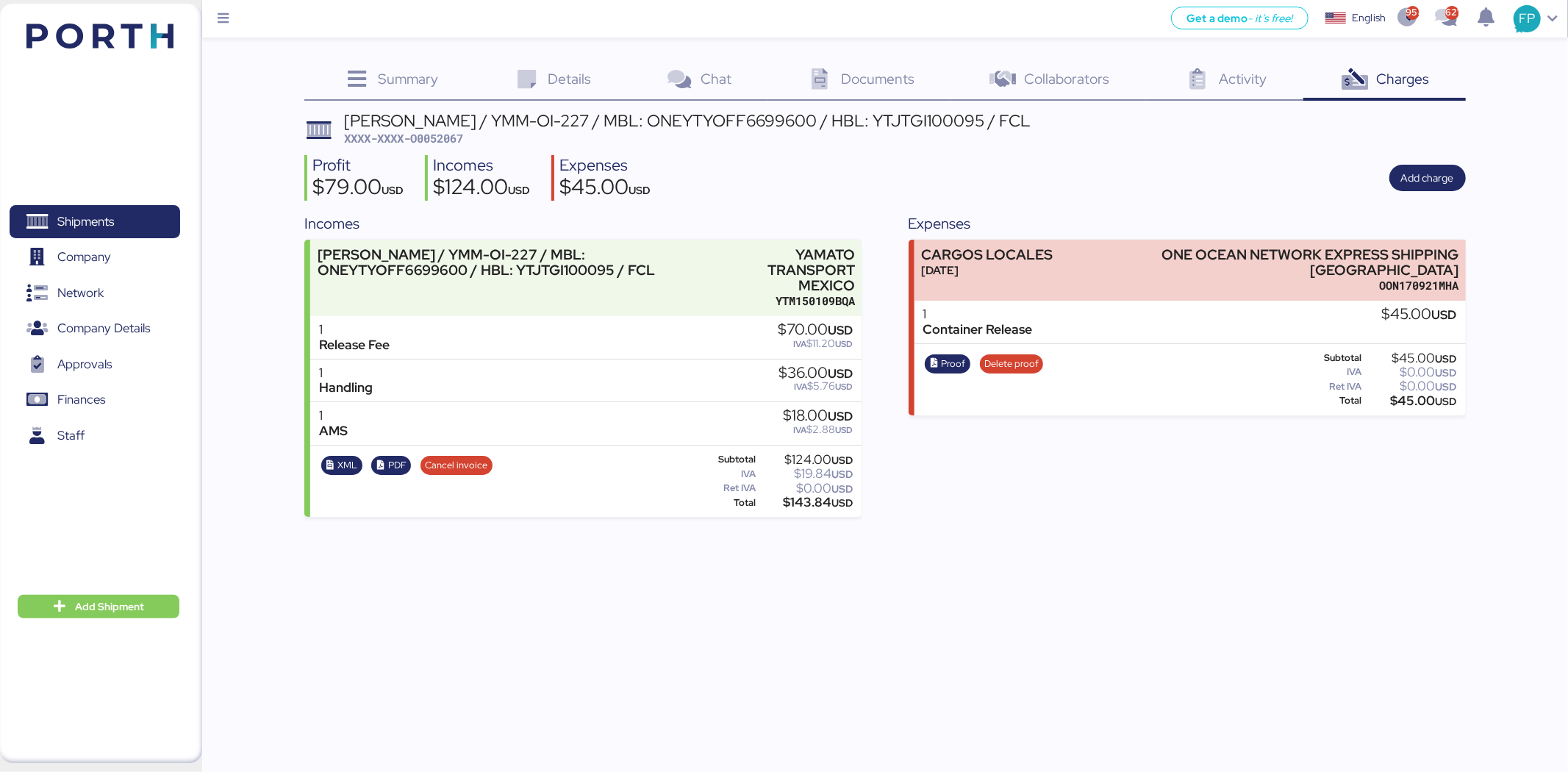
copy div "143.84"
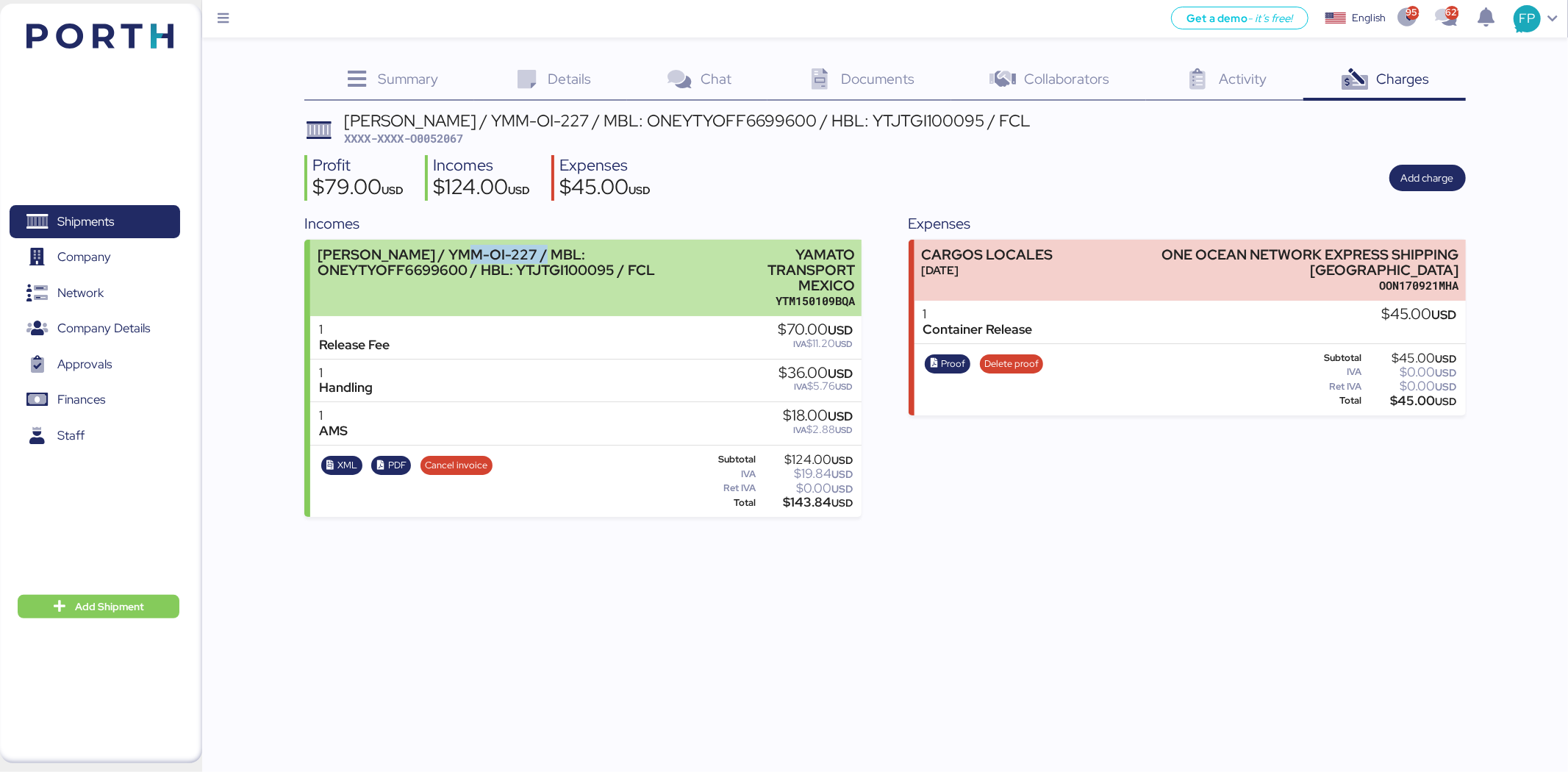
copy div "YMM-OI-227"
drag, startPoint x: 542, startPoint y: 253, endPoint x: 462, endPoint y: 254, distance: 80.0
click at [462, 254] on div "YAMATO - MURATA / YMM-OI-227 / MBL: ONEYTYOFF6699600 / HBL: YTJTGI100095 / FCL" at bounding box center [514, 263] width 394 height 31
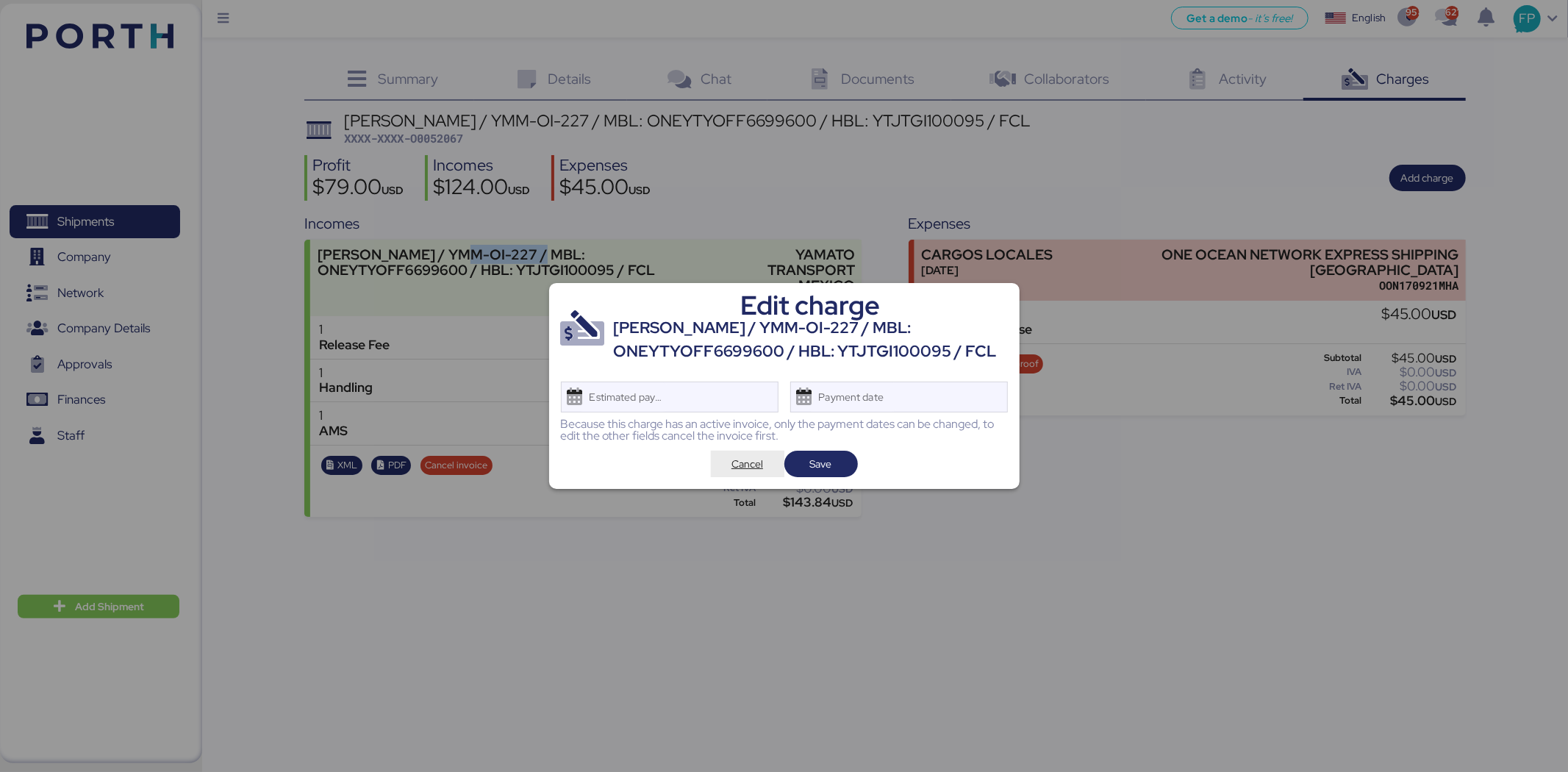
click at [728, 461] on span "Cancel" at bounding box center [747, 464] width 50 height 20
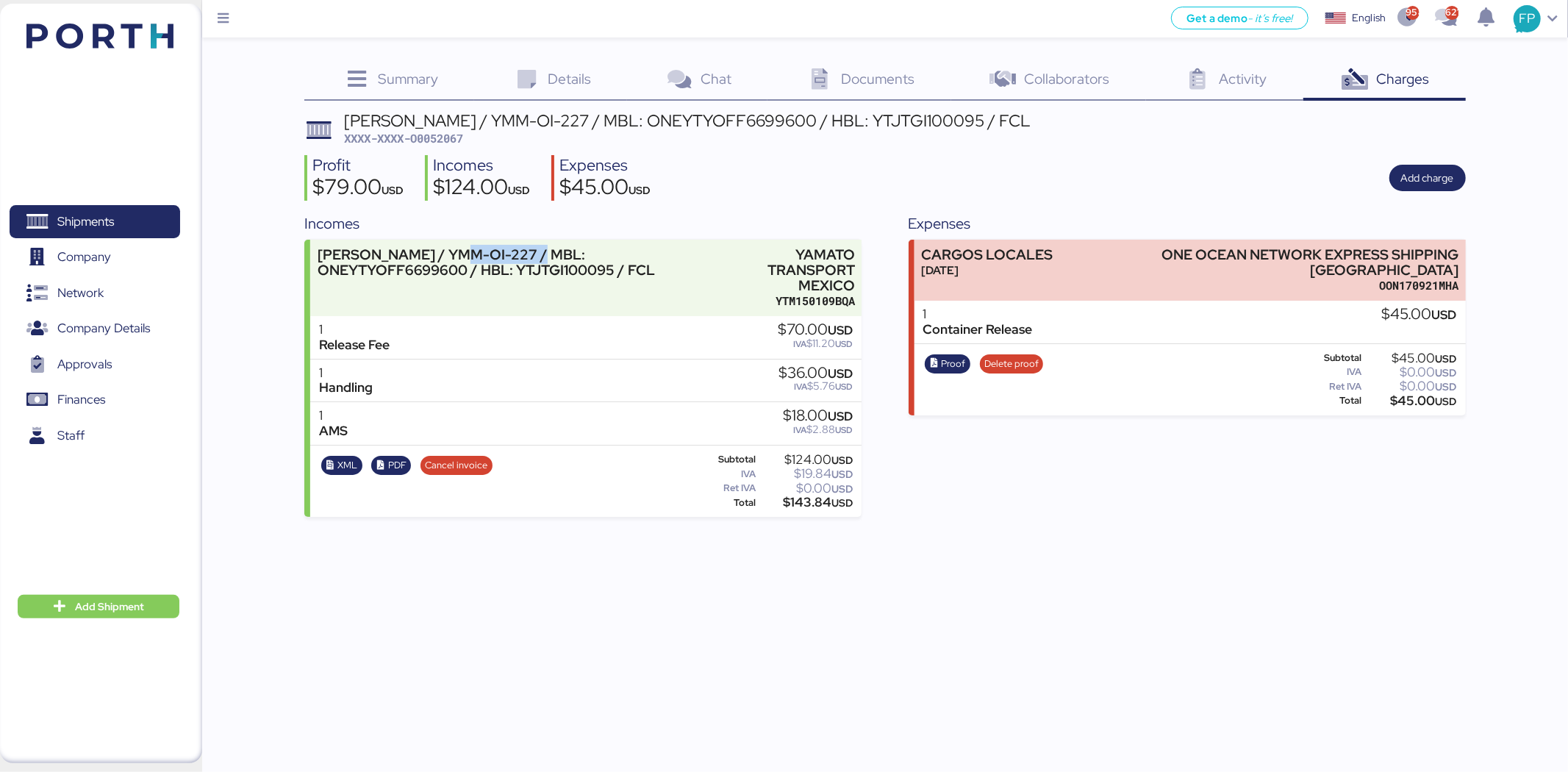
click at [452, 150] on div "YAMATO - MURATA / YMM-OI-227 / MBL: ONEYTYOFF6699600 / HBL: YTJTGI100095 / FCL …" at bounding box center [885, 315] width 1161 height 405
click at [450, 147] on div "YAMATO - MURATA / YMM-OI-227 / MBL: ONEYTYOFF6699600 / HBL: YTJTGI100095 / FCL …" at bounding box center [885, 315] width 1161 height 405
click at [450, 141] on span "XXXX-XXXX-O0052067" at bounding box center [404, 138] width 119 height 15
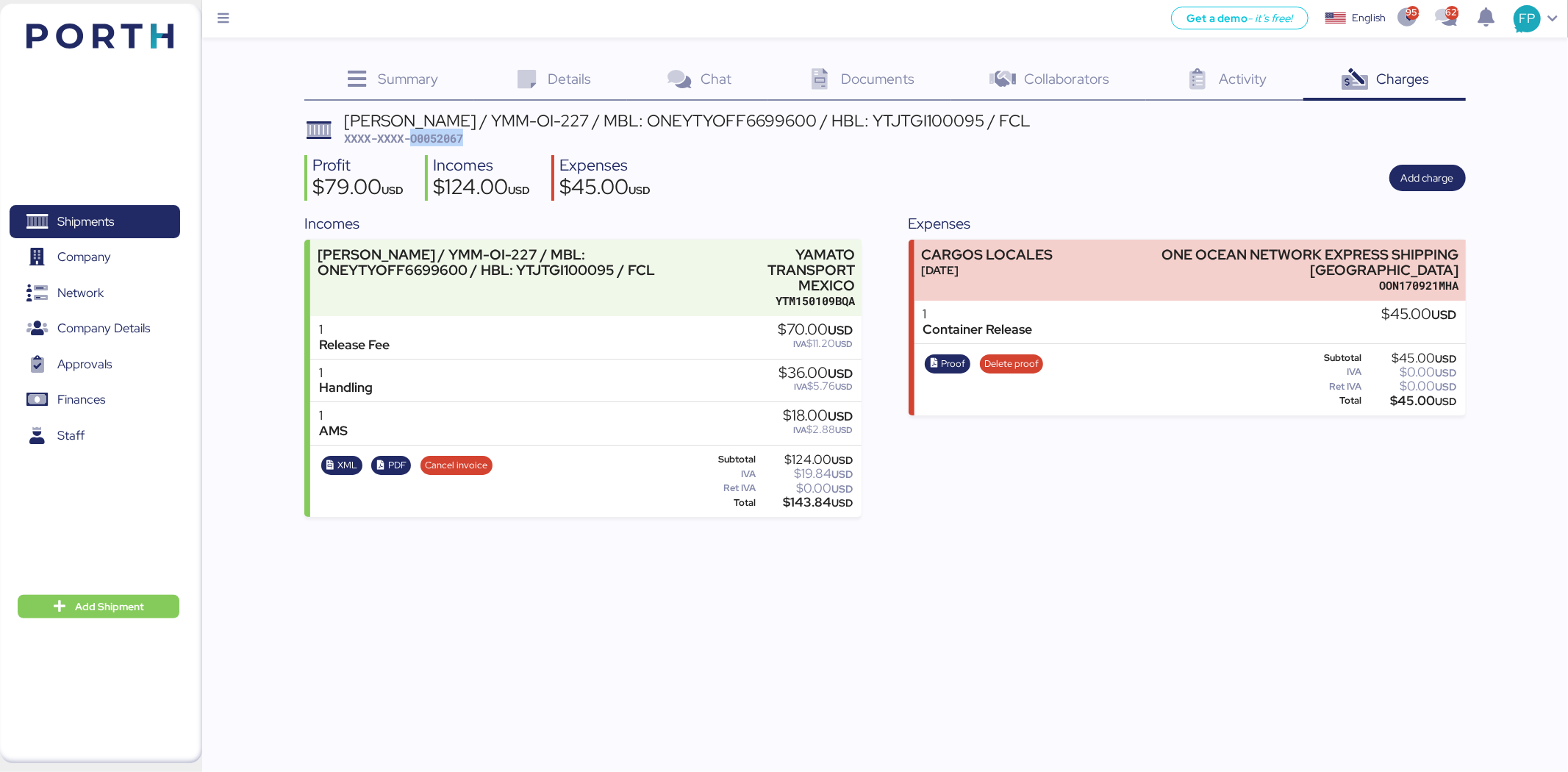
copy span "O0052067"
click at [145, 223] on span "Shipments" at bounding box center [94, 222] width 158 height 21
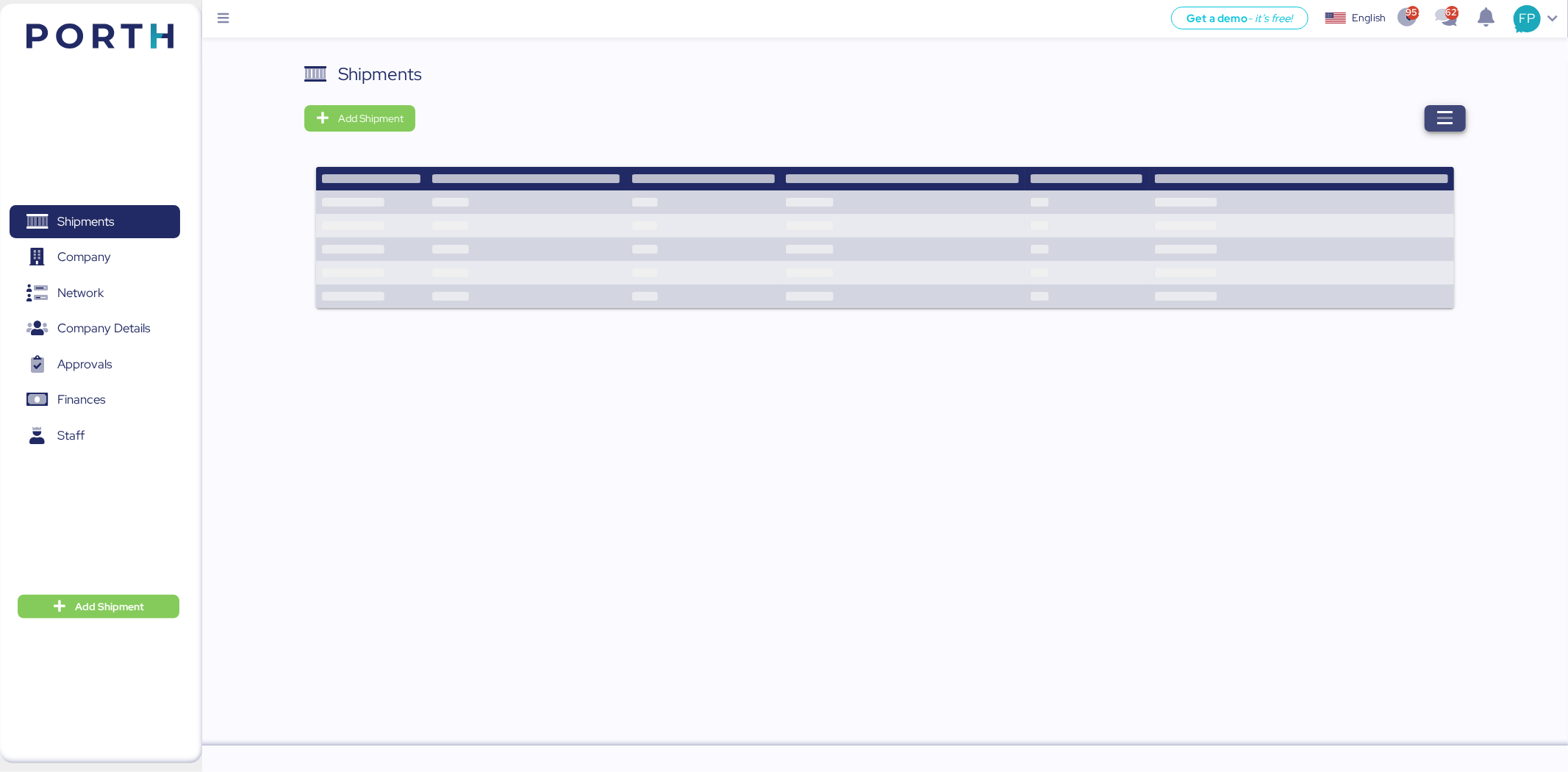
click at [1440, 112] on icon "button" at bounding box center [1445, 119] width 18 height 18
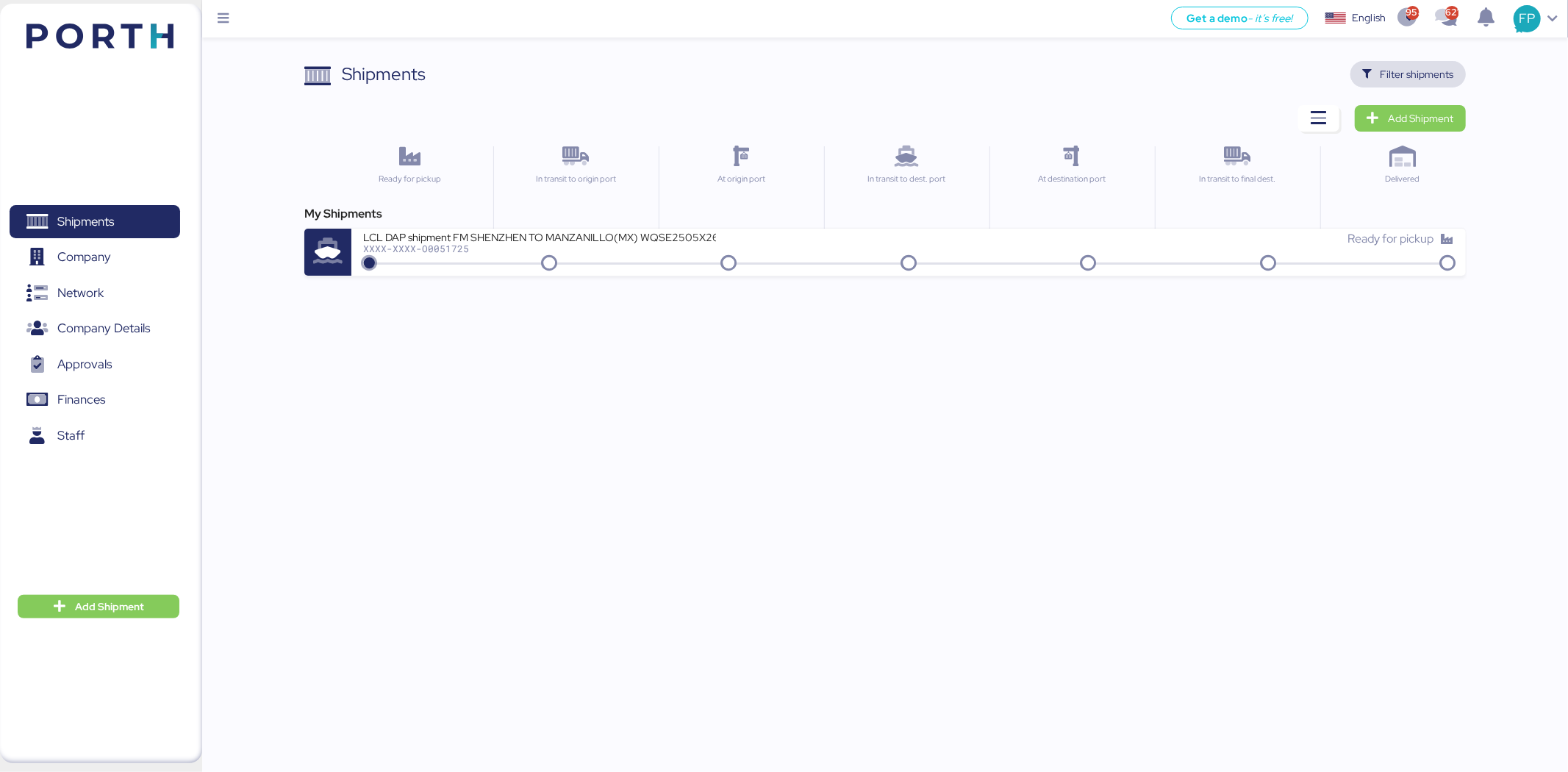
drag, startPoint x: 1413, startPoint y: 66, endPoint x: 1319, endPoint y: 70, distance: 94.1
click at [1413, 66] on span "Filter shipments" at bounding box center [1417, 74] width 74 height 18
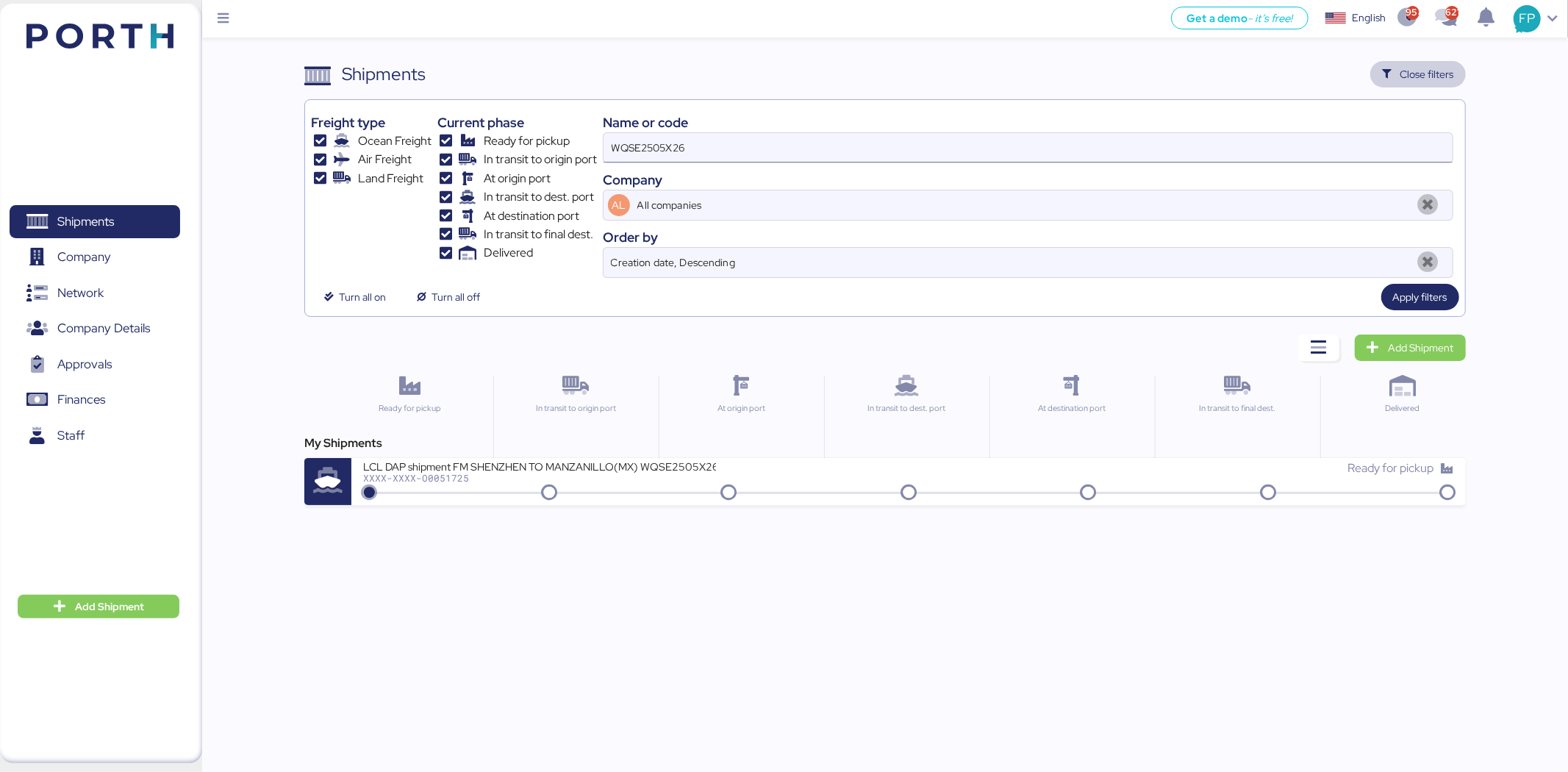
click at [670, 137] on input "WQSE2505X26" at bounding box center [1028, 148] width 849 height 29
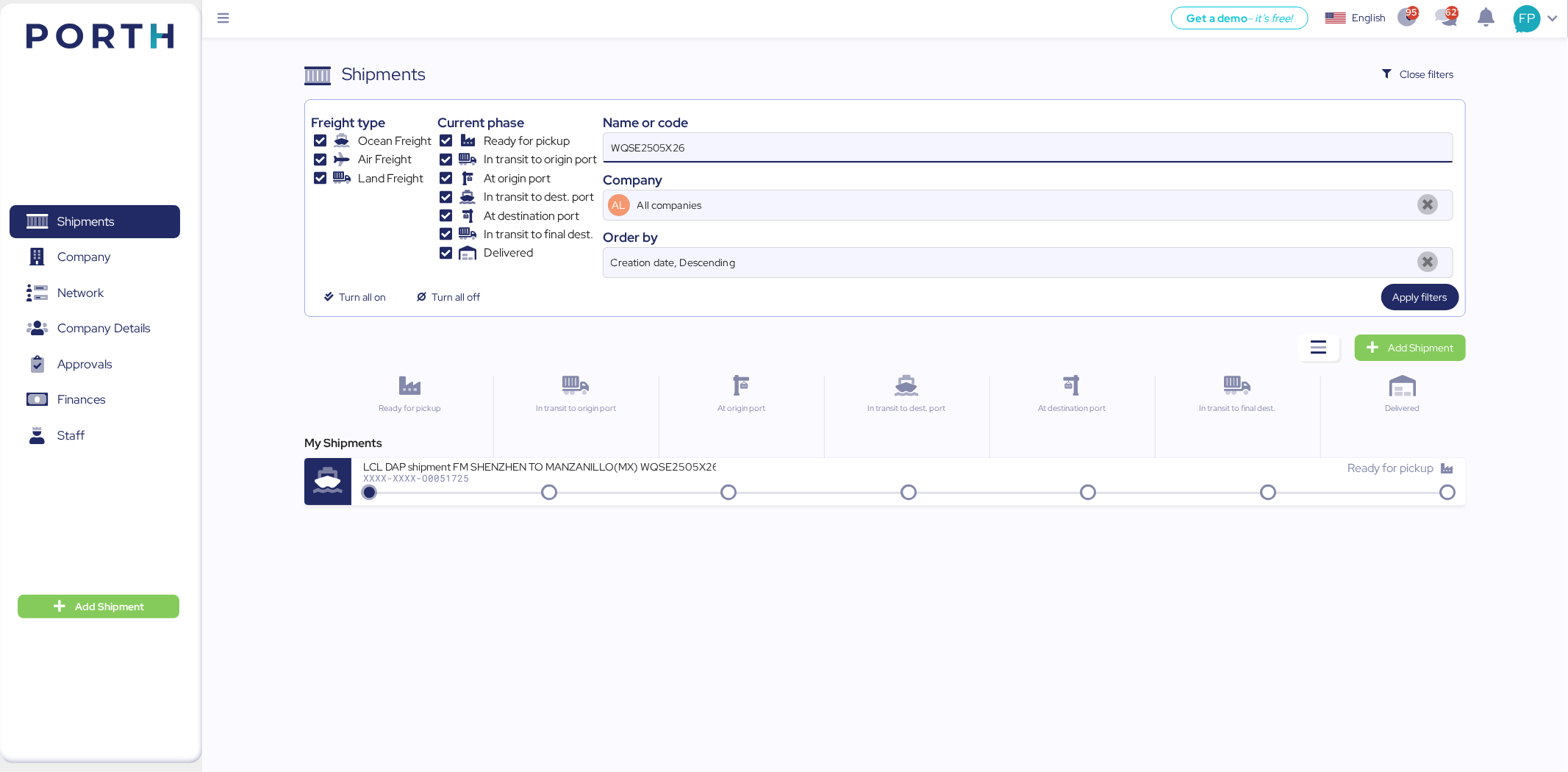
click at [670, 137] on input "WQSE2505X26" at bounding box center [1028, 148] width 849 height 29
paste input "O0051939"
type input "O0051939"
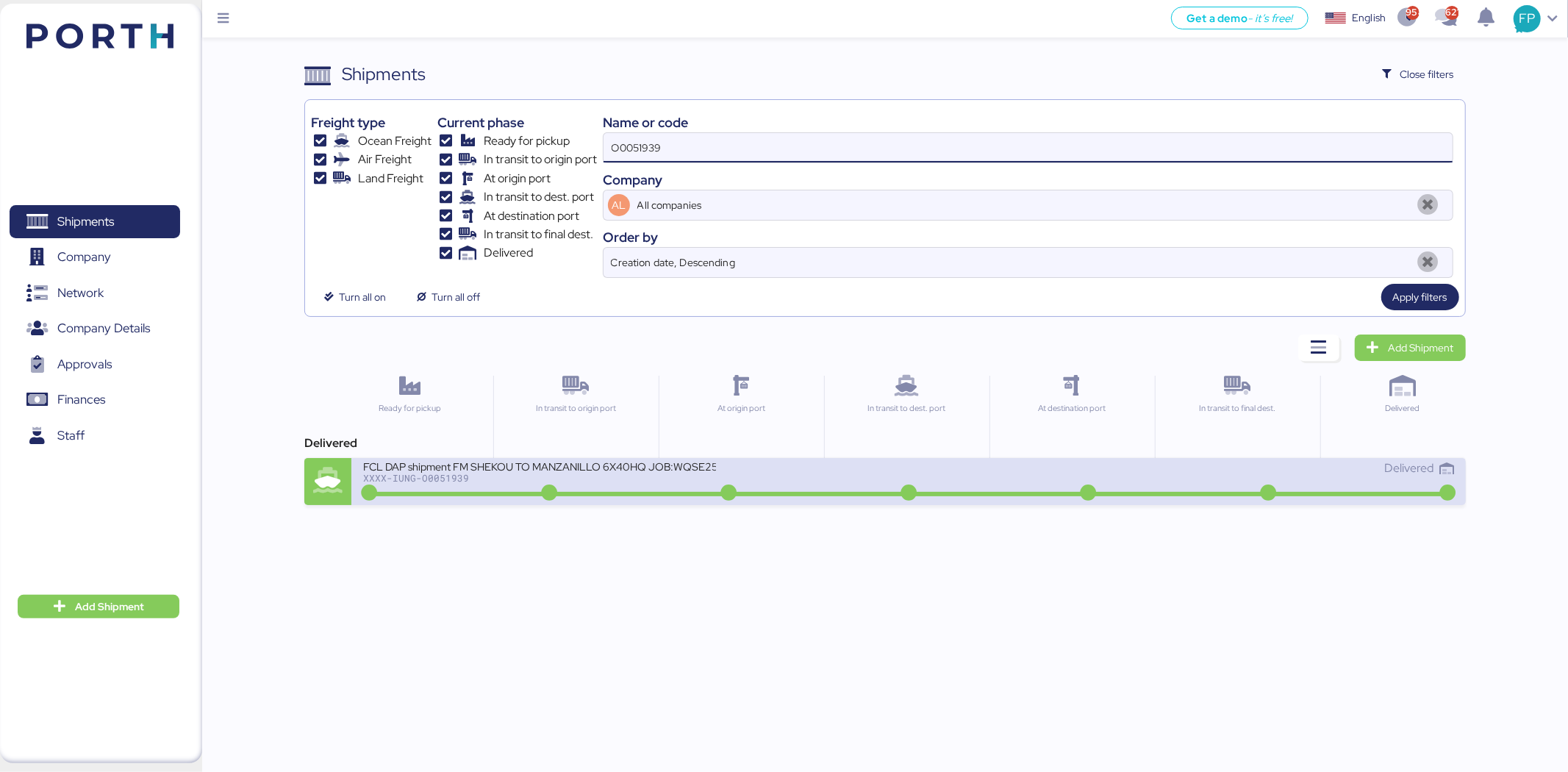
click at [761, 471] on div "FCL DAP shipment FM SHEKOU TO MANZANILLO 6X40HQ JOB:WQSE2507X01 XXXX-IUNG-O0051…" at bounding box center [635, 475] width 545 height 32
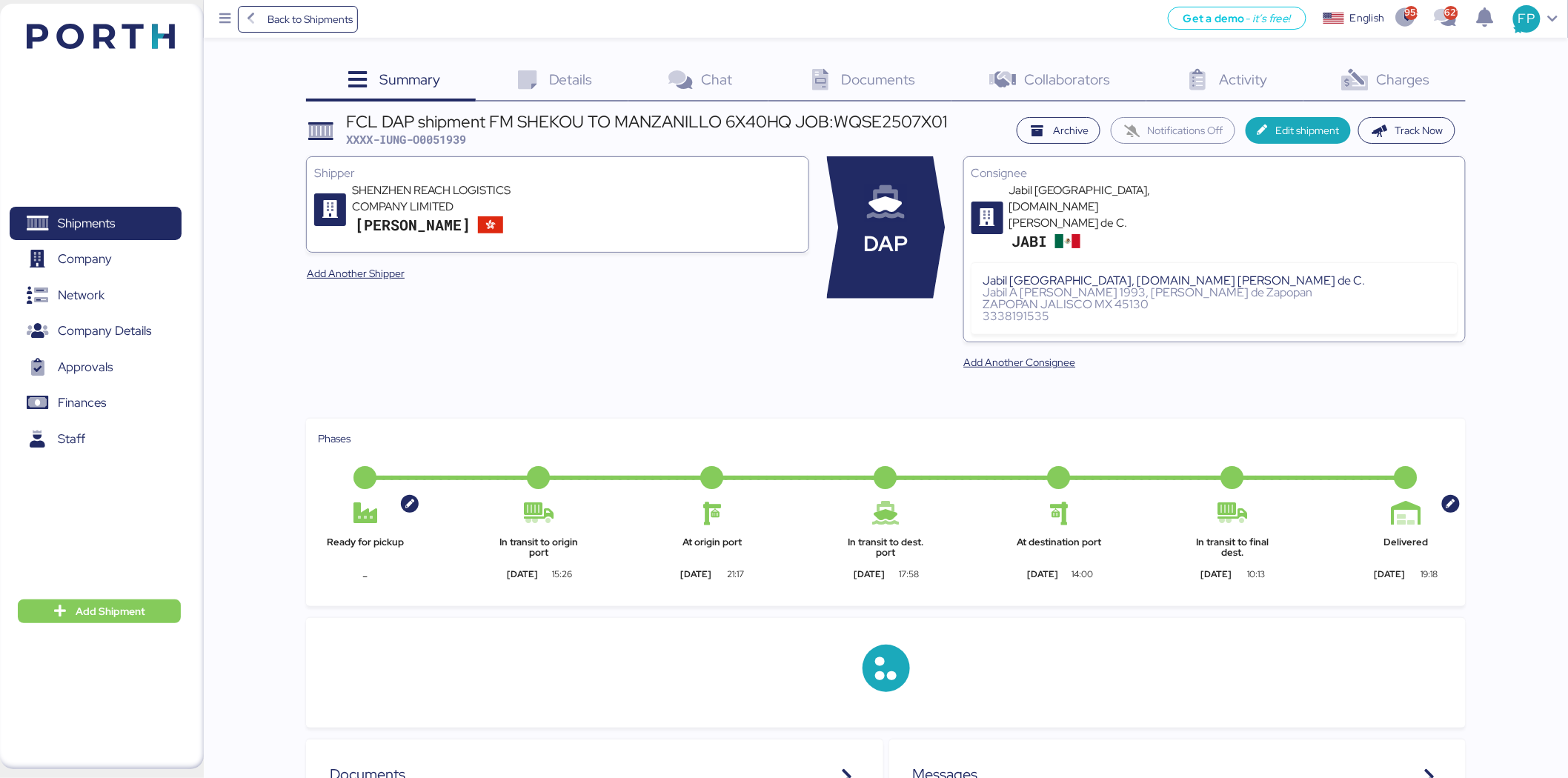
click at [1378, 91] on div "Charges 0" at bounding box center [1384, 82] width 162 height 40
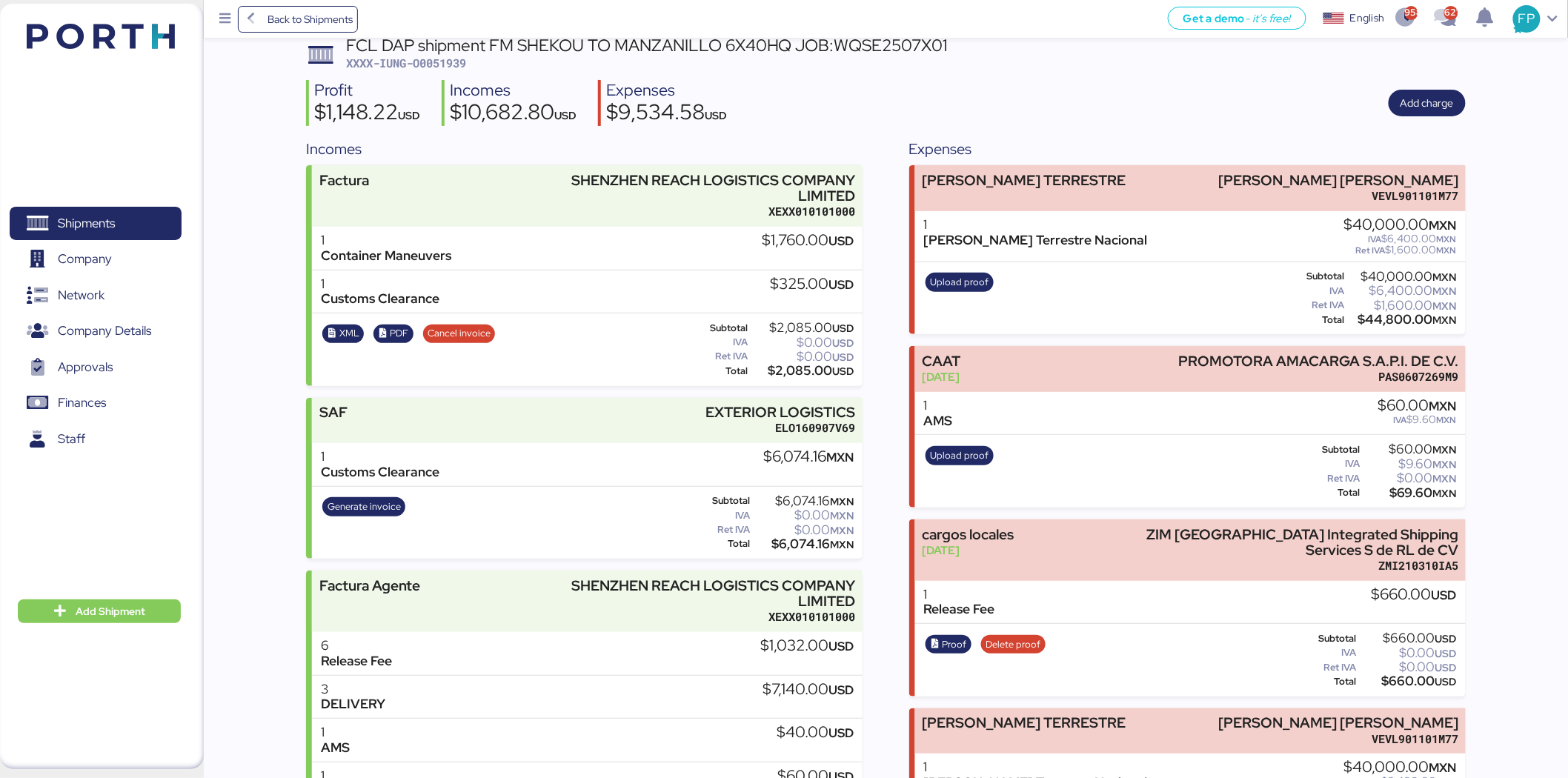
scroll to position [165, 0]
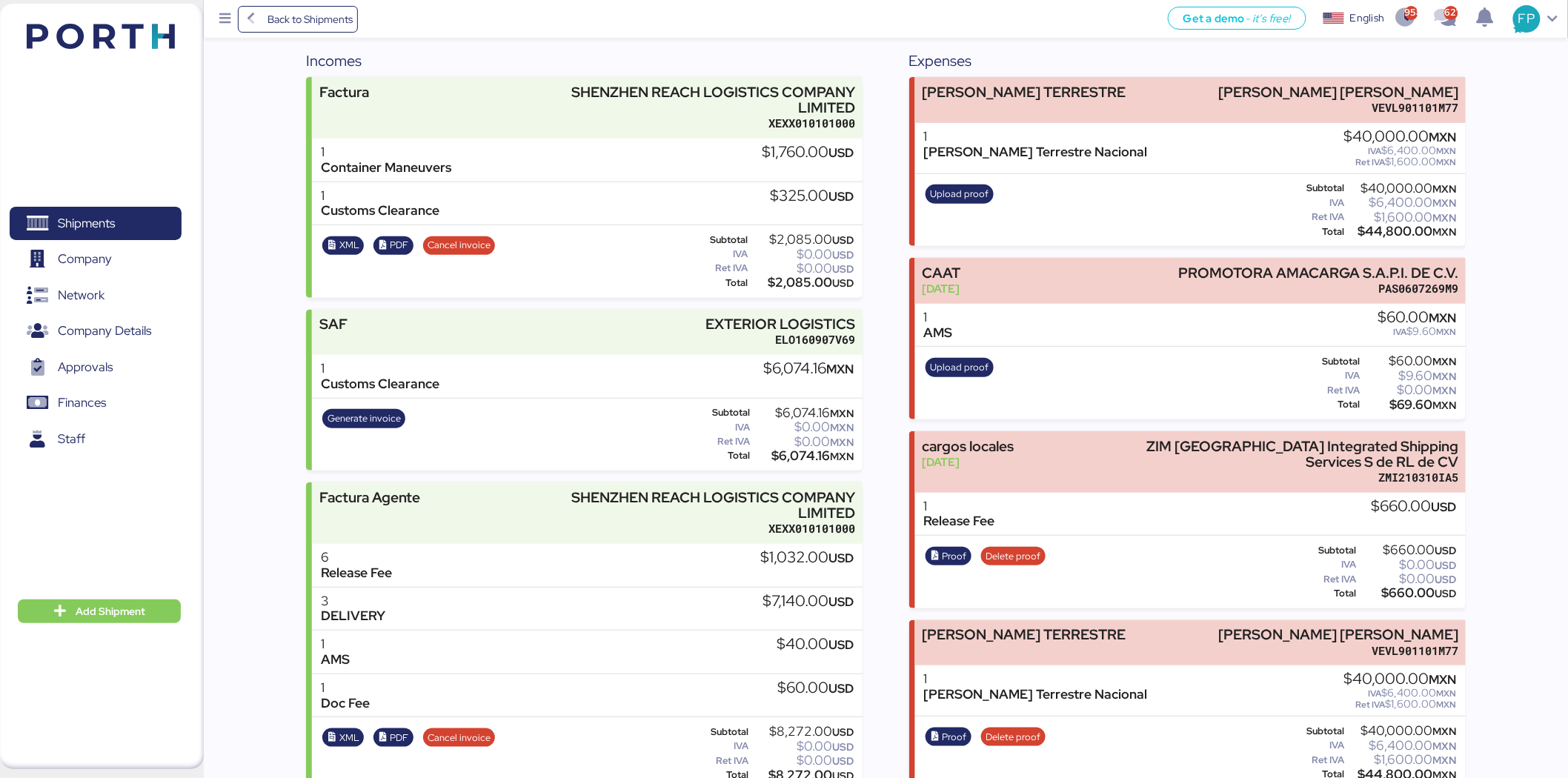
click at [805, 277] on div "$2,085.00 USD" at bounding box center [803, 282] width 103 height 11
copy div "2,085.00"
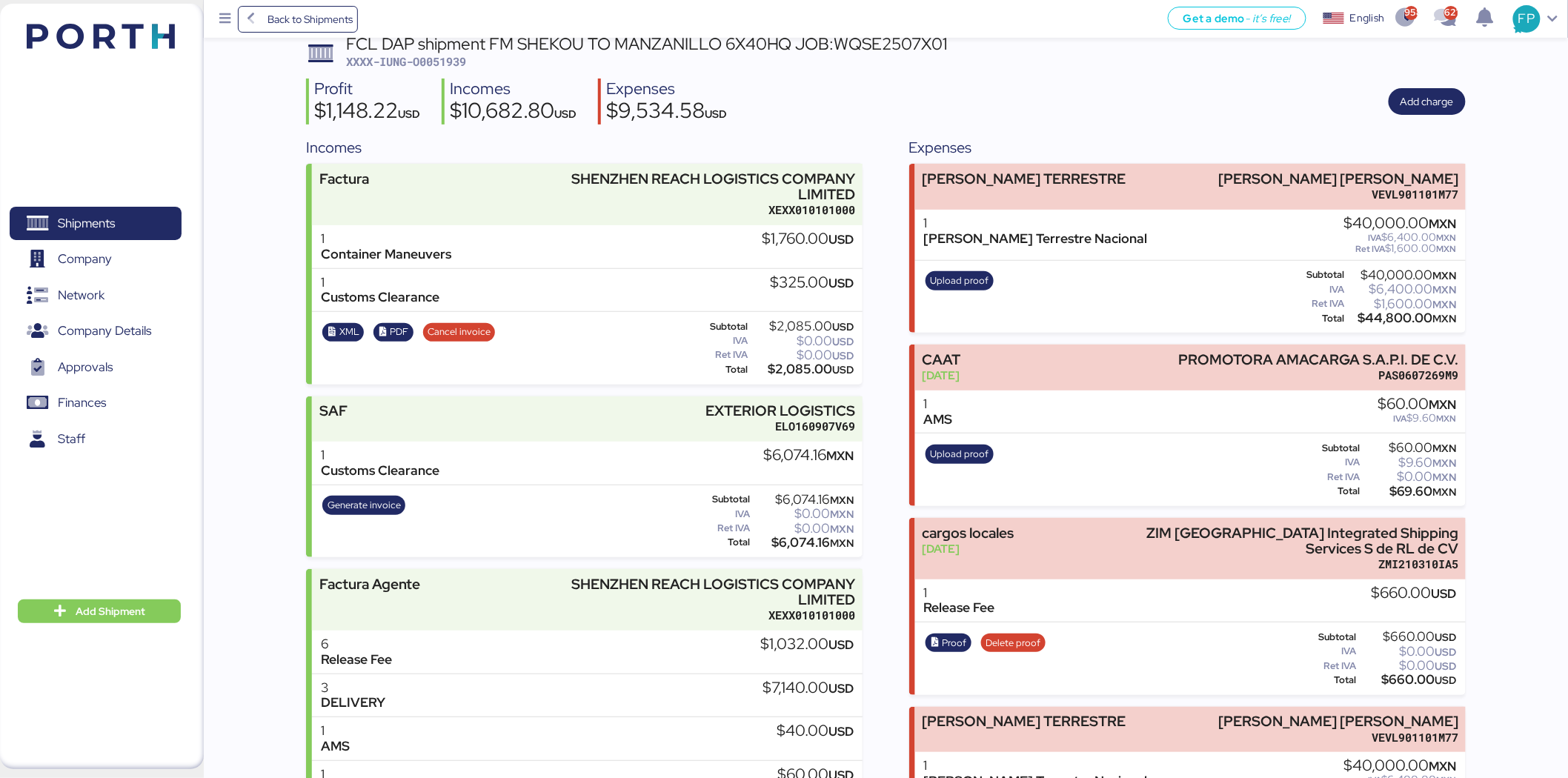
scroll to position [0, 0]
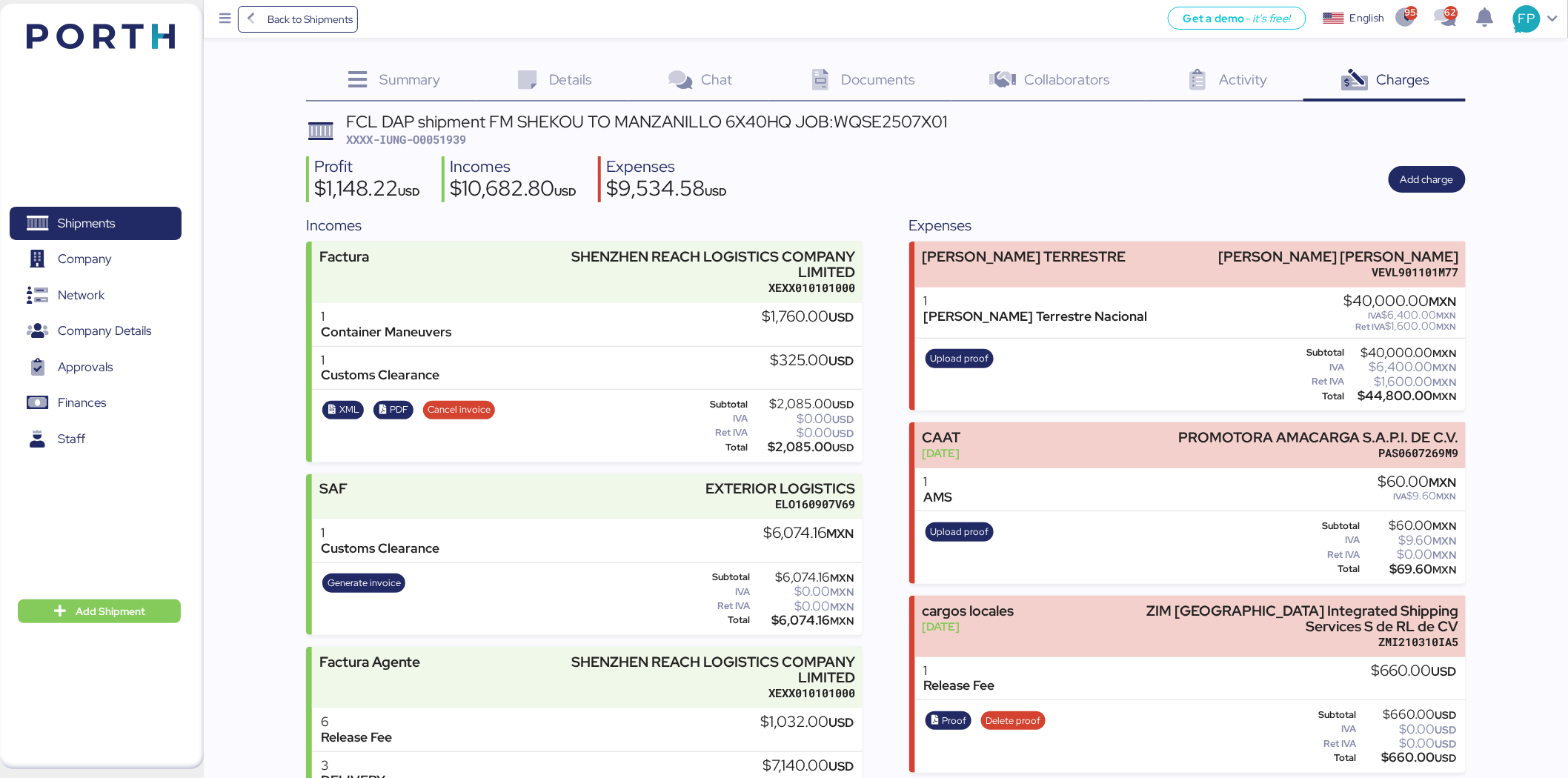
click at [885, 129] on div "FCL DAP shipment FM SHEKOU TO MANZANILLO 6X40HQ JOB:WQSE2507X01" at bounding box center [647, 122] width 602 height 16
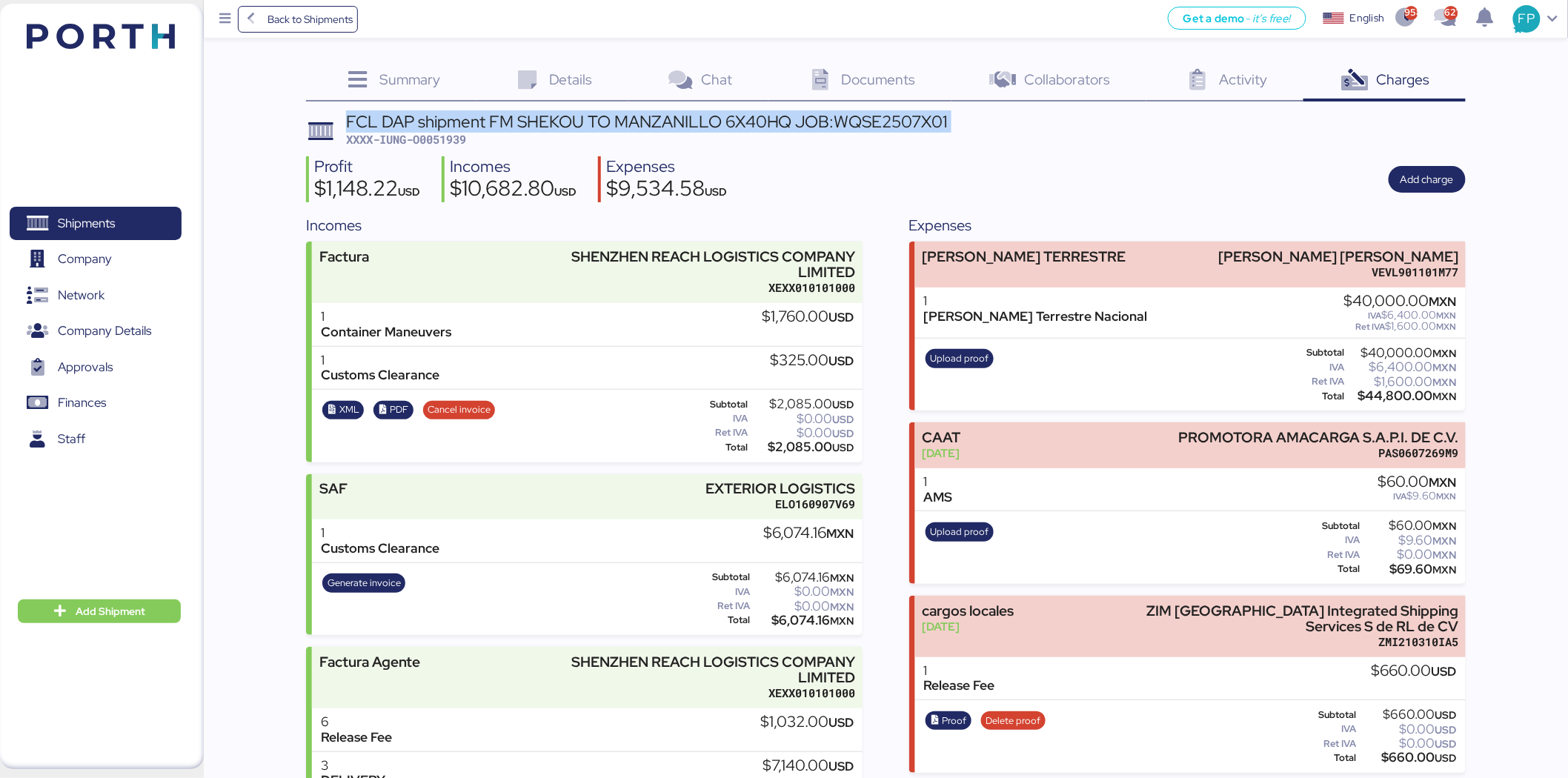
copy div "FCL DAP shipment FM SHEKOU TO MANZANILLO 6X40HQ JOB:WQSE2507X01"
click at [1003, 138] on header "FCL DAP shipment FM SHEKOU TO MANZANILLO 6X40HQ JOB:WQSE2507X01 XXXX-IUNG-O0051…" at bounding box center [885, 131] width 1160 height 35
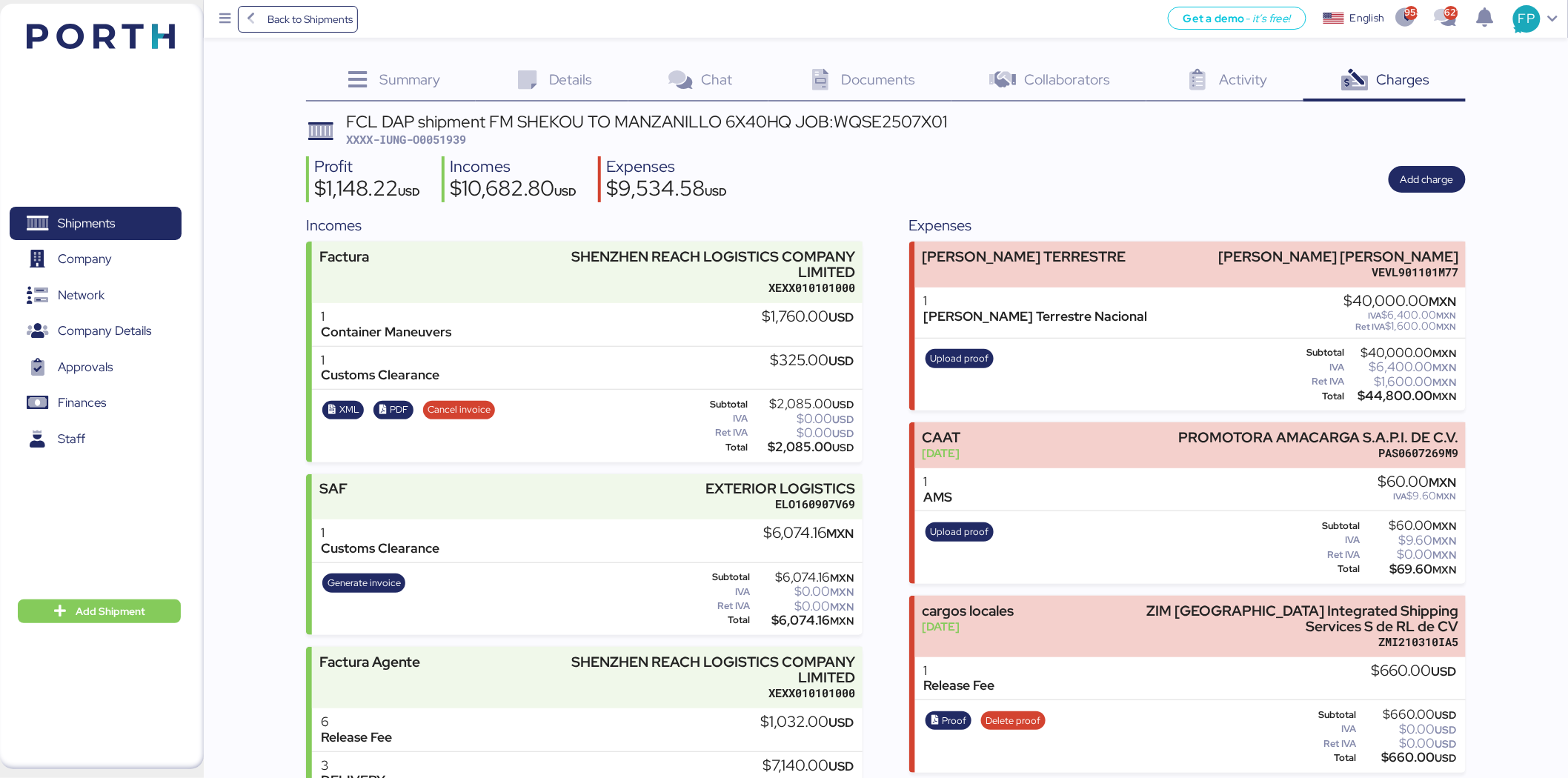
click at [920, 124] on div "FCL DAP shipment FM SHEKOU TO MANZANILLO 6X40HQ JOB:WQSE2507X01" at bounding box center [647, 122] width 602 height 16
copy div "WQSE2507X01"
click at [857, 98] on div "Documents 0" at bounding box center [860, 82] width 183 height 40
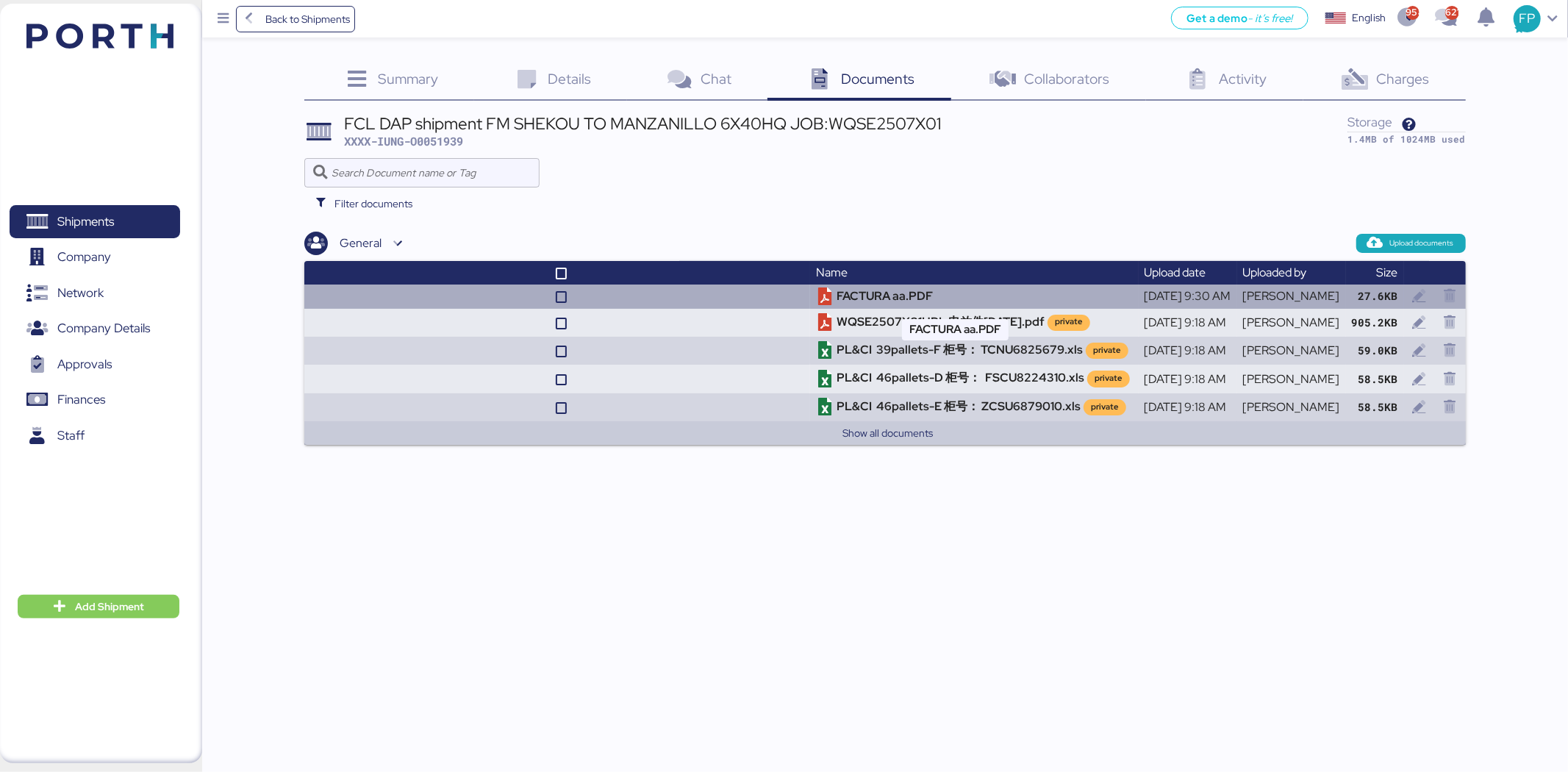
click at [929, 298] on td "FACTURA aa.PDF" at bounding box center [974, 297] width 328 height 25
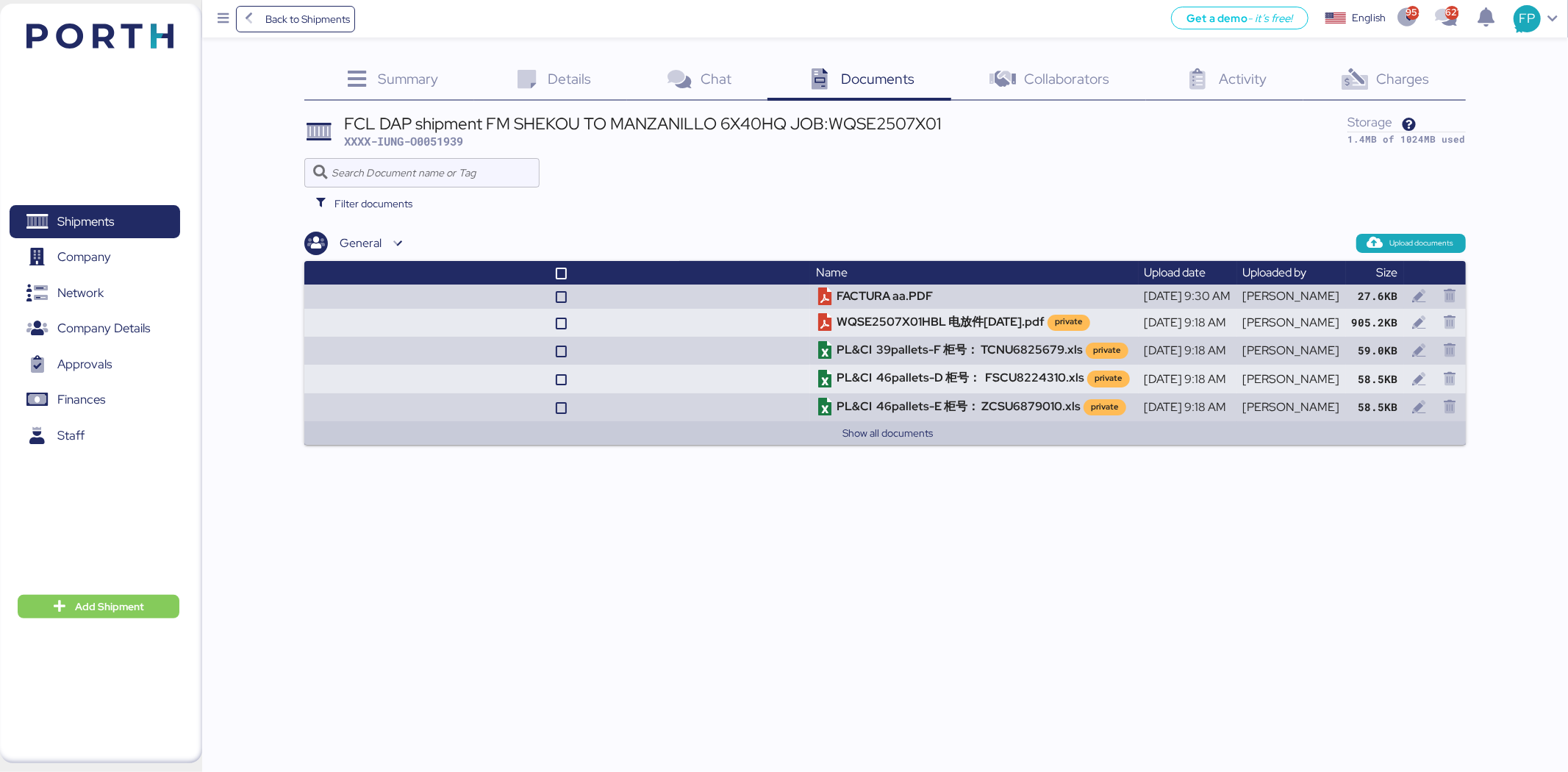
click at [1404, 62] on div "Charges 0" at bounding box center [1384, 81] width 163 height 40
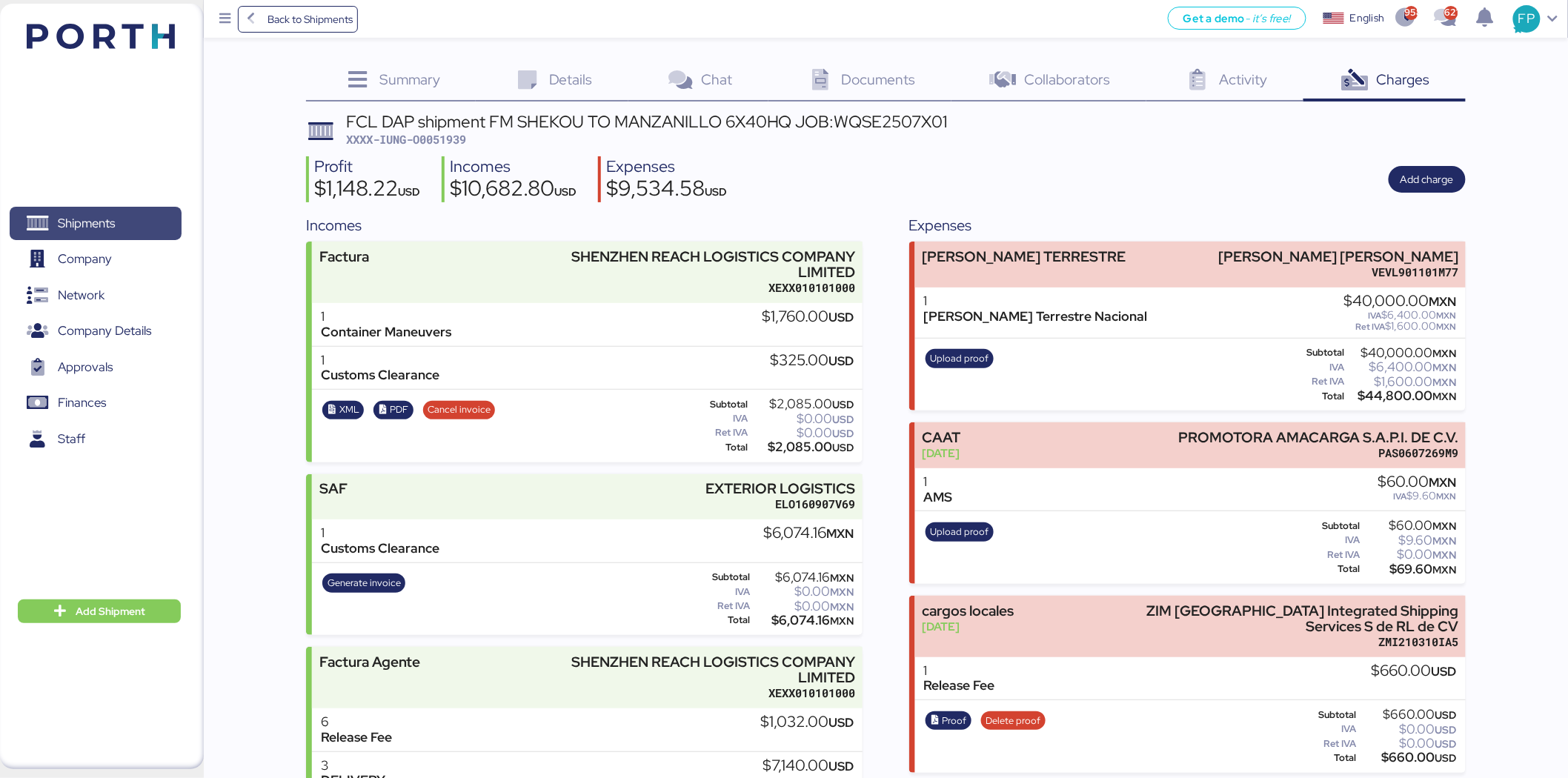
click at [77, 232] on span "Shipments" at bounding box center [86, 223] width 57 height 21
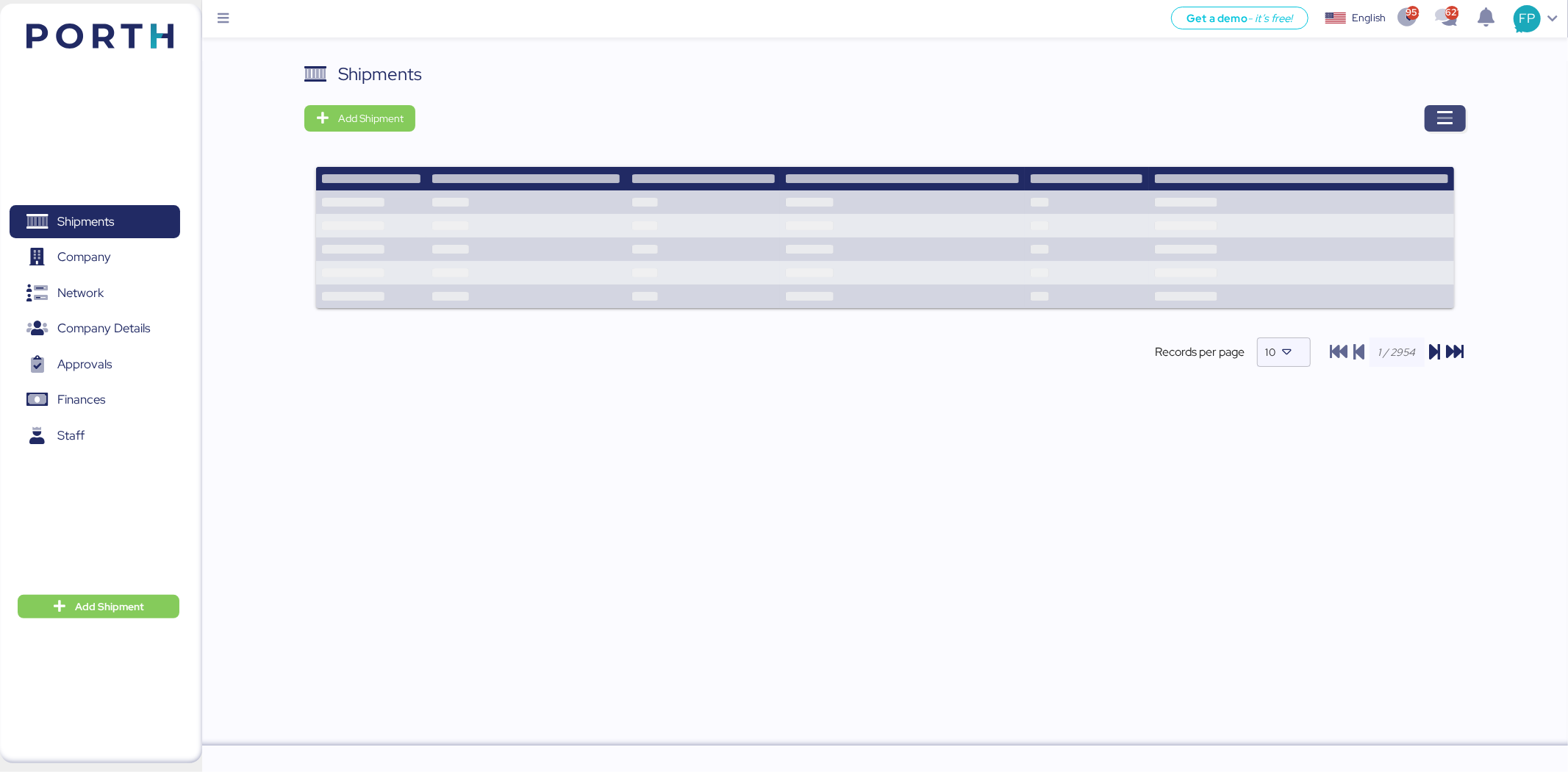
click at [1456, 114] on span "button" at bounding box center [1445, 119] width 41 height 26
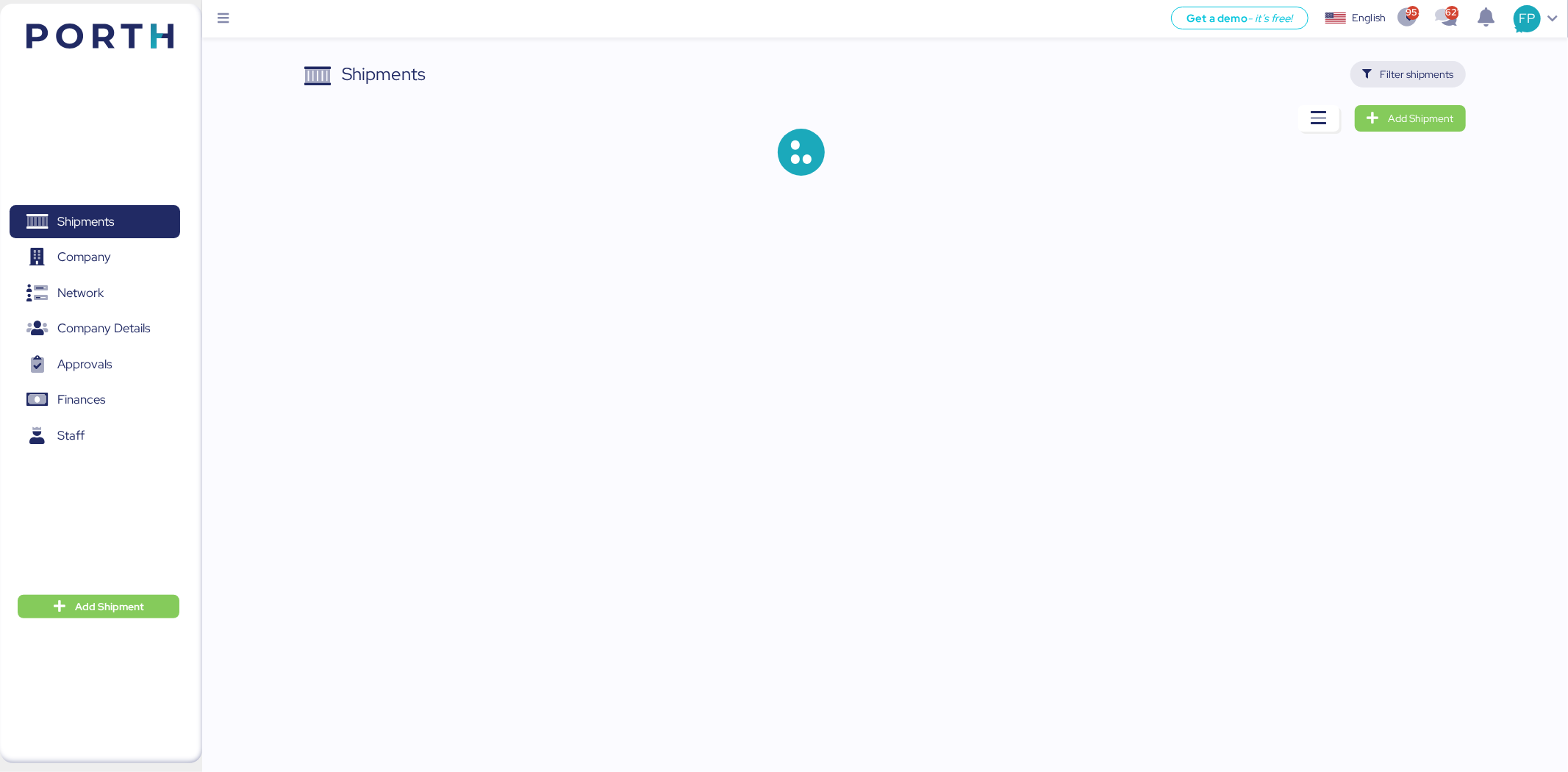
click at [1401, 77] on span "Filter shipments" at bounding box center [1417, 74] width 74 height 18
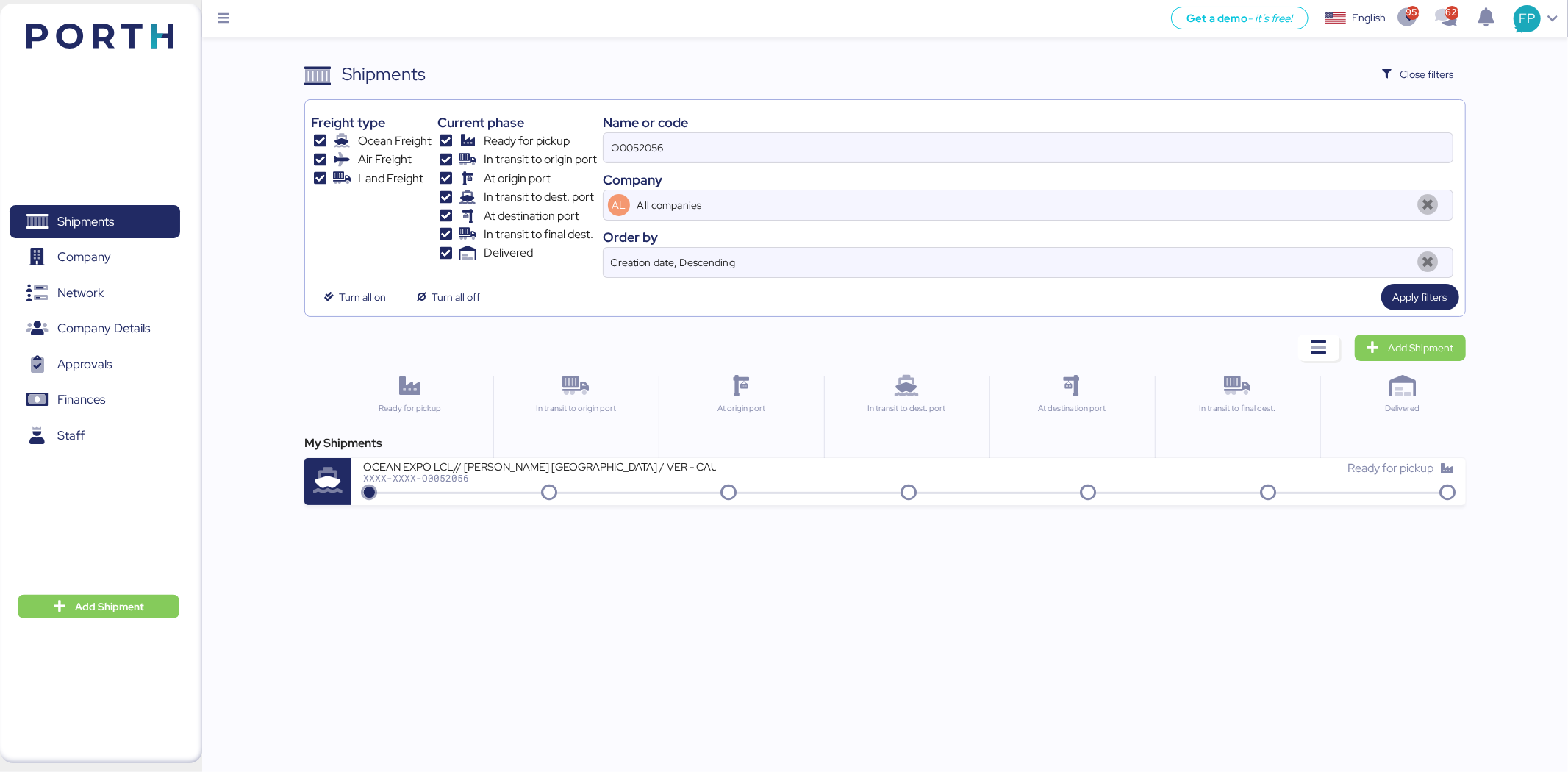
click at [674, 147] on input "O0052056" at bounding box center [1028, 148] width 849 height 29
click at [674, 147] on input "O0052056" at bounding box center [1028, 148] width 849 height 29
click at [641, 140] on input "O0052056" at bounding box center [1028, 148] width 849 height 29
paste input "75"
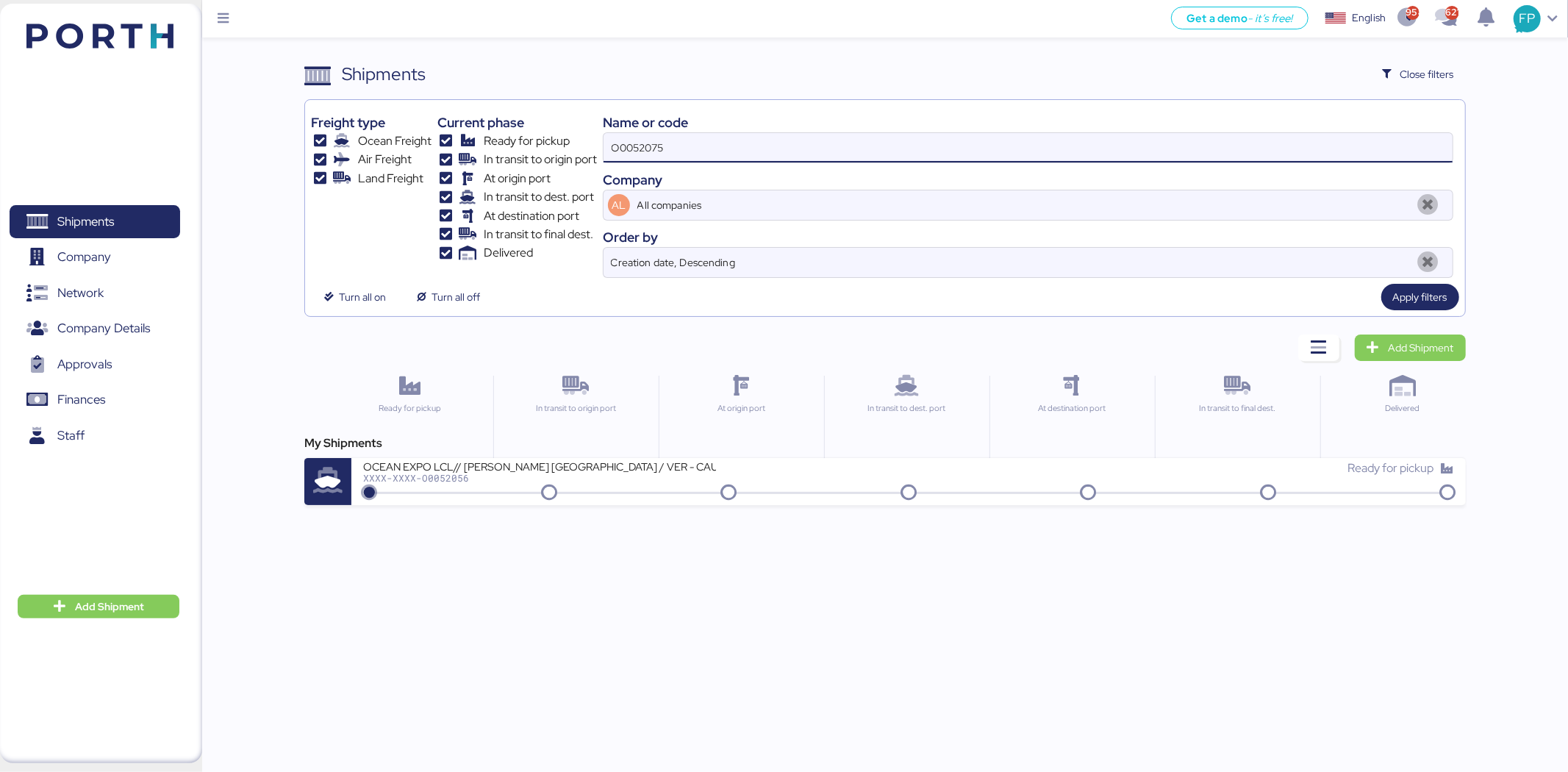
type input "O0052075"
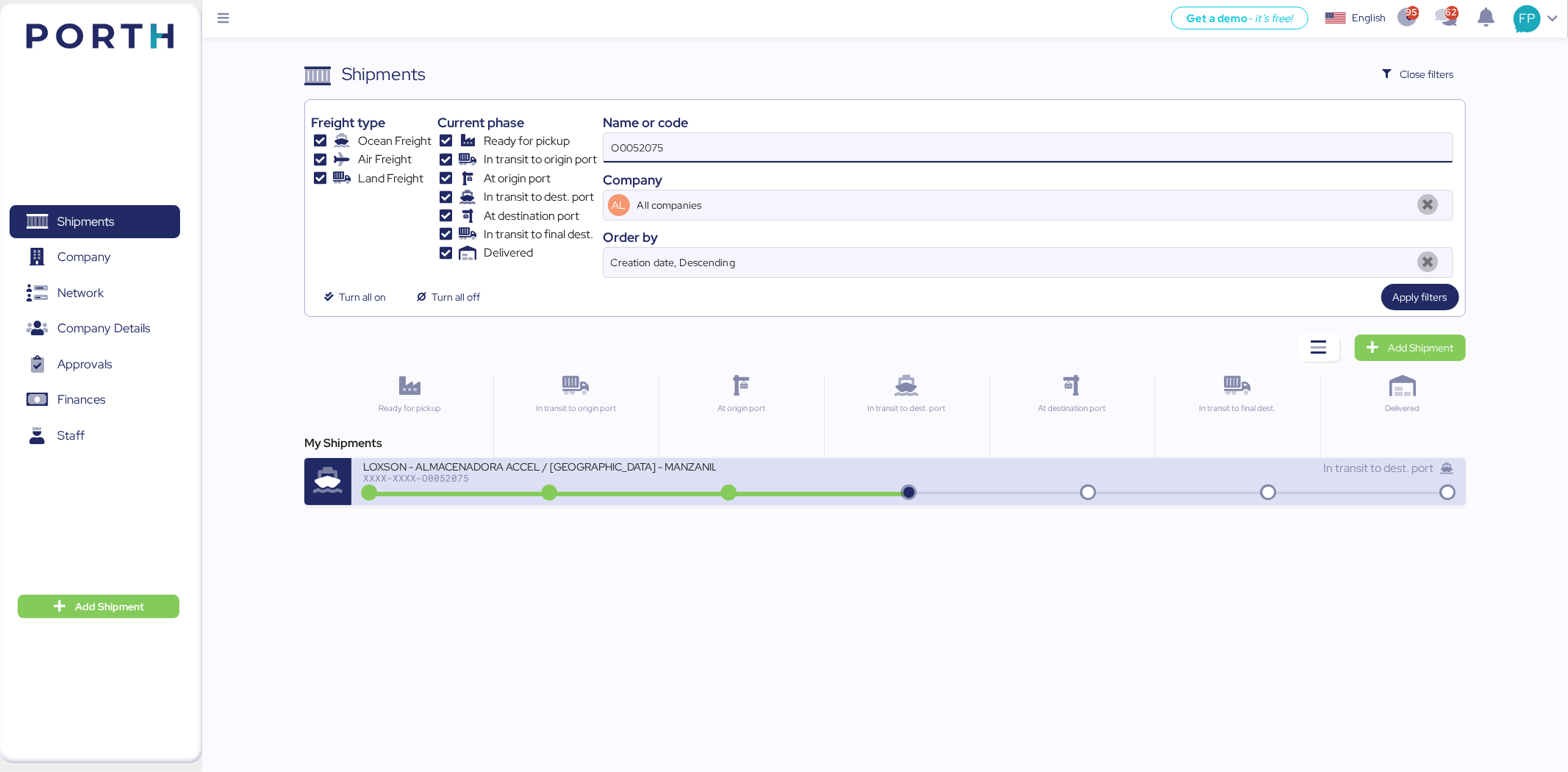
click at [851, 494] on div at bounding box center [637, 493] width 542 height 4
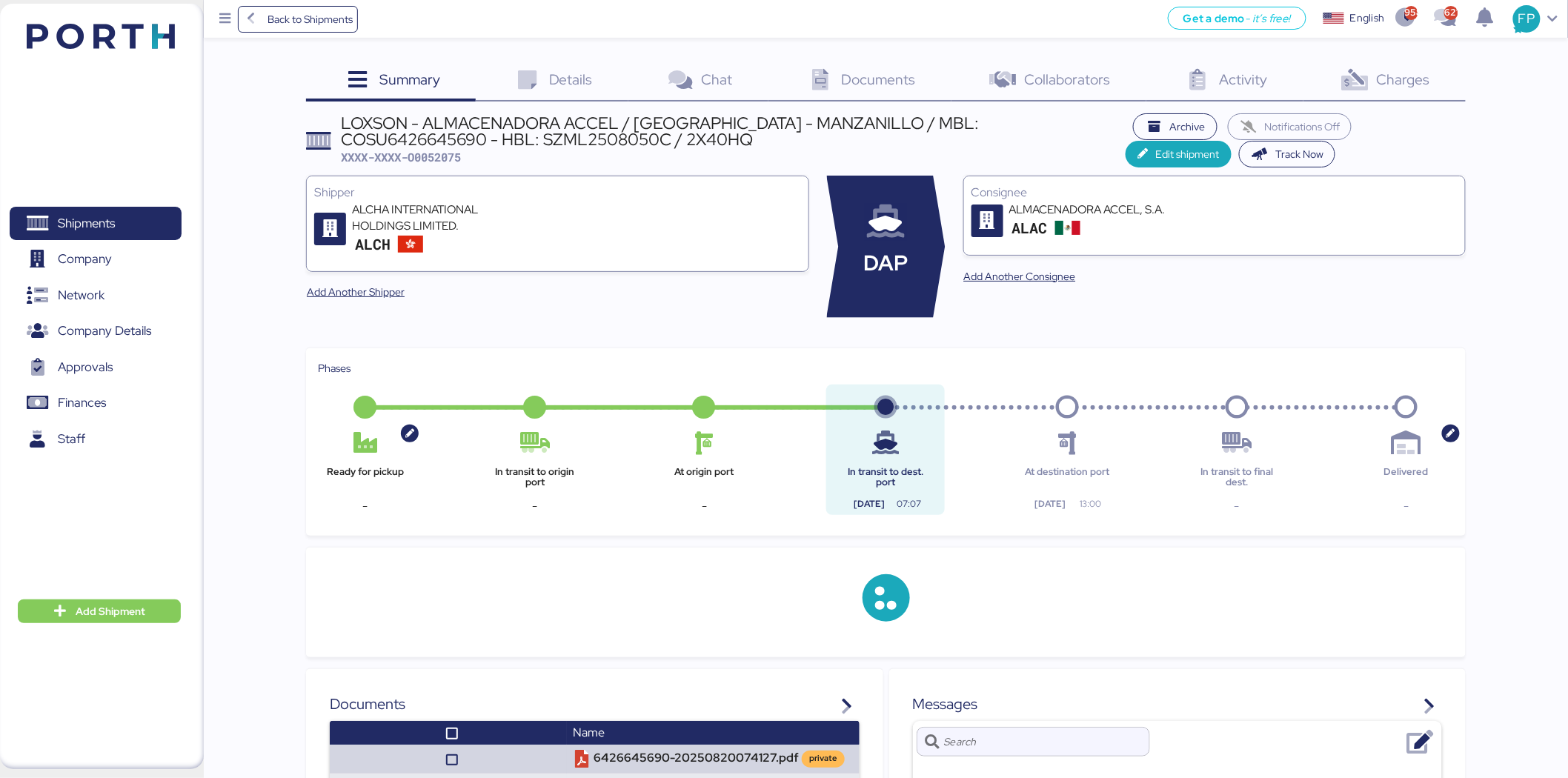
click at [1406, 82] on span "Charges" at bounding box center [1403, 79] width 54 height 19
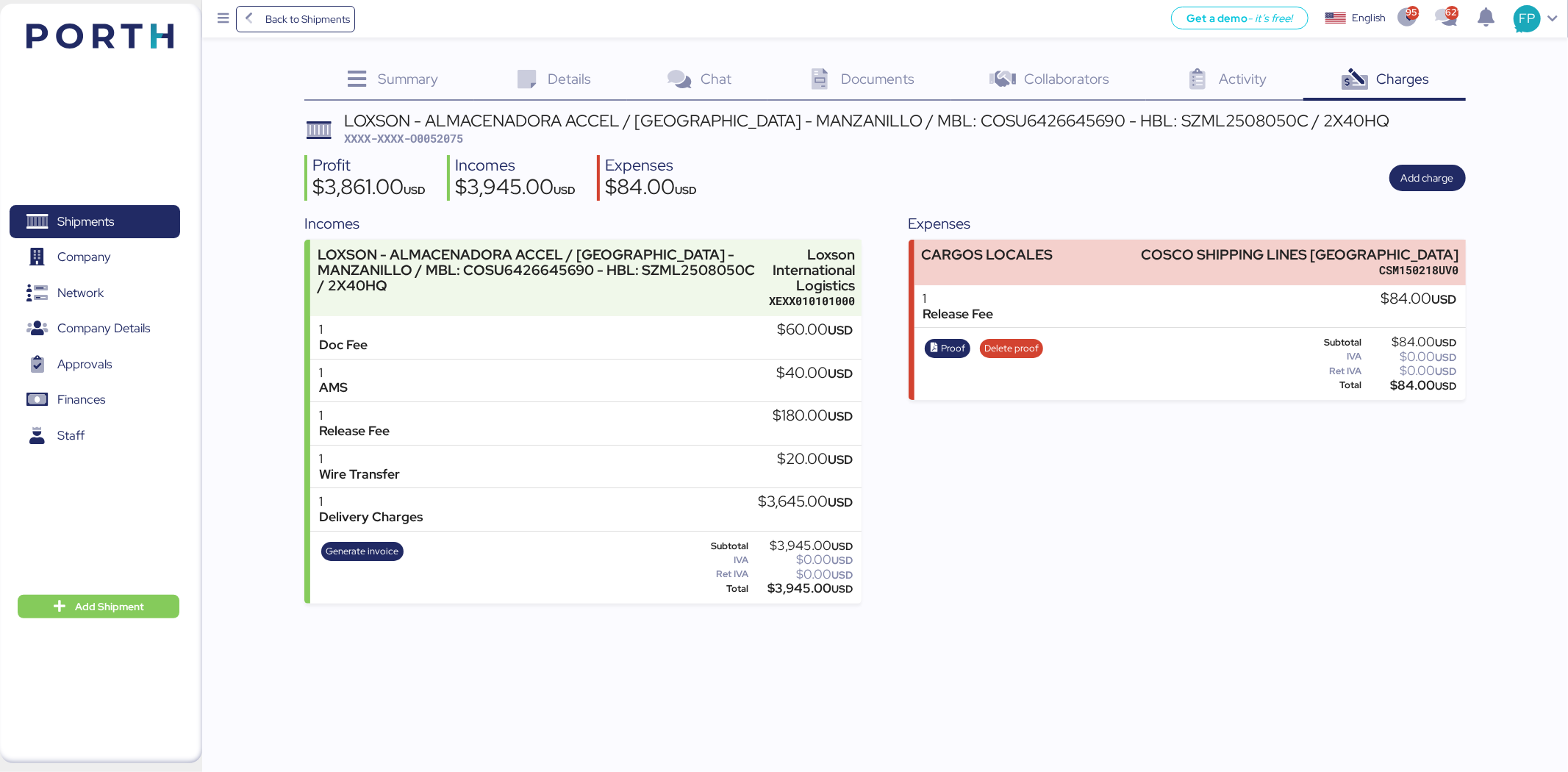
click at [430, 136] on span "XXXX-XXXX-O0052075" at bounding box center [404, 138] width 119 height 15
copy span "O0052075"
drag, startPoint x: 1224, startPoint y: 249, endPoint x: 1489, endPoint y: 250, distance: 265.0
click at [1489, 250] on div "Summary 0 Details 0 Chat 0 Documents 0 Collaborators 0 Activity 0 Charges 0 LOX…" at bounding box center [784, 302] width 1568 height 604
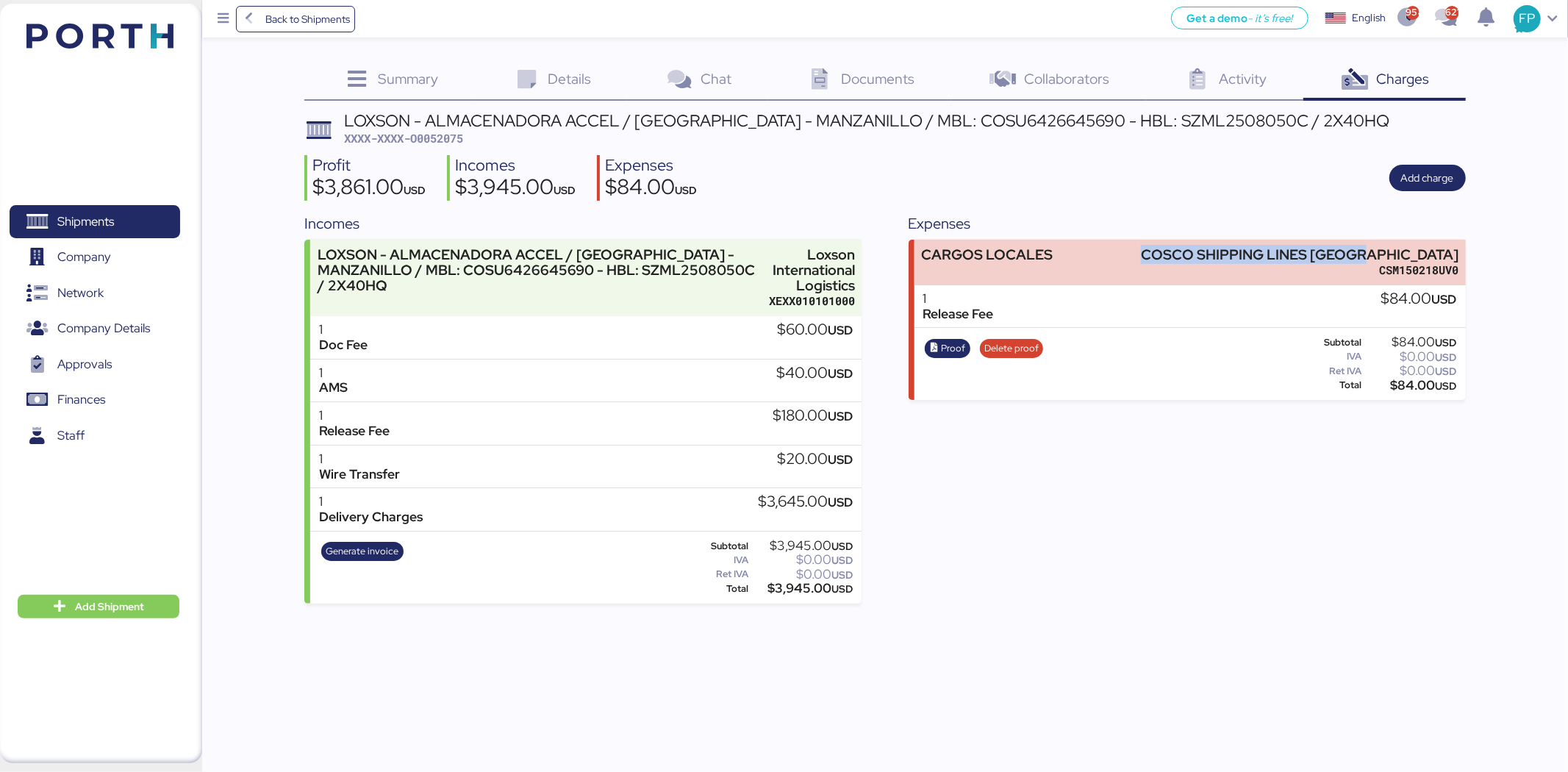
copy div "COSCO SHIPPING LINES MEXICO"
click at [1397, 385] on div "$84.00 USD" at bounding box center [1410, 385] width 92 height 11
copy div "84.00"
click at [128, 232] on span "Shipments" at bounding box center [94, 222] width 158 height 21
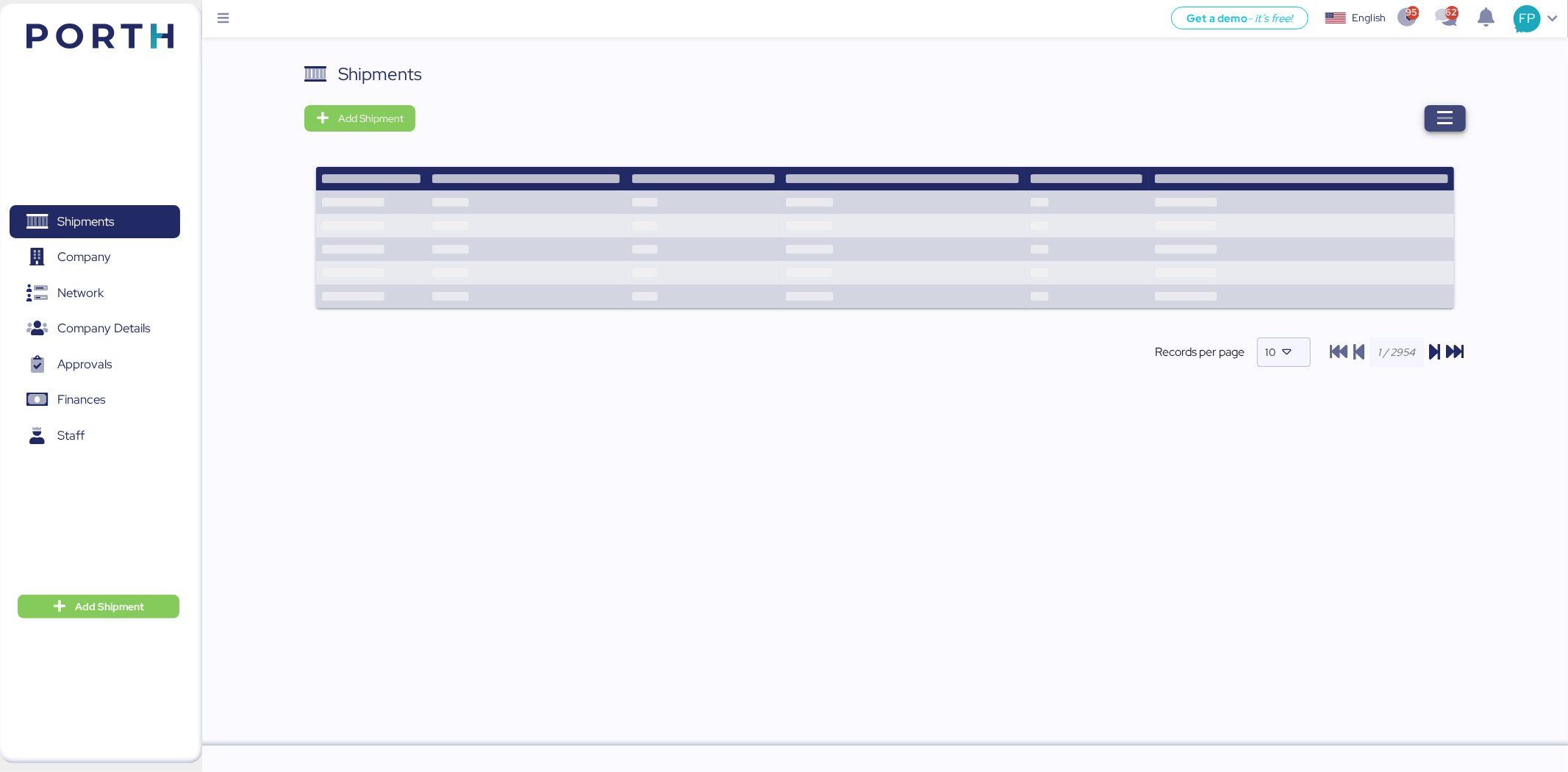
click at [1445, 119] on icon "button" at bounding box center [1445, 119] width 18 height 18
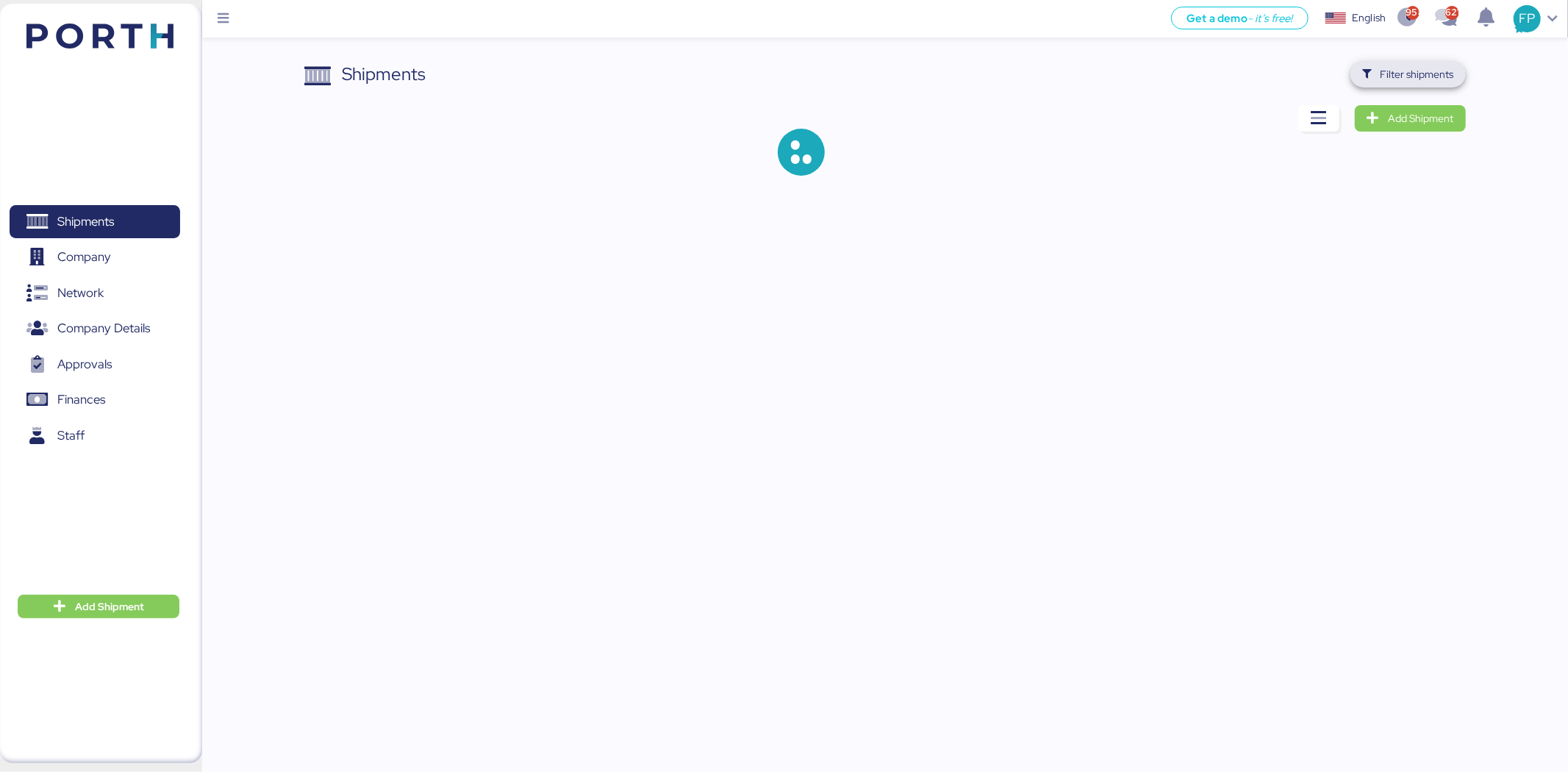
click at [1423, 70] on span "Filter shipments" at bounding box center [1417, 74] width 74 height 18
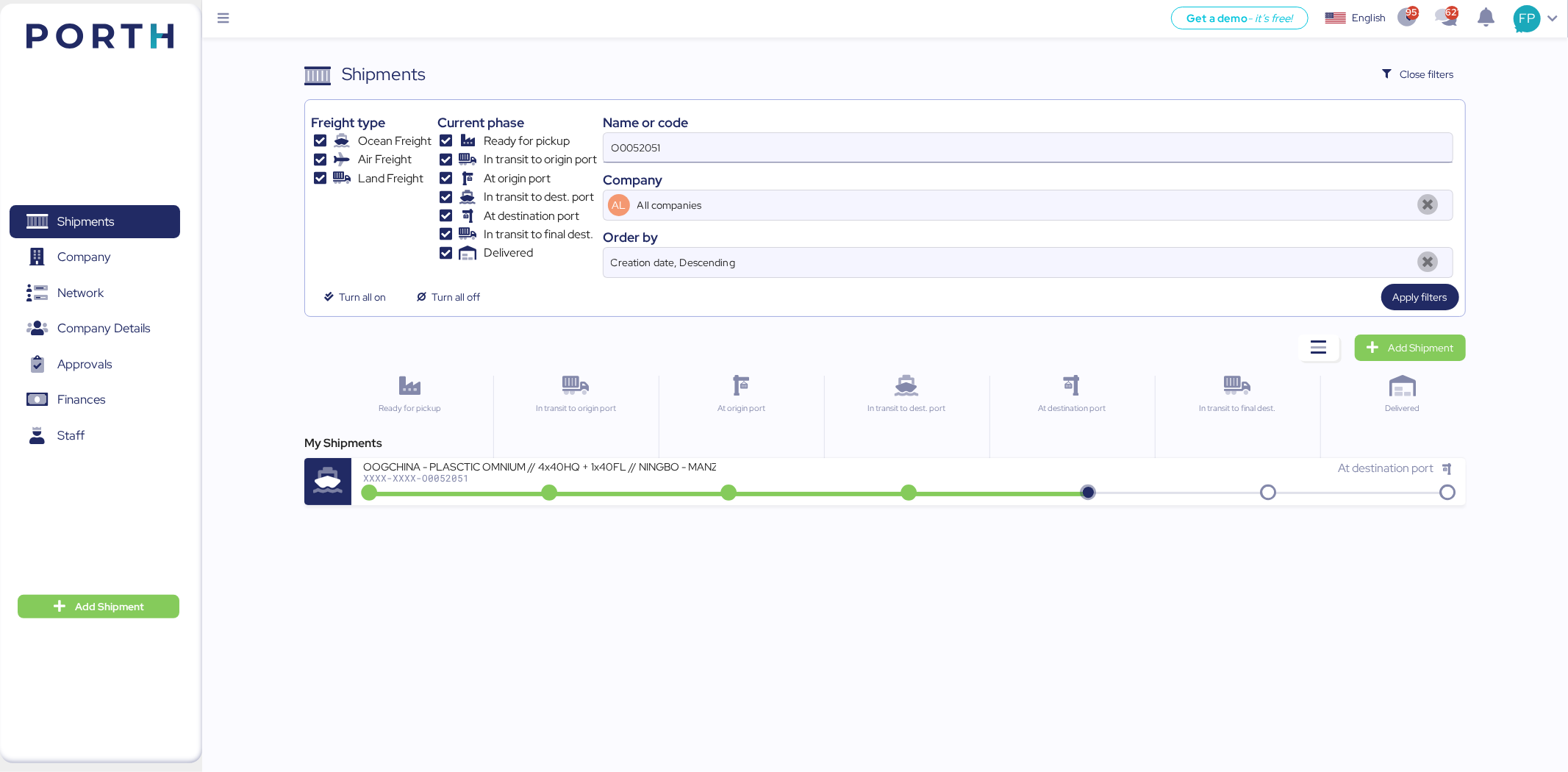
click at [652, 163] on input "O0052051" at bounding box center [1028, 148] width 849 height 29
click at [647, 148] on input "O0052051" at bounding box center [1028, 148] width 849 height 29
paste input "45"
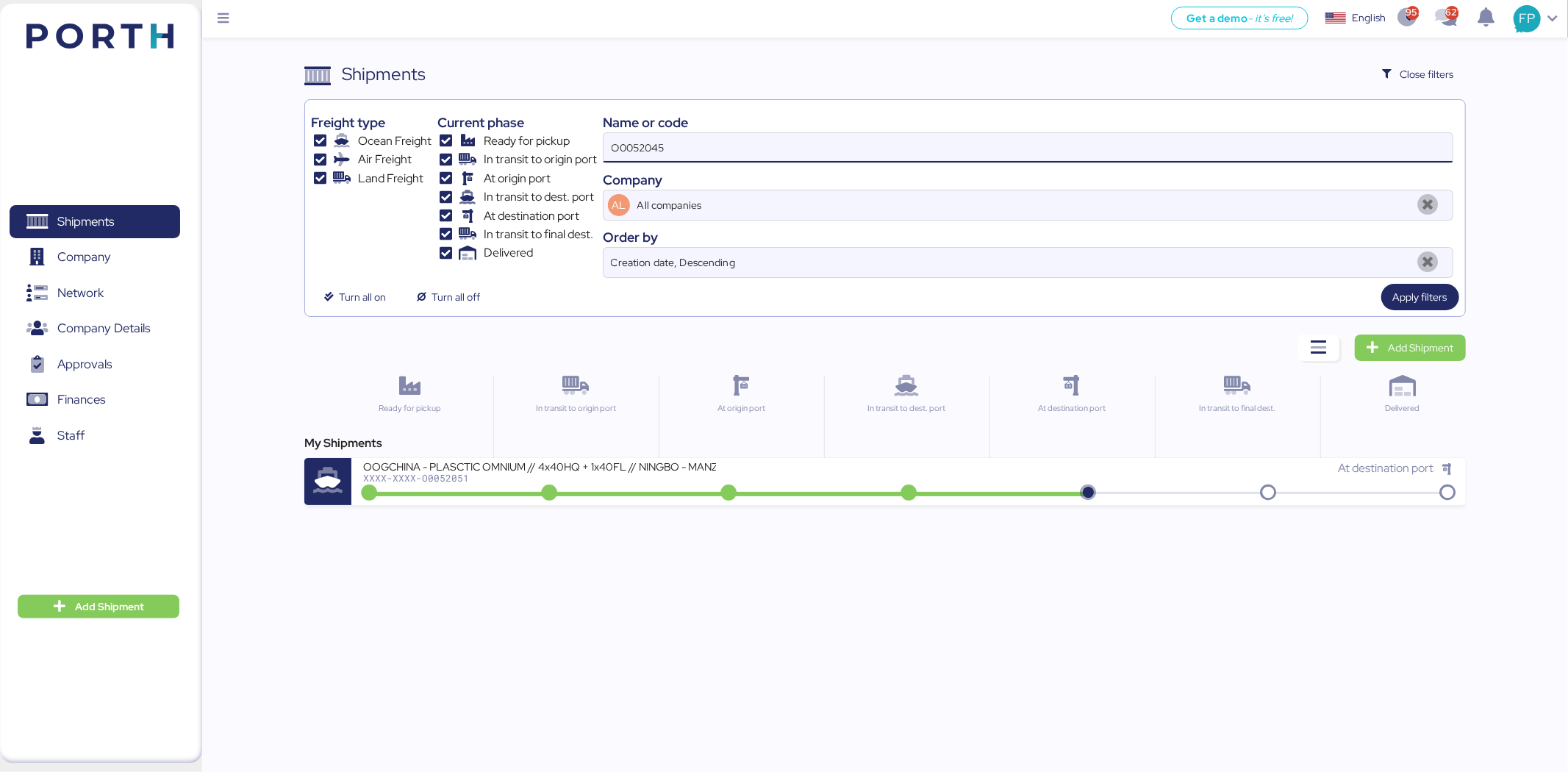
type input "O0052045"
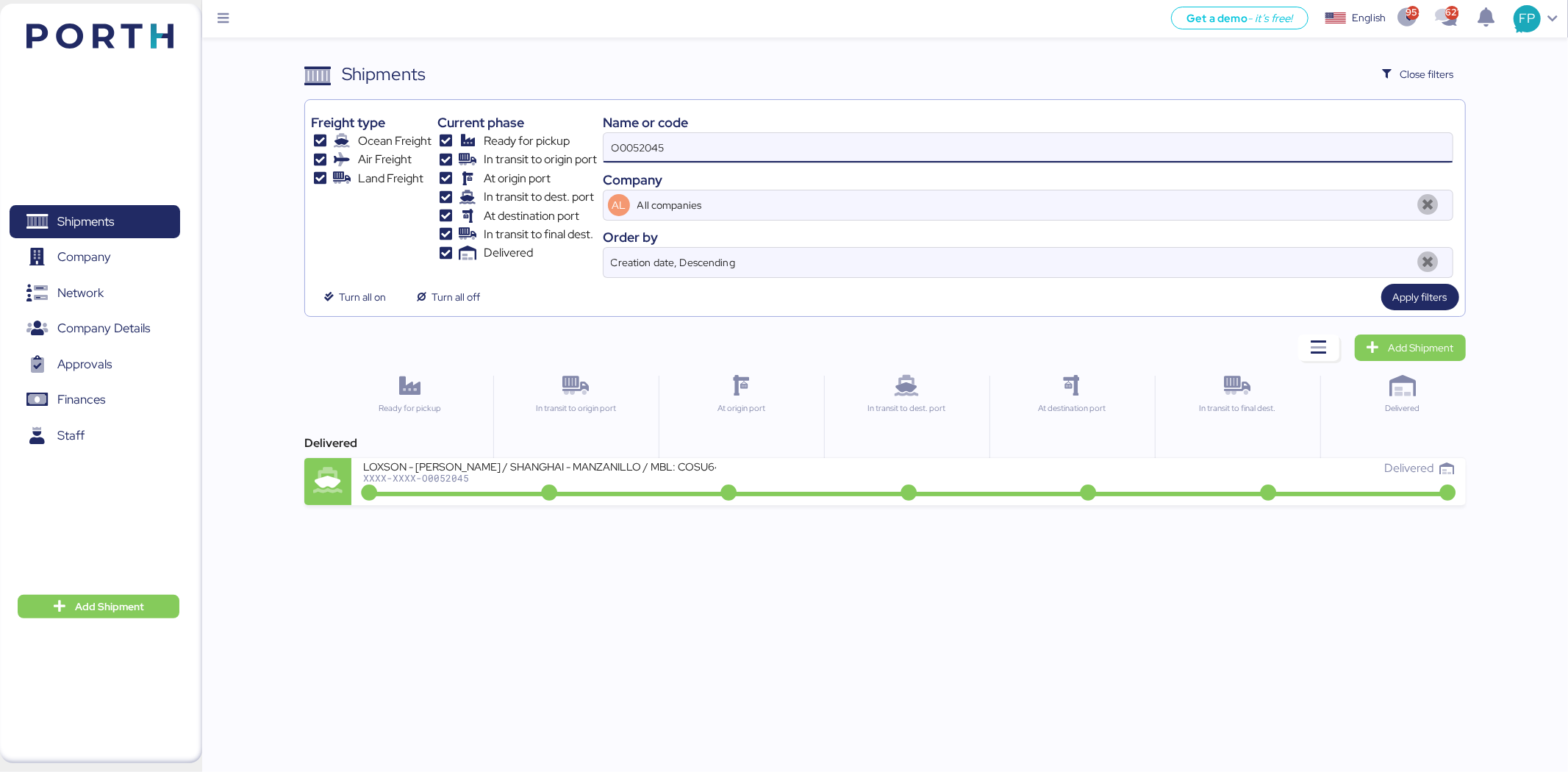
click at [475, 490] on div "LOXSON - HUANG YU / SHANGHAI - MANZANILLO / MBL: COSU6425972980 - HBL: KSSE2508…" at bounding box center [635, 475] width 545 height 32
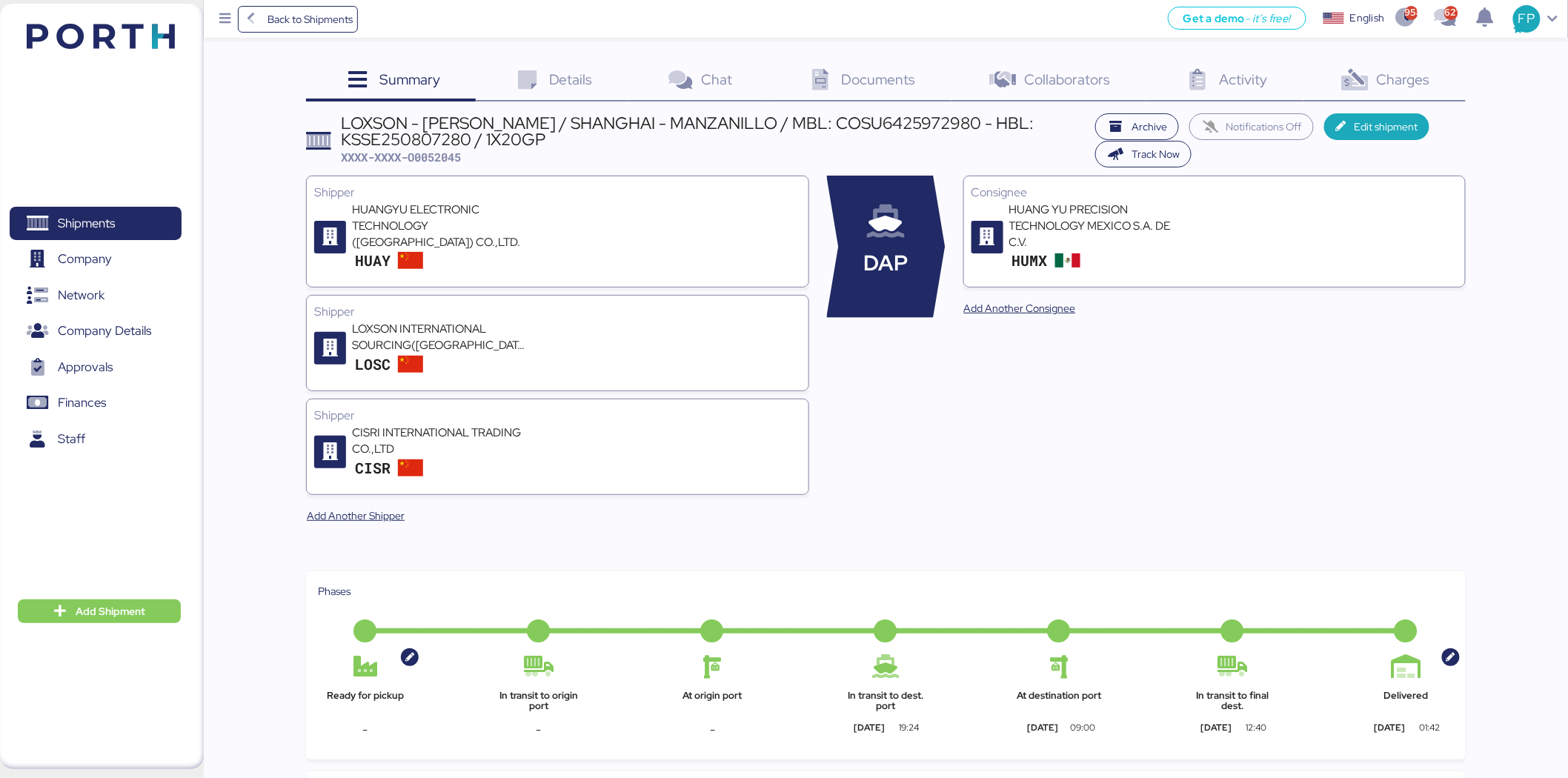
click at [1421, 77] on span "Charges" at bounding box center [1403, 79] width 54 height 19
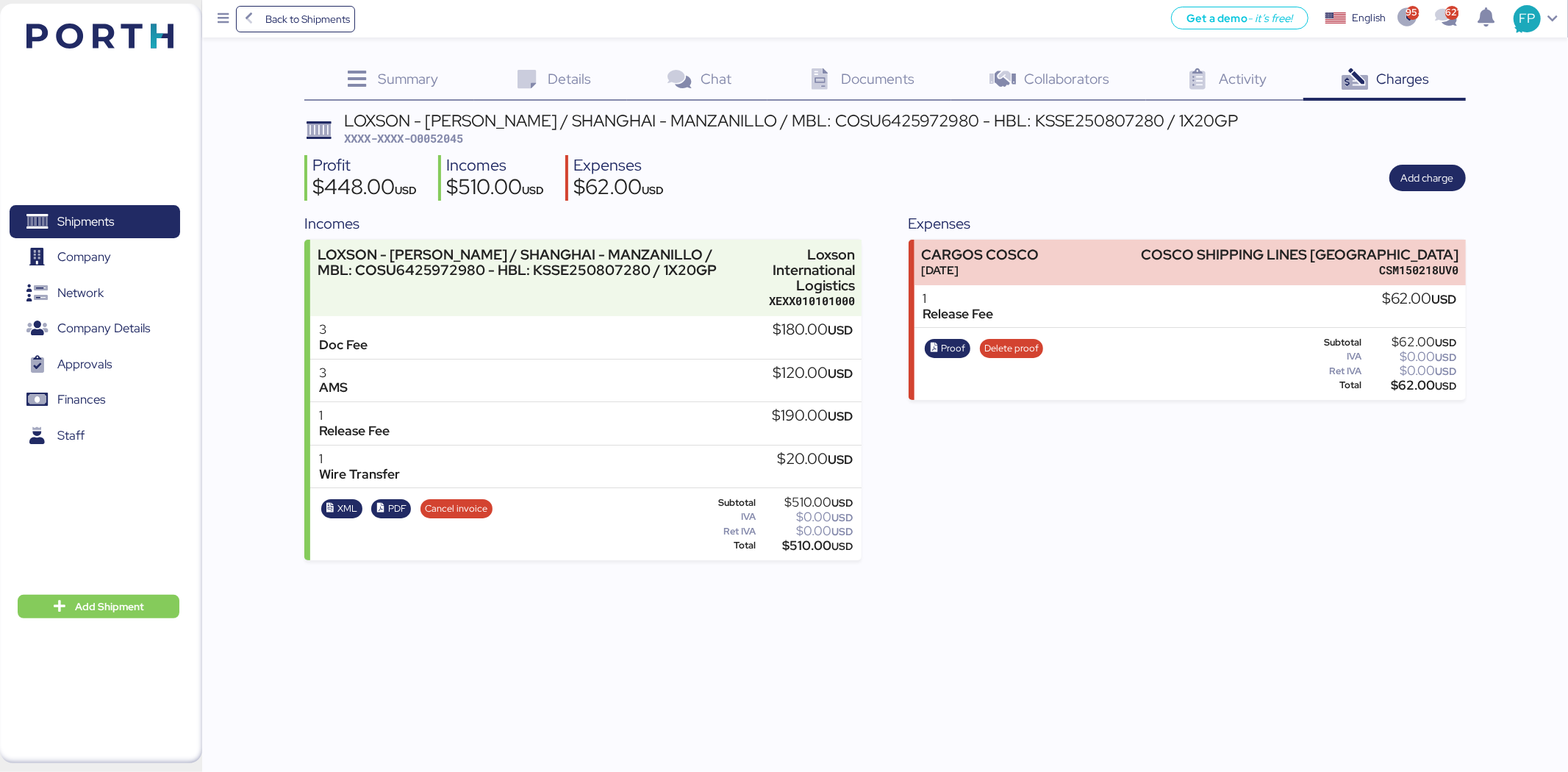
click at [455, 136] on span "XXXX-XXXX-O0052045" at bounding box center [404, 138] width 119 height 15
click at [448, 138] on span "XXXX-XXXX-O0052045" at bounding box center [404, 138] width 119 height 15
click at [459, 146] on div "LOXSON - HUANG YU / SHANGHAI - MANZANILLO / MBL: COSU6425972980 - HBL: KSSE2508…" at bounding box center [791, 130] width 894 height 34
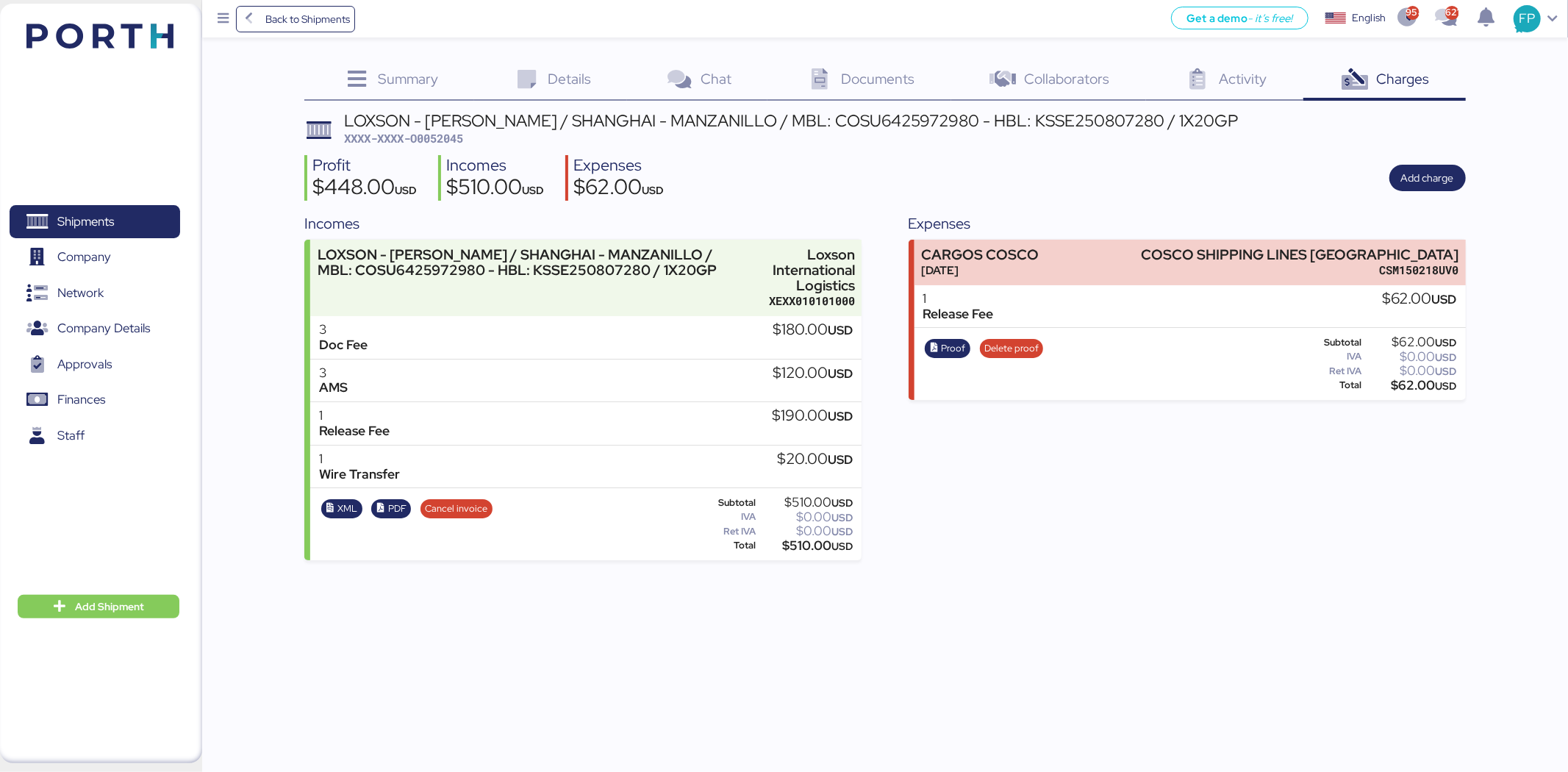
click at [456, 146] on div "LOXSON - HUANG YU / SHANGHAI - MANZANILLO / MBL: COSU6425972980 - HBL: KSSE2508…" at bounding box center [791, 130] width 894 height 34
click at [455, 141] on span "XXXX-XXXX-O0052045" at bounding box center [404, 138] width 119 height 15
click at [809, 545] on div "$510.00 USD" at bounding box center [806, 545] width 95 height 11
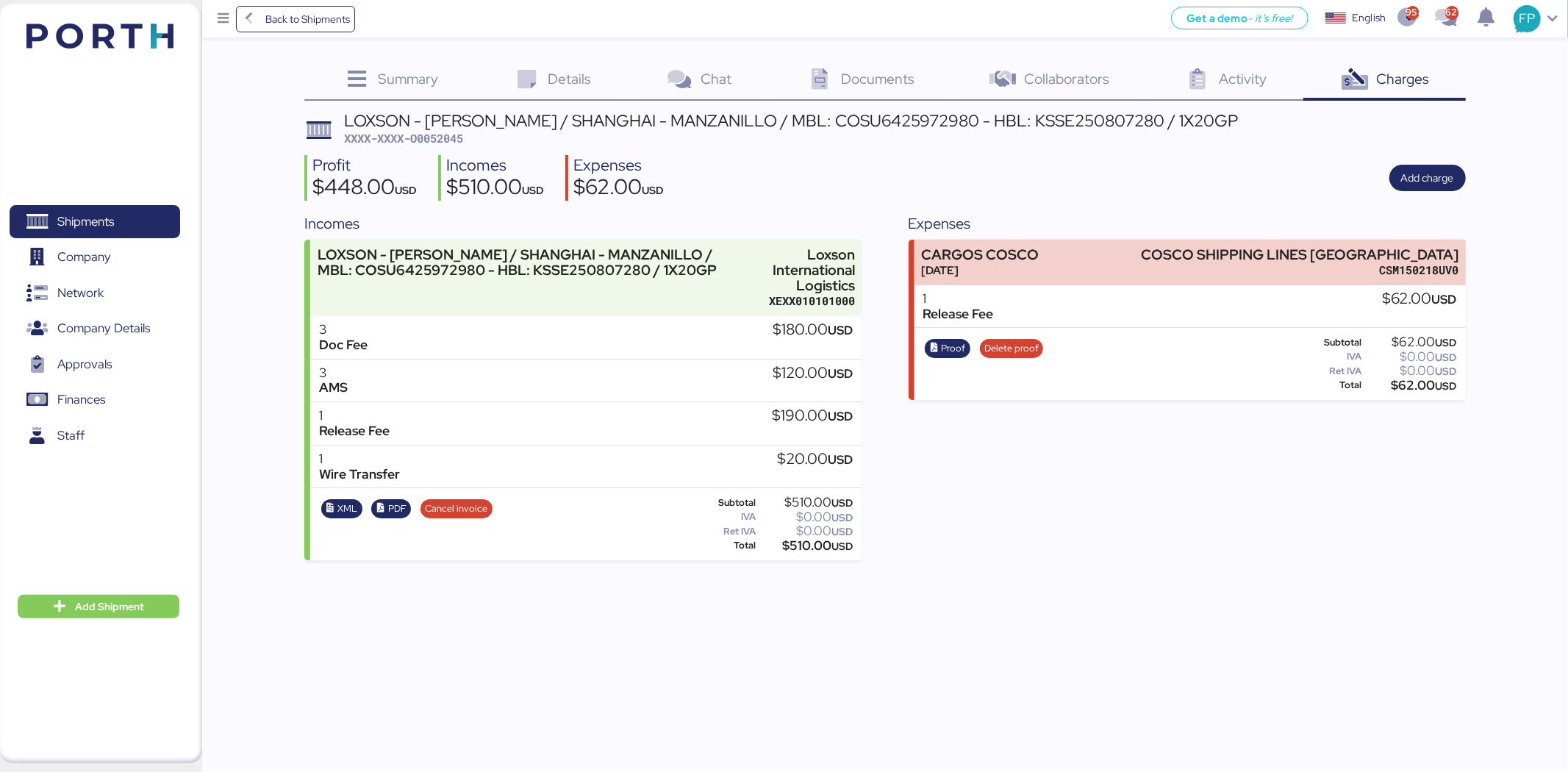
click at [856, 123] on div "LOXSON - HUANG YU / SHANGHAI - MANZANILLO / MBL: COSU6425972980 - HBL: KSSE2508…" at bounding box center [791, 121] width 894 height 16
click at [856, 125] on div "LOXSON - HUANG YU / SHANGHAI - MANZANILLO / MBL: COSU6425972980 - HBL: KSSE2508…" at bounding box center [791, 121] width 894 height 16
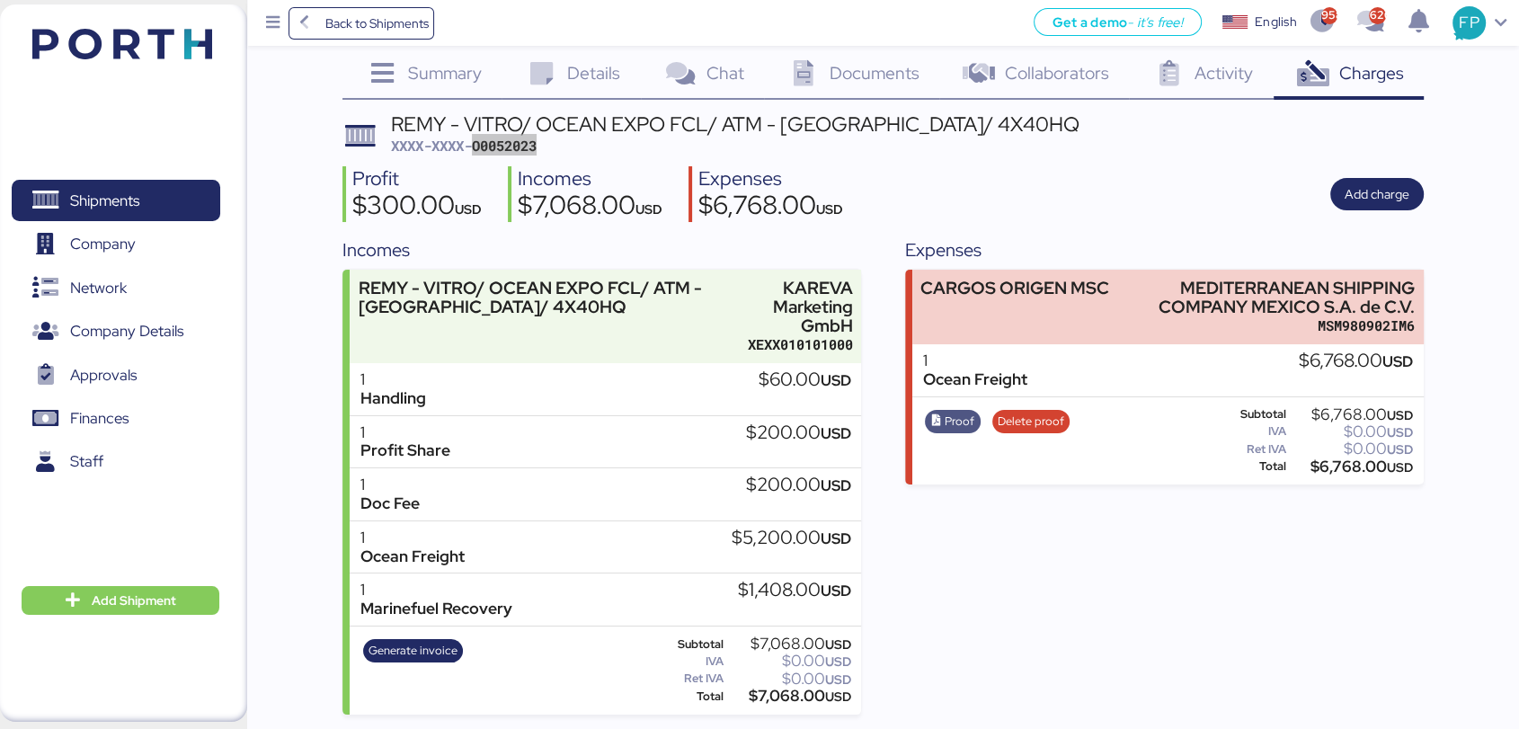
scroll to position [24, 0]
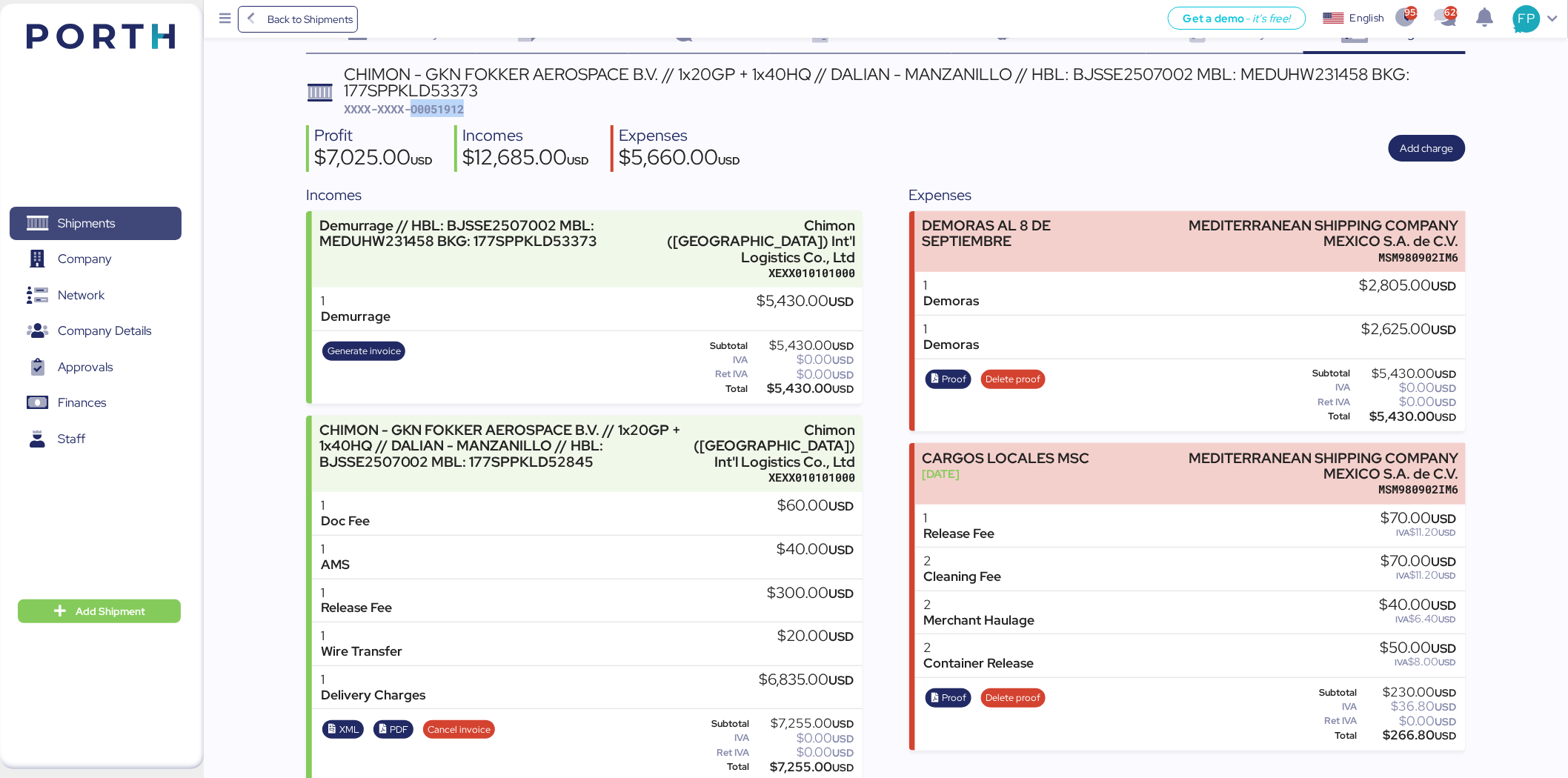
scroll to position [48, 0]
